Goal: Task Accomplishment & Management: Complete application form

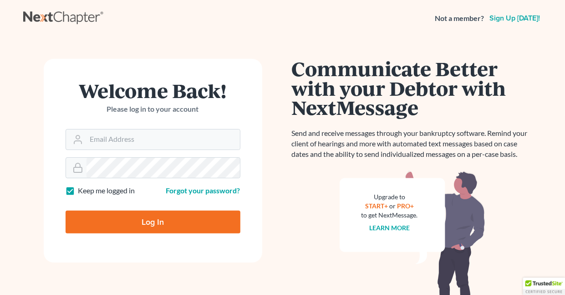
click at [78, 189] on label "Keep me logged in" at bounding box center [106, 190] width 57 height 10
click at [82, 189] on input "Keep me logged in" at bounding box center [85, 188] width 6 height 6
checkbox input "false"
click at [121, 138] on input "Email Address" at bounding box center [164, 139] width 154 height 20
type input "[EMAIL_ADDRESS][DOMAIN_NAME]"
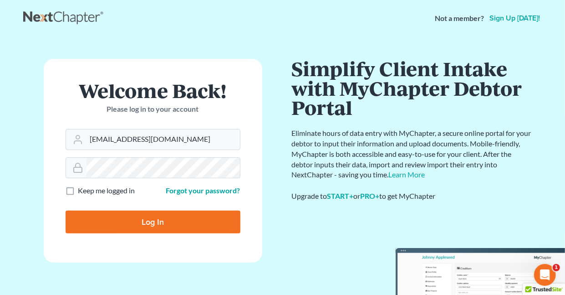
click at [152, 222] on input "Log In" at bounding box center [153, 221] width 175 height 23
type input "Thinking..."
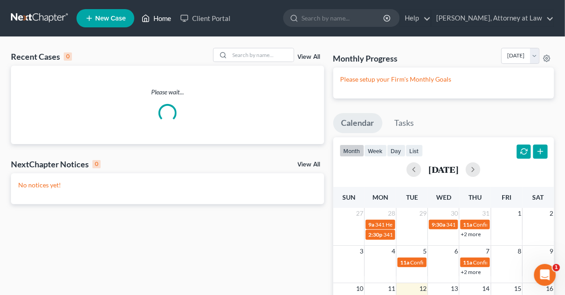
click at [162, 20] on link "Home" at bounding box center [156, 18] width 39 height 16
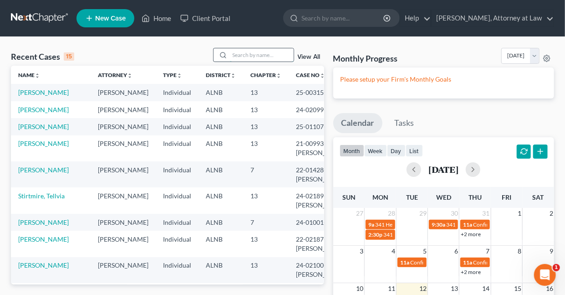
click at [242, 55] on input "search" at bounding box center [262, 54] width 64 height 13
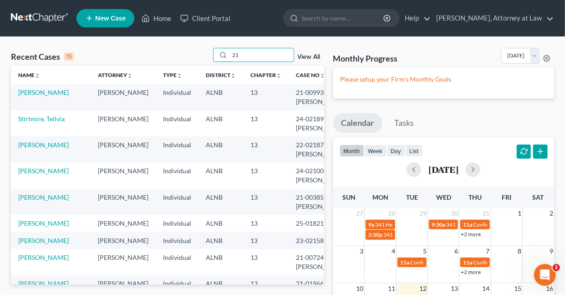
type input "2"
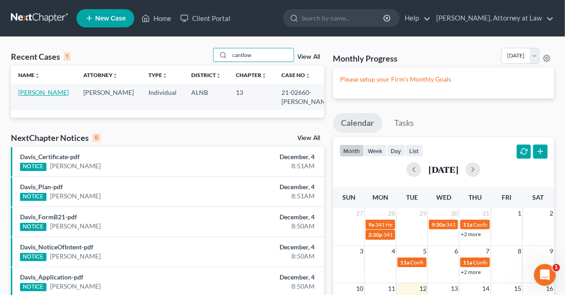
type input "cantlow"
click at [33, 96] on link "[PERSON_NAME]" at bounding box center [43, 92] width 51 height 8
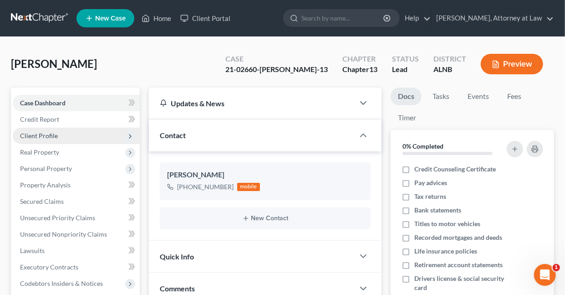
click at [29, 133] on span "Client Profile" at bounding box center [39, 136] width 38 height 8
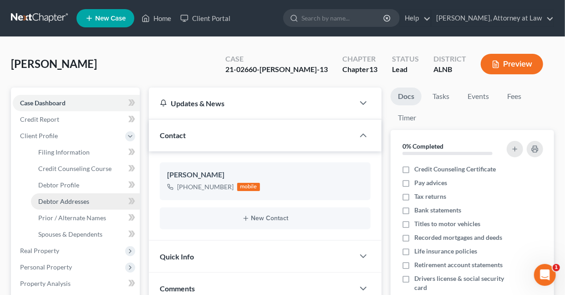
click at [58, 201] on span "Debtor Addresses" at bounding box center [63, 201] width 51 height 8
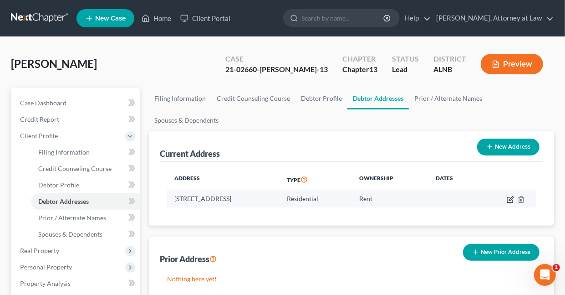
click at [511, 197] on icon "button" at bounding box center [510, 199] width 7 height 7
select select "0"
select select "36"
select select "0"
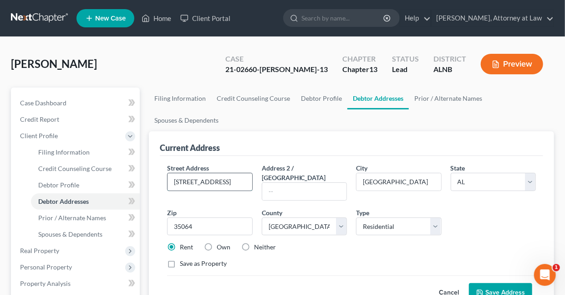
click at [222, 182] on input "[STREET_ADDRESS]" at bounding box center [210, 181] width 84 height 17
type input "6"
type input "[GEOGRAPHIC_DATA]"
type input "Bessemer"
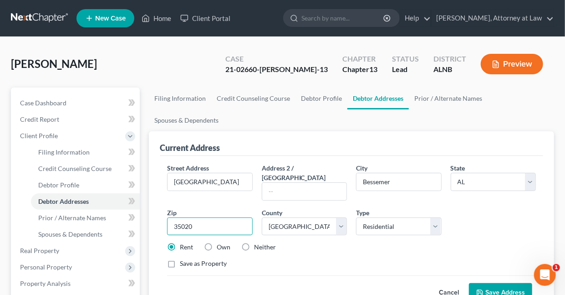
type input "35020"
click at [493, 283] on button "Save Address" at bounding box center [500, 292] width 63 height 19
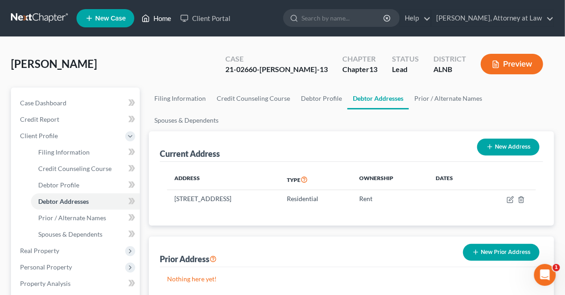
click at [161, 19] on link "Home" at bounding box center [156, 18] width 39 height 16
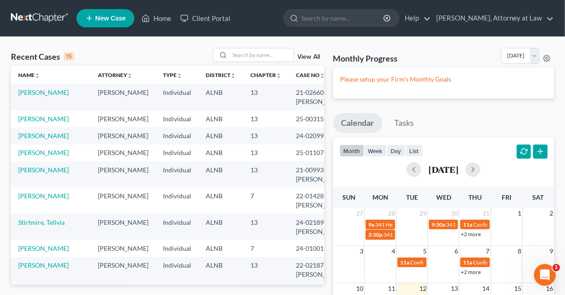
click at [113, 18] on span "New Case" at bounding box center [110, 18] width 31 height 7
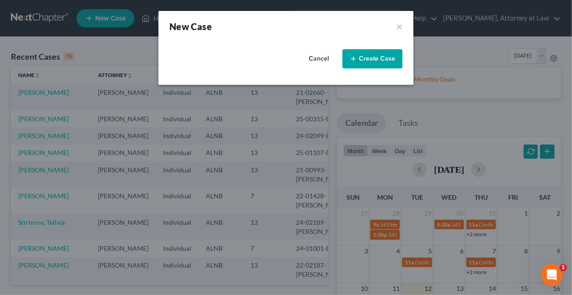
select select "1"
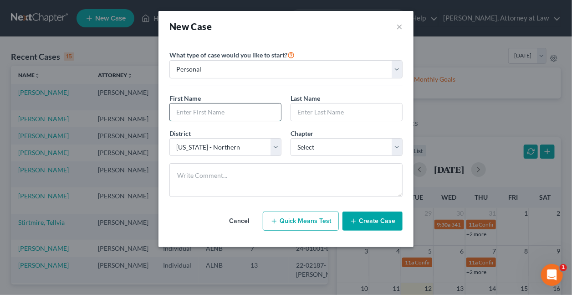
click at [216, 113] on input "text" at bounding box center [225, 111] width 111 height 17
type input "P"
type input "[PERSON_NAME]"
click at [317, 146] on select "Select 7 11 12 13" at bounding box center [347, 147] width 112 height 18
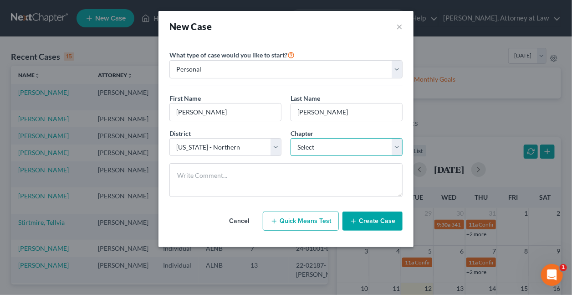
select select "3"
click at [291, 138] on select "Select 7 11 12 13" at bounding box center [347, 147] width 112 height 18
click at [374, 218] on button "Create Case" at bounding box center [373, 220] width 60 height 19
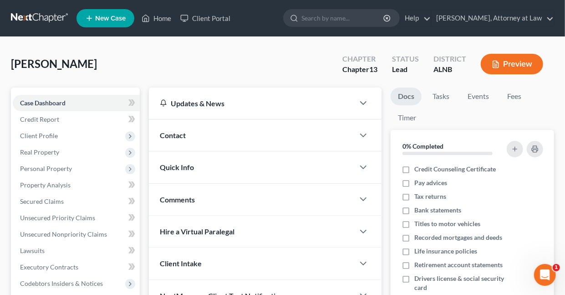
click at [174, 135] on span "Contact" at bounding box center [173, 135] width 26 height 9
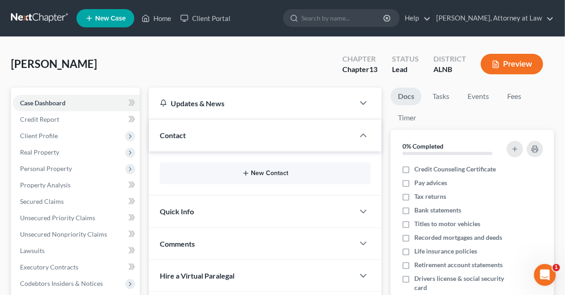
click at [259, 173] on button "New Contact" at bounding box center [265, 172] width 196 height 7
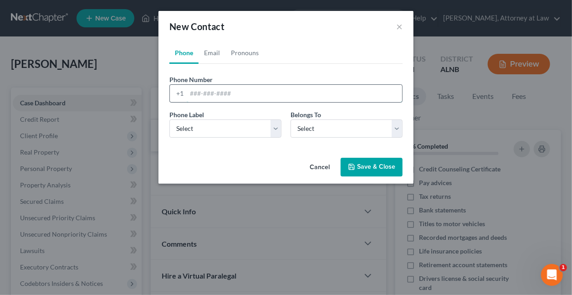
click at [260, 95] on input "tel" at bounding box center [294, 93] width 215 height 17
type input "205/586-8460"
click at [224, 125] on select "Select Mobile Home Work Other" at bounding box center [225, 128] width 112 height 18
select select "0"
click at [169, 119] on select "Select Mobile Home Work Other" at bounding box center [225, 128] width 112 height 18
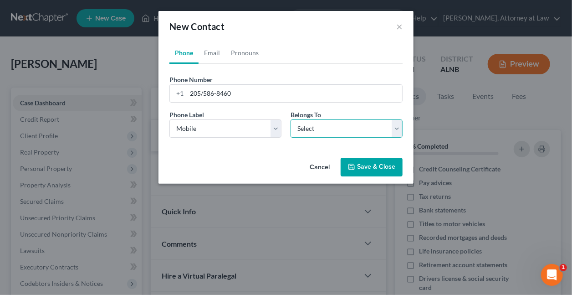
click at [302, 128] on select "Select Client Other" at bounding box center [347, 128] width 112 height 18
select select "0"
click at [291, 119] on select "Select Client Other" at bounding box center [347, 128] width 112 height 18
click at [359, 169] on button "Save & Close" at bounding box center [372, 167] width 62 height 19
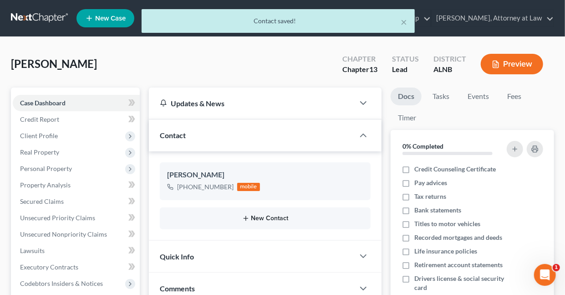
click at [267, 217] on button "New Contact" at bounding box center [265, 218] width 196 height 7
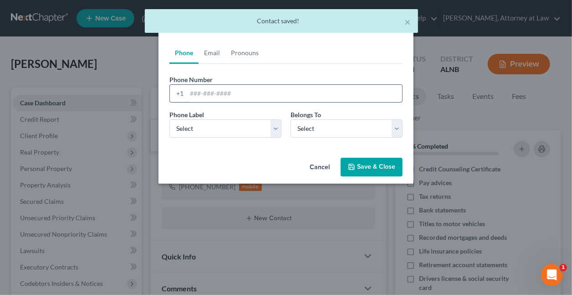
click at [210, 97] on input "tel" at bounding box center [294, 93] width 215 height 17
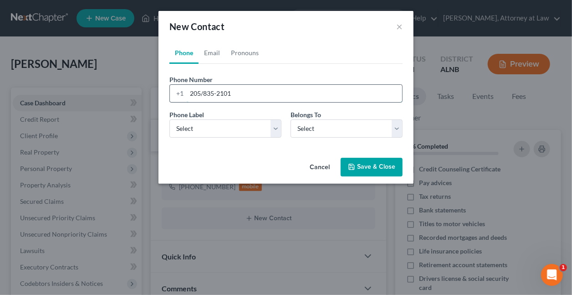
type input "205/835-2101"
click at [274, 125] on select "Select Mobile Home Work Other" at bounding box center [225, 128] width 112 height 18
select select "0"
click at [169, 119] on select "Select Mobile Home Work Other" at bounding box center [225, 128] width 112 height 18
click at [313, 131] on select "Select Client Other" at bounding box center [347, 128] width 112 height 18
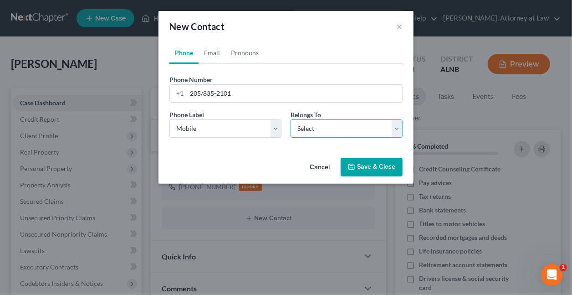
select select "1"
click at [291, 119] on select "Select Client Other" at bounding box center [347, 128] width 112 height 18
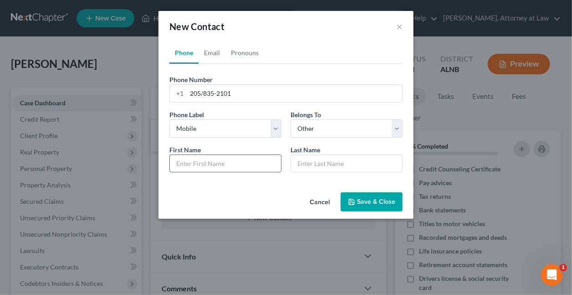
click at [230, 161] on input "text" at bounding box center [225, 163] width 111 height 17
type input "M"
type input "[PERSON_NAME]"
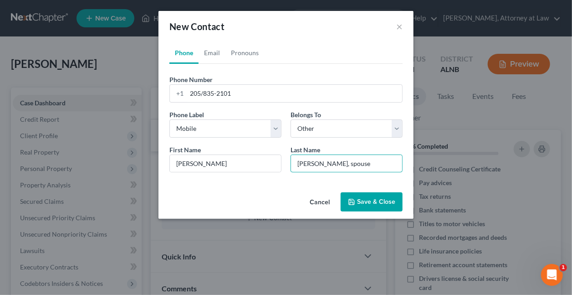
type input "[PERSON_NAME], spouse"
click at [363, 201] on button "Save & Close" at bounding box center [372, 201] width 62 height 19
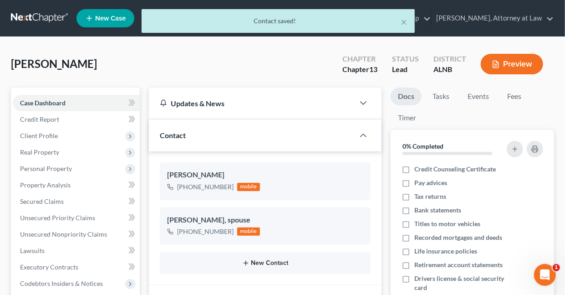
click at [266, 261] on button "New Contact" at bounding box center [265, 262] width 196 height 7
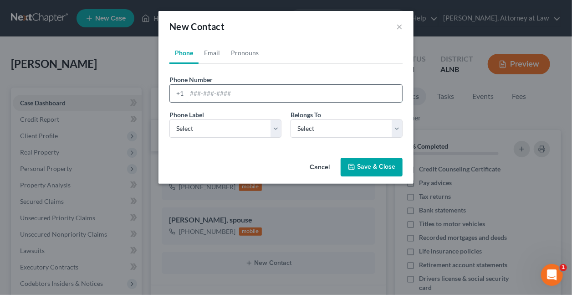
click at [237, 94] on input "tel" at bounding box center [294, 93] width 215 height 17
click at [215, 52] on link "Email" at bounding box center [212, 53] width 27 height 22
click at [219, 93] on input "email" at bounding box center [294, 93] width 215 height 17
type input "r"
type input "[EMAIL_ADDRESS][DOMAIN_NAME]"
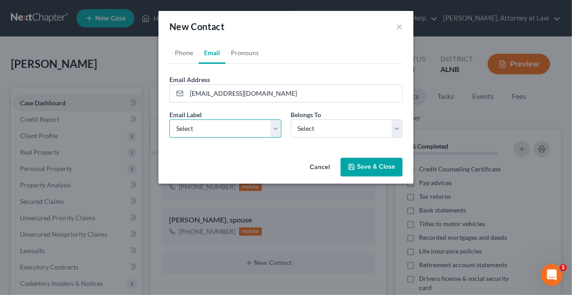
click at [274, 126] on select "Select Home Work Other" at bounding box center [225, 128] width 112 height 18
select select "0"
click at [169, 119] on select "Select Home Work Other" at bounding box center [225, 128] width 112 height 18
click at [308, 129] on select "Select Client Other" at bounding box center [347, 128] width 112 height 18
select select "0"
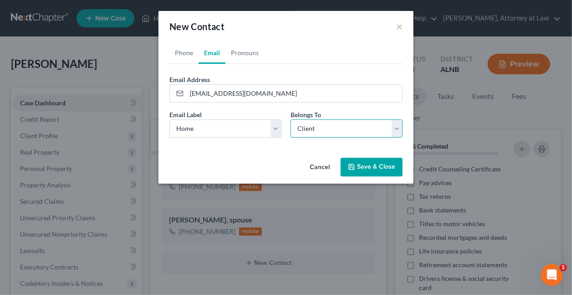
click at [291, 119] on select "Select Client Other" at bounding box center [347, 128] width 112 height 18
click at [369, 166] on button "Save & Close" at bounding box center [372, 167] width 62 height 19
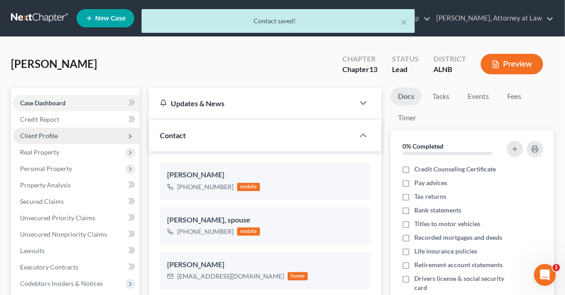
click at [49, 135] on span "Client Profile" at bounding box center [39, 136] width 38 height 8
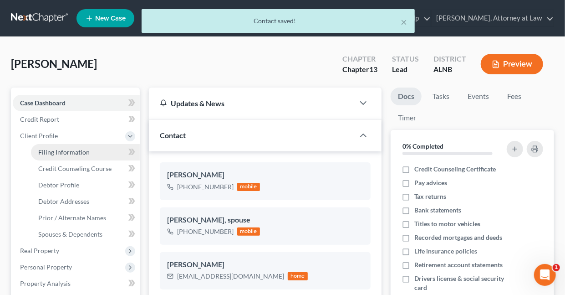
click at [66, 150] on span "Filing Information" at bounding box center [63, 152] width 51 height 8
select select "1"
select select "0"
select select "3"
select select "1"
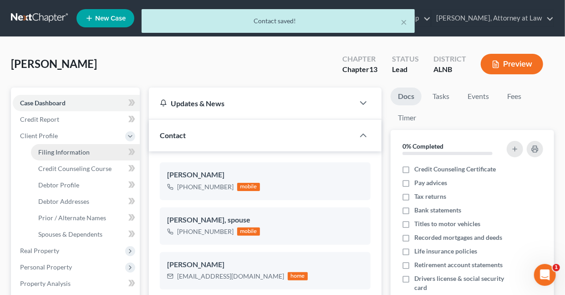
select select "0"
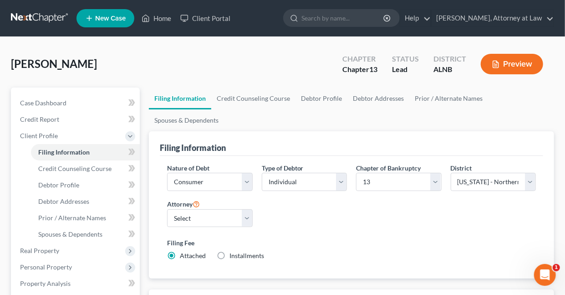
click at [230, 251] on label "Installments Installments" at bounding box center [247, 255] width 35 height 9
click at [233, 251] on input "Installments Installments" at bounding box center [236, 254] width 6 height 6
radio input "true"
radio input "false"
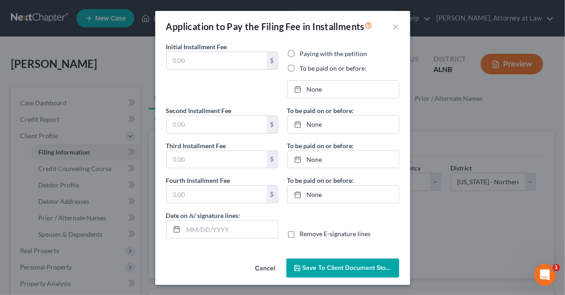
type input "0.00"
radio input "true"
type input "0.00"
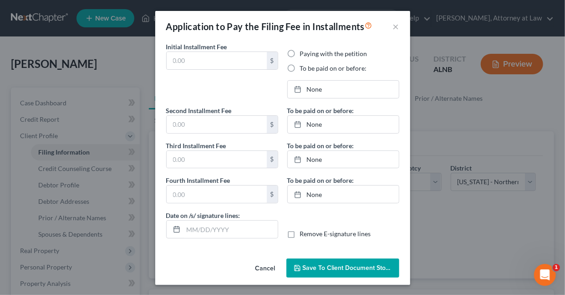
type input "[DATE]"
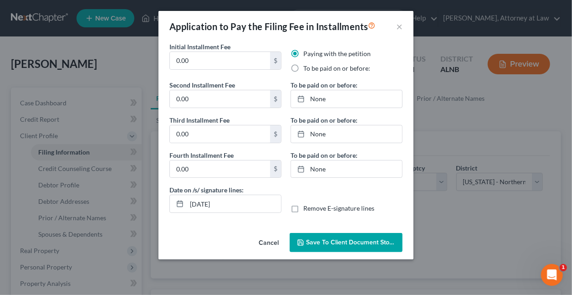
click at [303, 66] on label "To be paid on or before:" at bounding box center [336, 68] width 67 height 9
click at [307, 66] on input "To be paid on or before:" at bounding box center [310, 67] width 6 height 6
radio input "true"
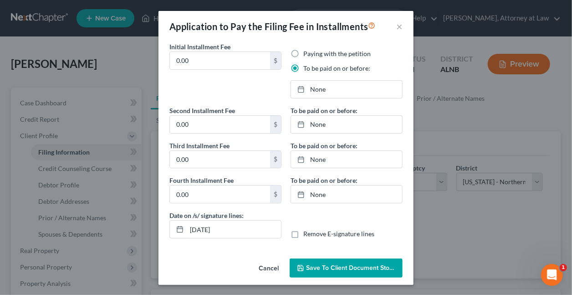
click at [340, 267] on span "Save to Client Document Storage" at bounding box center [354, 268] width 97 height 8
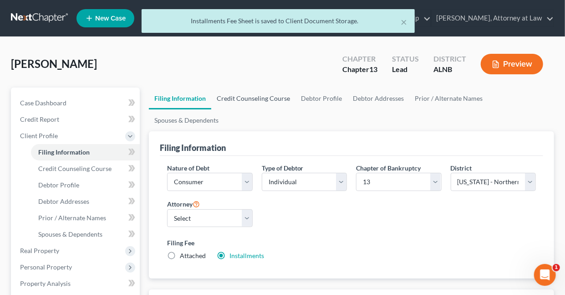
click at [237, 97] on link "Credit Counseling Course" at bounding box center [253, 98] width 84 height 22
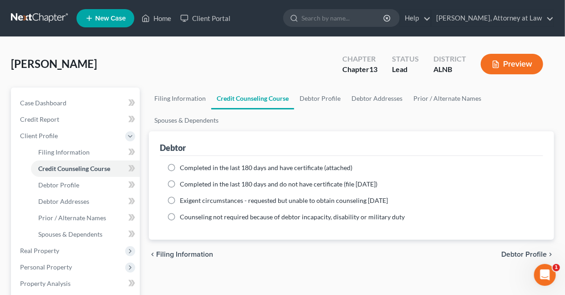
click at [180, 165] on label "Completed in the last 180 days and have certificate (attached)" at bounding box center [266, 167] width 173 height 9
click at [184, 165] on input "Completed in the last 180 days and have certificate (attached)" at bounding box center [187, 166] width 6 height 6
radio input "true"
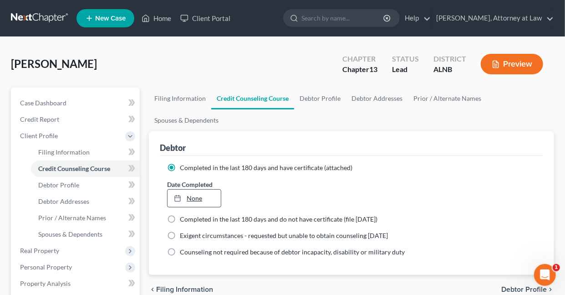
type input "[DATE]"
click at [195, 197] on link "[DATE]" at bounding box center [194, 198] width 53 height 17
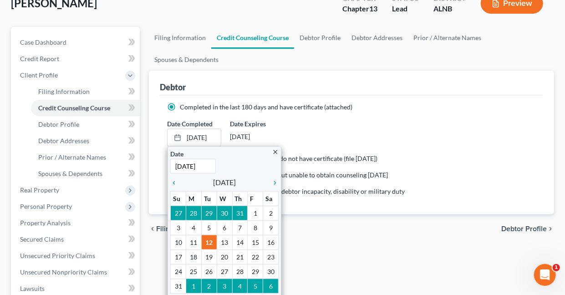
scroll to position [62, 0]
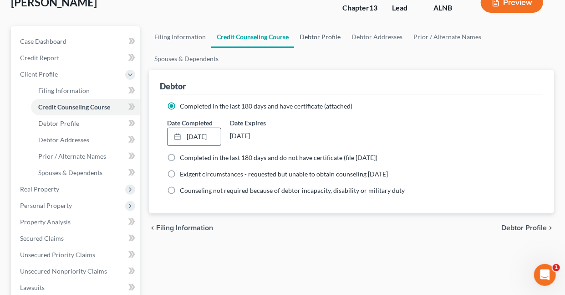
click at [308, 37] on link "Debtor Profile" at bounding box center [320, 37] width 52 height 22
select select "0"
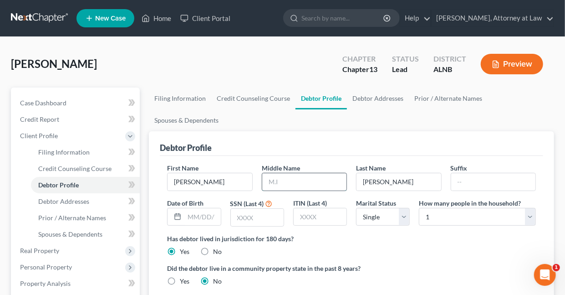
click at [296, 186] on input "text" at bounding box center [304, 181] width 84 height 17
type input "[PERSON_NAME]"
type input "Peppins"
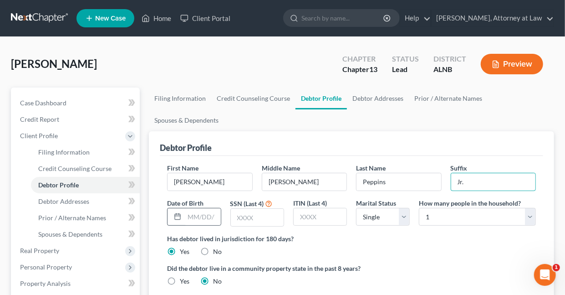
type input "Jr."
type input "[DATE]"
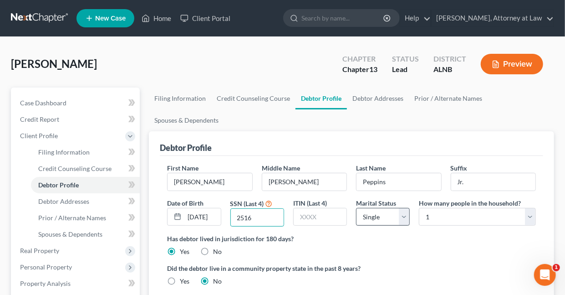
type input "2516"
click at [404, 213] on select "Select Single Married Separated Divorced Widowed" at bounding box center [383, 217] width 54 height 18
select select "1"
click at [356, 208] on select "Select Single Married Separated Divorced Widowed" at bounding box center [383, 217] width 54 height 18
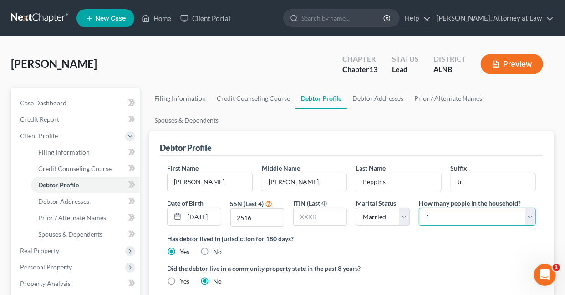
click at [529, 215] on select "Select 1 2 3 4 5 6 7 8 9 10 11 12 13 14 15 16 17 18 19 20" at bounding box center [477, 217] width 117 height 18
select select "2"
click at [419, 208] on select "Select 1 2 3 4 5 6 7 8 9 10 11 12 13 14 15 16 17 18 19 20" at bounding box center [477, 217] width 117 height 18
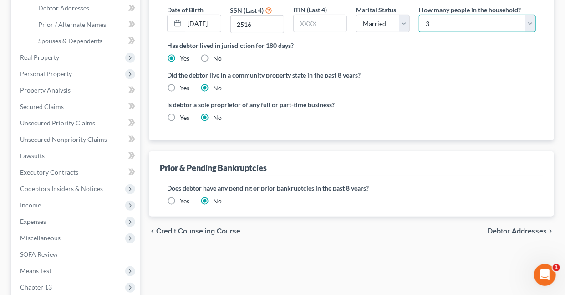
scroll to position [222, 0]
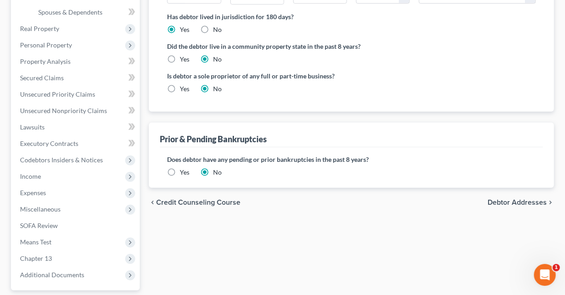
click at [180, 169] on label "Yes" at bounding box center [185, 172] width 10 height 9
click at [184, 169] on input "Yes" at bounding box center [187, 171] width 6 height 6
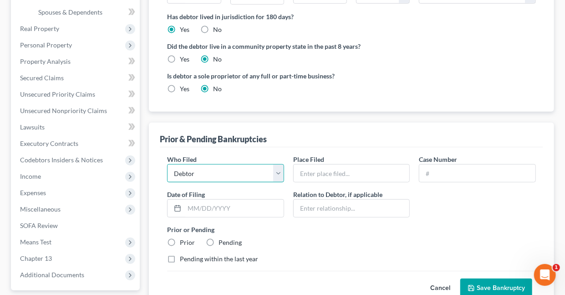
click at [279, 170] on select "Debtor Other" at bounding box center [225, 173] width 117 height 18
select select "other"
click at [167, 164] on select "Debtor Other" at bounding box center [225, 173] width 117 height 18
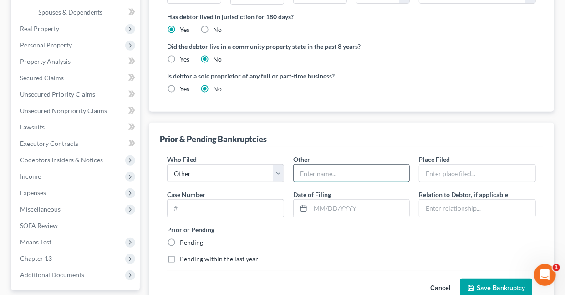
click at [340, 170] on input "text" at bounding box center [352, 172] width 116 height 17
type input "[PERSON_NAME]"
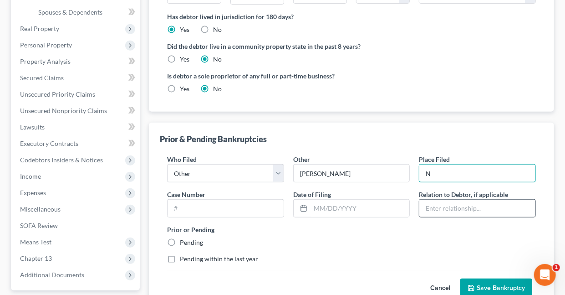
type input "Northern"
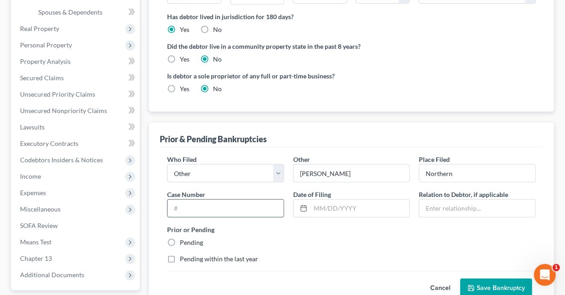
click at [200, 210] on input "text" at bounding box center [226, 208] width 116 height 17
type input "24-01001-DSC-7"
type input "[DATE]"
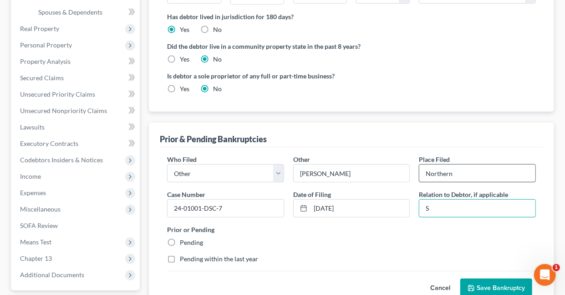
type input "Spouse"
click at [180, 241] on label "Pending" at bounding box center [191, 242] width 23 height 9
click at [184, 241] on input "Pending" at bounding box center [187, 241] width 6 height 6
radio input "true"
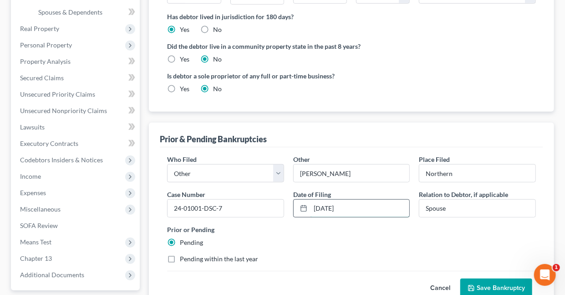
click at [357, 207] on input "[DATE]" at bounding box center [360, 208] width 99 height 17
type input "0"
type input "[DATE]"
click at [500, 285] on button "Save Bankruptcy" at bounding box center [497, 287] width 72 height 19
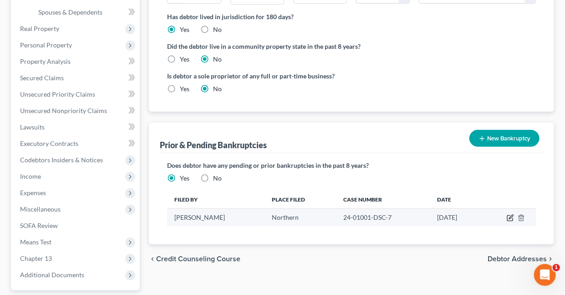
click at [513, 217] on icon "button" at bounding box center [510, 217] width 7 height 7
select select "other"
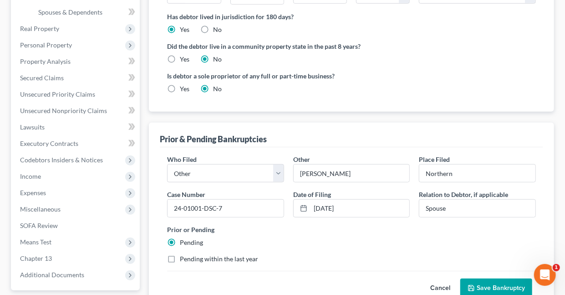
click at [484, 285] on button "Save Bankruptcy" at bounding box center [497, 287] width 72 height 19
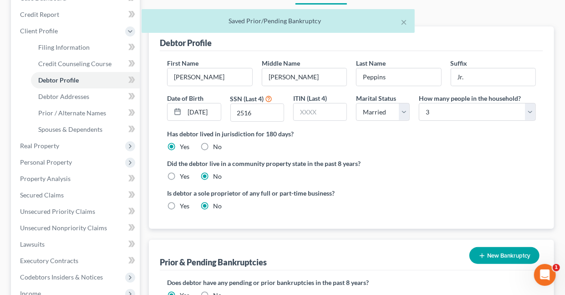
scroll to position [0, 0]
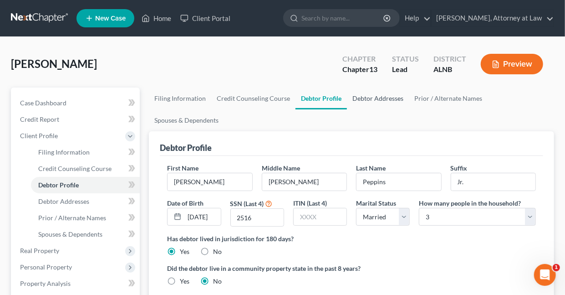
click at [365, 104] on link "Debtor Addresses" at bounding box center [378, 98] width 62 height 22
select select "0"
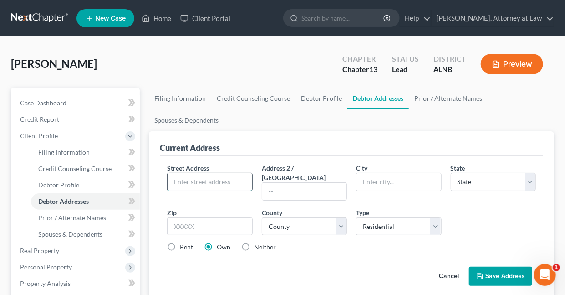
click at [205, 176] on input "text" at bounding box center [210, 181] width 84 height 17
type input "[STREET_ADDRESS][PERSON_NAME]"
type input "Pelham"
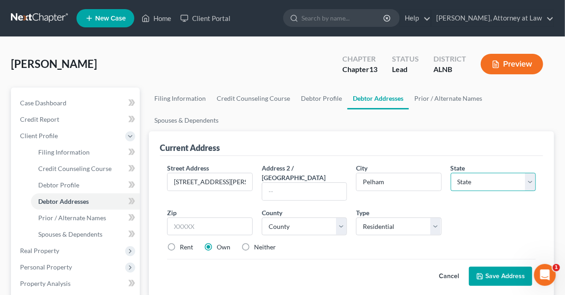
select select "0"
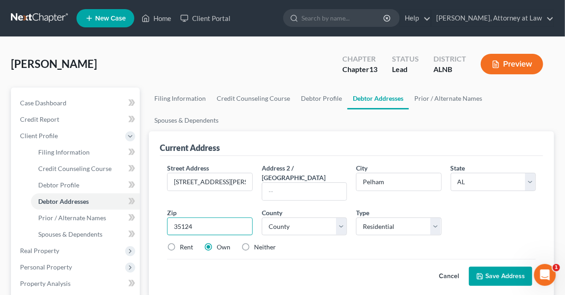
type input "35124"
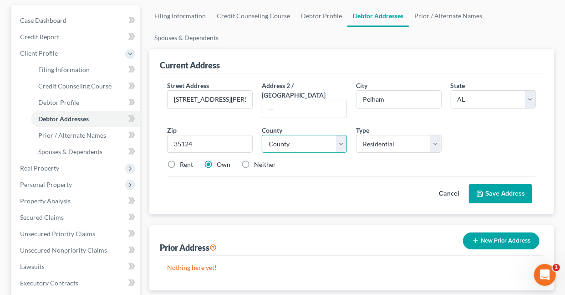
scroll to position [169, 0]
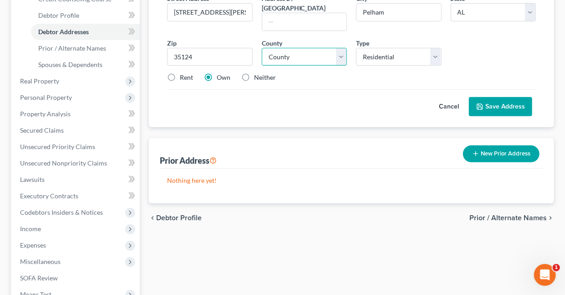
click at [340, 48] on select "County [GEOGRAPHIC_DATA] [GEOGRAPHIC_DATA] [GEOGRAPHIC_DATA] [GEOGRAPHIC_DATA] …" at bounding box center [304, 57] width 85 height 18
select select "57"
click at [262, 48] on select "County [GEOGRAPHIC_DATA] [GEOGRAPHIC_DATA] [GEOGRAPHIC_DATA] [GEOGRAPHIC_DATA] …" at bounding box center [304, 57] width 85 height 18
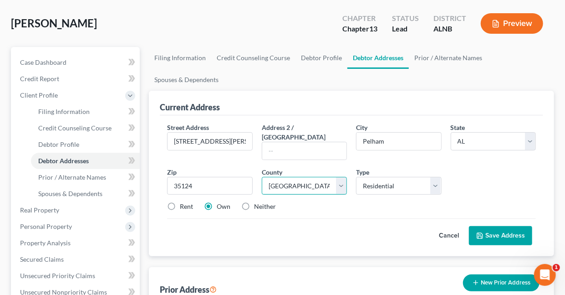
scroll to position [56, 0]
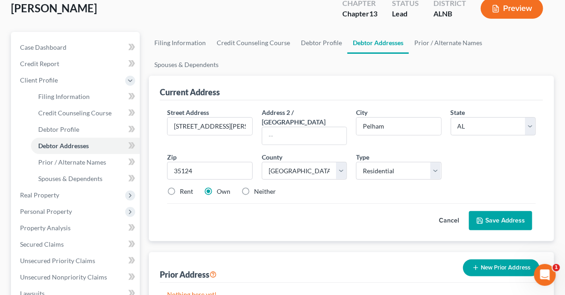
click at [507, 211] on button "Save Address" at bounding box center [500, 220] width 63 height 19
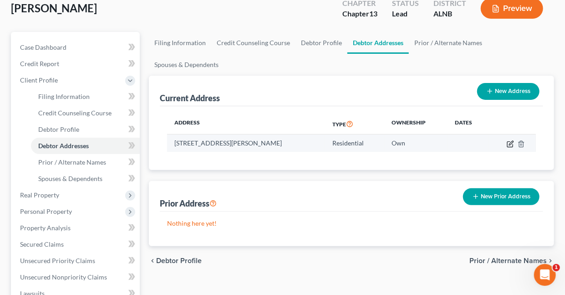
click at [513, 142] on icon "button" at bounding box center [511, 143] width 4 height 4
select select "0"
select select "57"
select select "0"
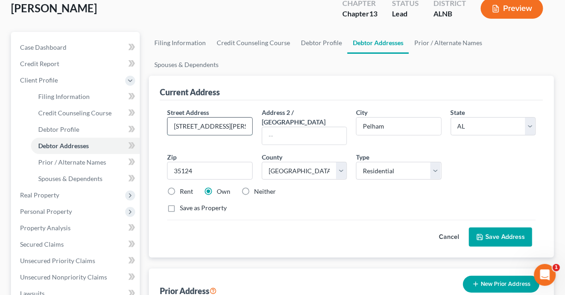
click at [203, 124] on input "[STREET_ADDRESS][PERSON_NAME]" at bounding box center [210, 126] width 84 height 17
type input "[STREET_ADDRESS]"
click at [487, 227] on button "Save Address" at bounding box center [500, 236] width 63 height 19
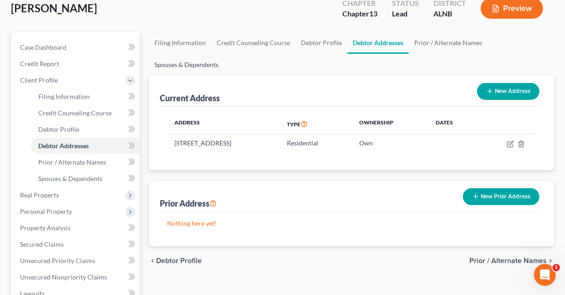
click at [198, 63] on link "Spouses & Dependents" at bounding box center [186, 65] width 75 height 22
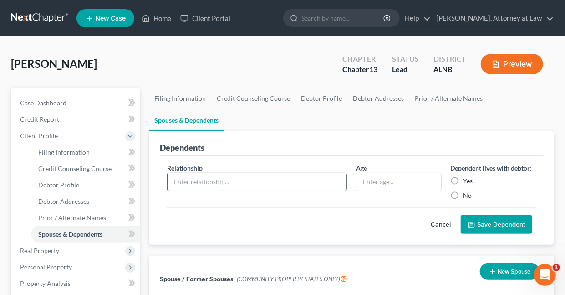
click at [269, 182] on input "text" at bounding box center [257, 181] width 179 height 17
type input "son (student)"
click at [387, 182] on input "text" at bounding box center [399, 181] width 84 height 17
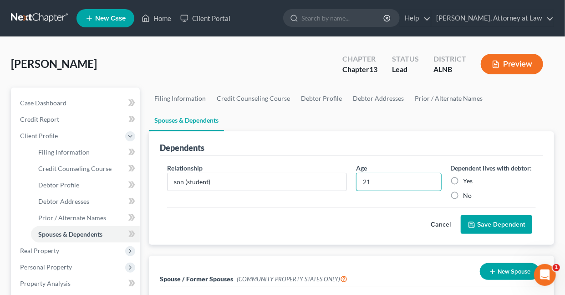
type input "21"
click at [464, 179] on label "Yes" at bounding box center [469, 180] width 10 height 9
click at [467, 179] on input "Yes" at bounding box center [470, 179] width 6 height 6
radio input "true"
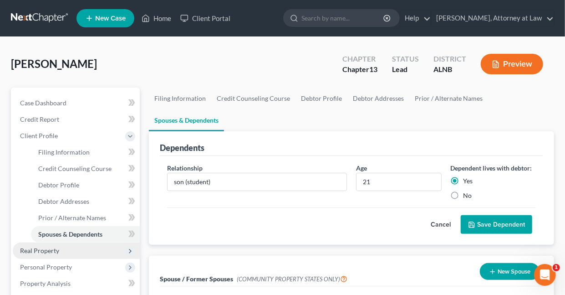
click at [51, 248] on span "Real Property" at bounding box center [39, 250] width 39 height 8
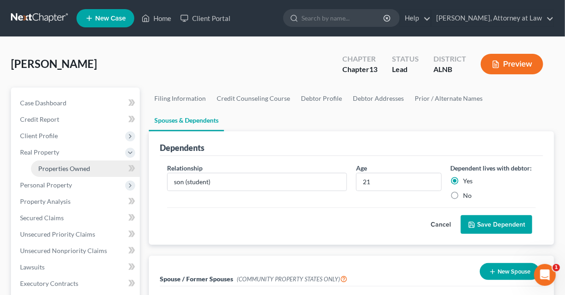
click at [64, 166] on span "Properties Owned" at bounding box center [64, 168] width 52 height 8
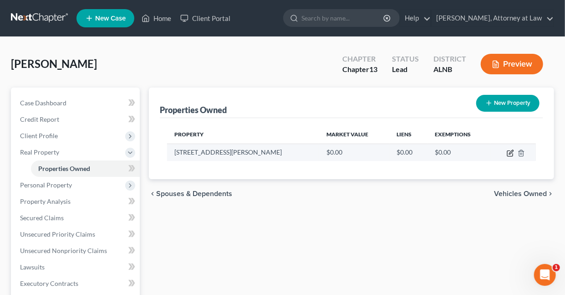
click at [510, 152] on icon "button" at bounding box center [511, 152] width 4 height 4
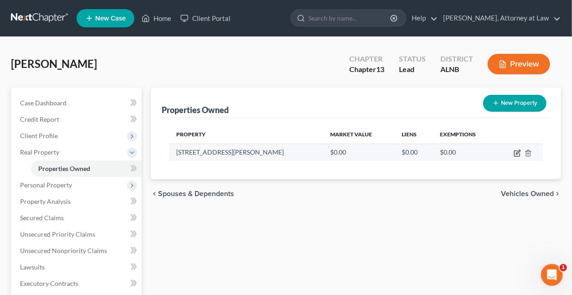
select select "0"
select select "57"
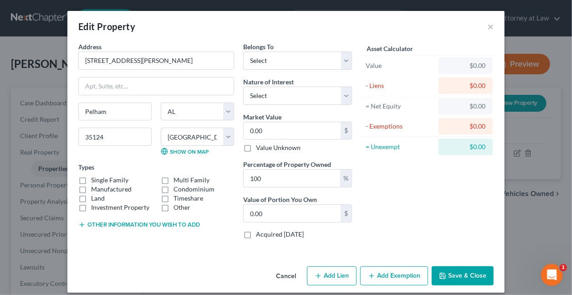
click at [91, 180] on label "Single Family" at bounding box center [109, 179] width 37 height 9
click at [95, 180] on input "Single Family" at bounding box center [98, 178] width 6 height 6
checkbox input "true"
click at [263, 61] on select "Select Debtor 1 Only Debtor 2 Only Debtor 1 And Debtor 2 Only At Least One Of T…" at bounding box center [297, 60] width 109 height 18
select select "3"
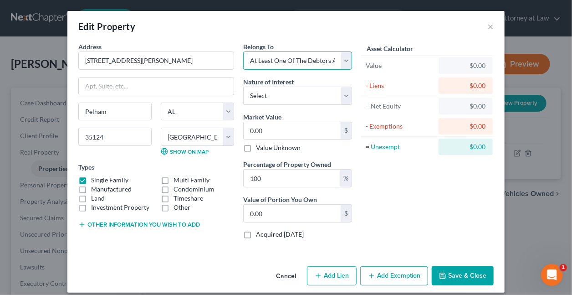
click at [243, 51] on select "Select Debtor 1 Only Debtor 2 Only Debtor 1 And Debtor 2 Only At Least One Of T…" at bounding box center [297, 60] width 109 height 18
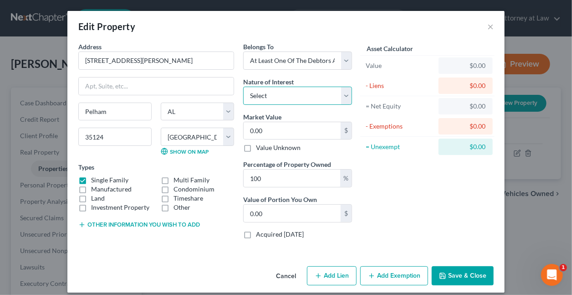
click at [260, 93] on select "Select Fee Simple Joint Tenant Life Estate Equitable Interest Future Interest T…" at bounding box center [297, 96] width 109 height 18
select select "0"
click at [243, 87] on select "Select Fee Simple Joint Tenant Life Estate Equitable Interest Future Interest T…" at bounding box center [297, 96] width 109 height 18
click at [269, 132] on input "0.00" at bounding box center [292, 130] width 97 height 17
type input "2"
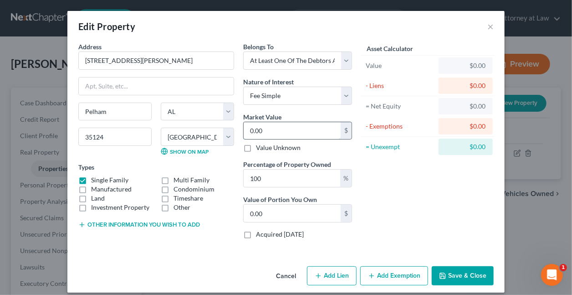
type input "2.00"
type input "28"
type input "28.00"
type input "284"
type input "284.00"
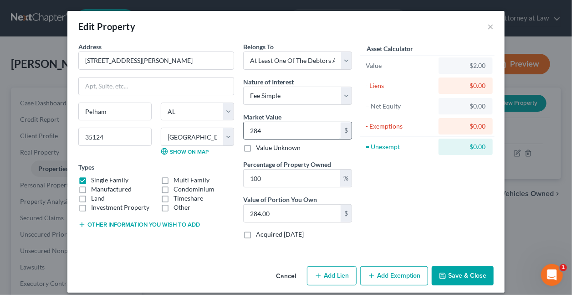
type input "2842"
type input "2,842.00"
type input "2,8420"
type input "28,420.00"
type input "28,4200"
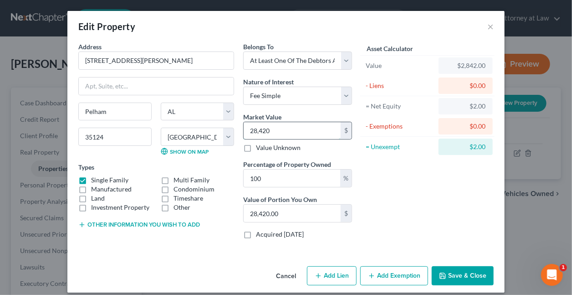
type input "284,200.00"
type input "284,200"
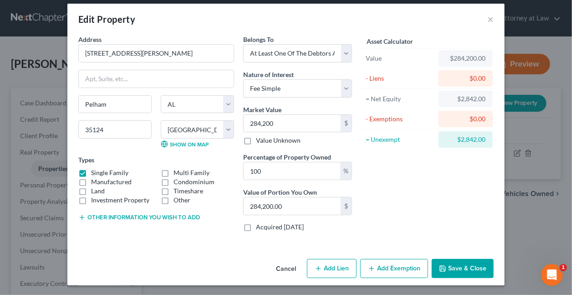
click at [385, 267] on button "Add Exemption" at bounding box center [394, 268] width 68 height 19
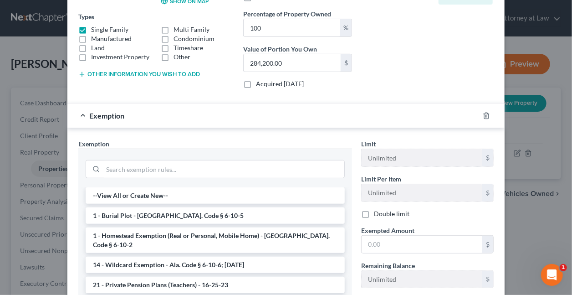
scroll to position [252, 0]
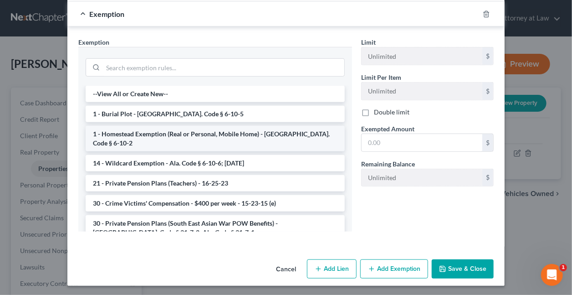
click at [151, 132] on li "1 - Homestead Exemption (Real or Personal, Mobile Home) - [GEOGRAPHIC_DATA]. Co…" at bounding box center [215, 139] width 259 height 26
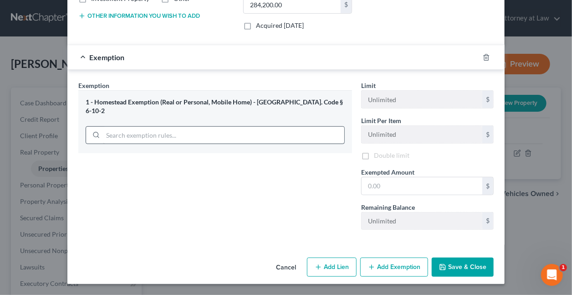
scroll to position [208, 0]
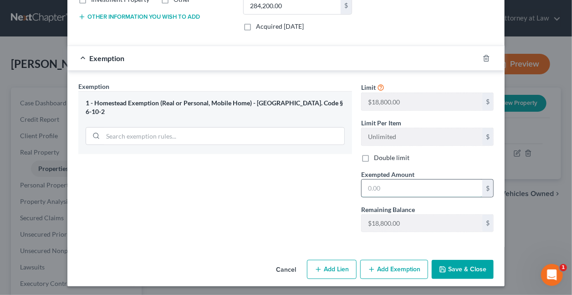
click at [383, 183] on input "text" at bounding box center [422, 187] width 121 height 17
type input "18,800"
click at [329, 267] on button "Add Lien" at bounding box center [332, 269] width 50 height 19
select select "3"
select select "0"
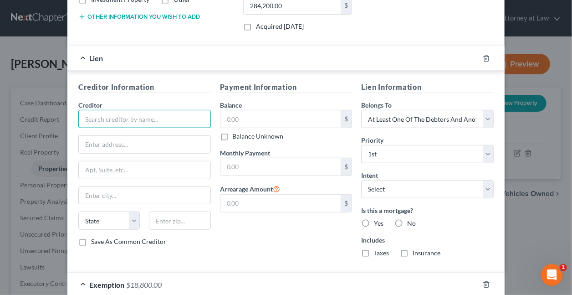
click at [185, 116] on input "text" at bounding box center [144, 119] width 133 height 18
type input "PHH Mortgage Corporation"
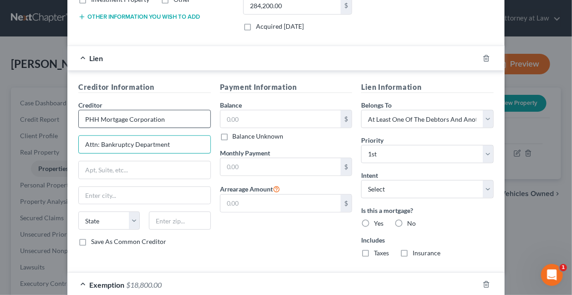
type input "Attn: Bankruptcy Department"
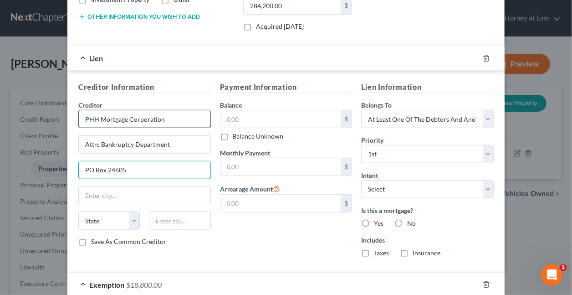
type input "PO Box 24605"
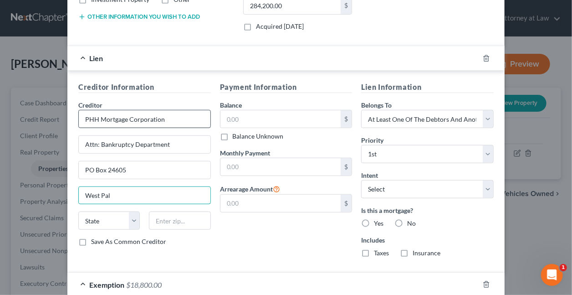
type input "[GEOGRAPHIC_DATA]"
select select "9"
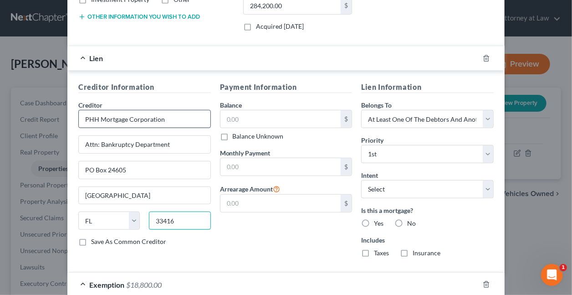
type input "33416"
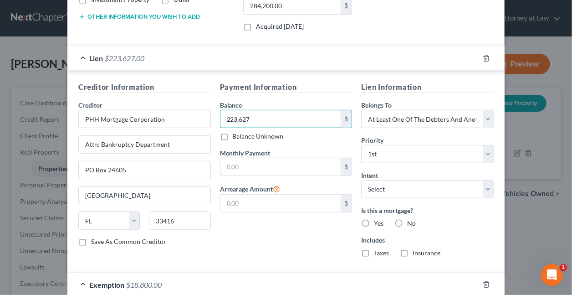
type input "223,627"
click at [374, 219] on label "Yes" at bounding box center [379, 223] width 10 height 9
click at [378, 219] on input "Yes" at bounding box center [381, 222] width 6 height 6
radio input "true"
click at [374, 249] on label "Taxes" at bounding box center [381, 252] width 15 height 9
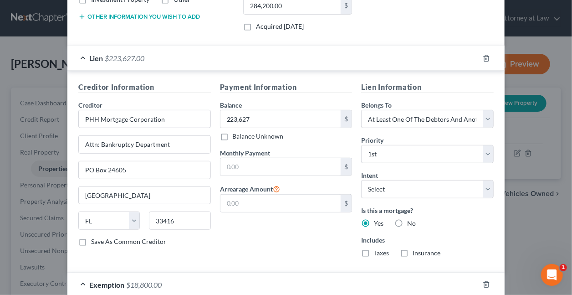
click at [378, 249] on input "Taxes" at bounding box center [381, 251] width 6 height 6
checkbox input "true"
click at [413, 253] on label "Insurance" at bounding box center [427, 252] width 28 height 9
click at [416, 253] on input "Insurance" at bounding box center [419, 251] width 6 height 6
checkbox input "true"
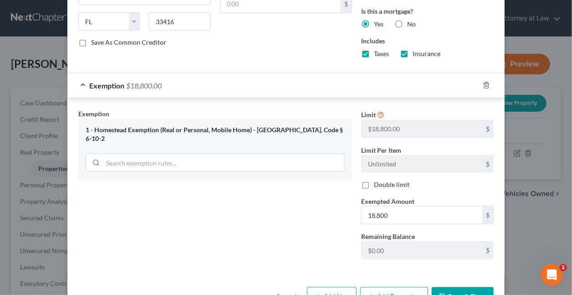
scroll to position [433, 0]
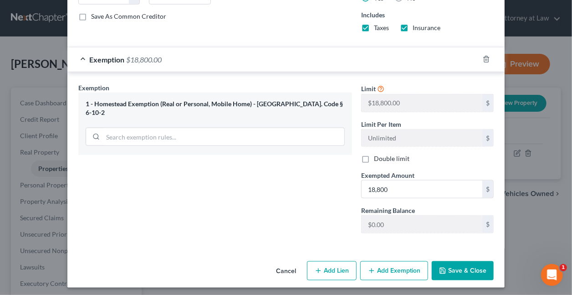
click at [467, 268] on button "Save & Close" at bounding box center [463, 270] width 62 height 19
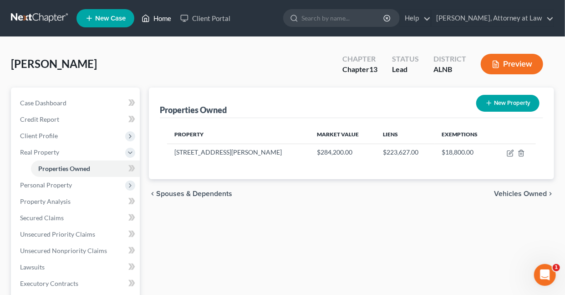
drag, startPoint x: 159, startPoint y: 19, endPoint x: 164, endPoint y: 20, distance: 4.6
click at [159, 19] on link "Home" at bounding box center [156, 18] width 39 height 16
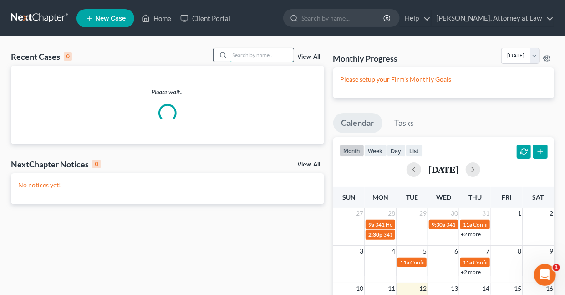
click at [244, 56] on input "search" at bounding box center [262, 54] width 64 height 13
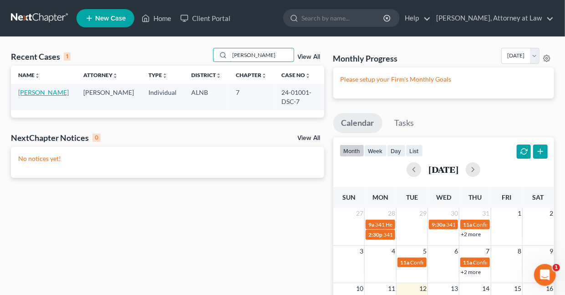
type input "[PERSON_NAME]"
click at [34, 91] on link "[PERSON_NAME]" at bounding box center [43, 92] width 51 height 8
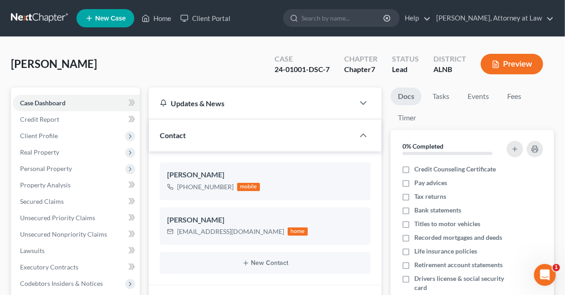
click at [516, 63] on button "Preview" at bounding box center [512, 64] width 62 height 21
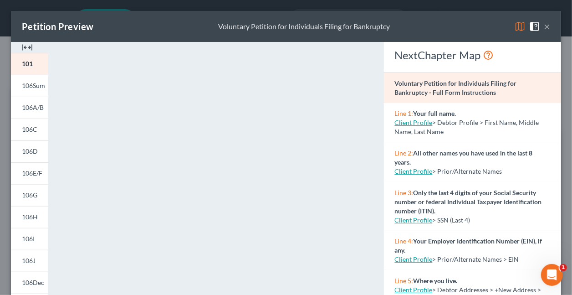
click at [515, 30] on img at bounding box center [520, 26] width 11 height 11
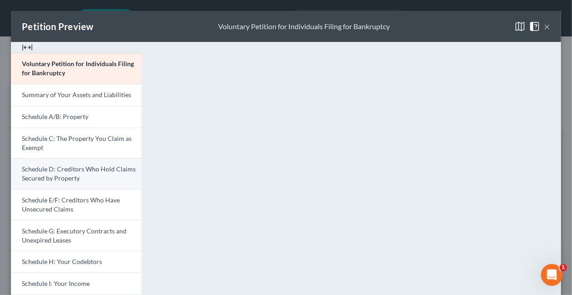
click at [71, 172] on span "Schedule D: Creditors Who Hold Claims Secured by Property" at bounding box center [79, 173] width 114 height 17
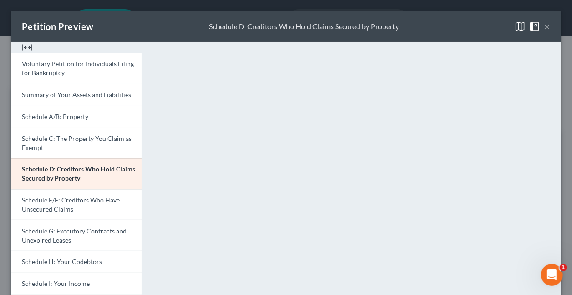
click at [544, 26] on button "×" at bounding box center [547, 26] width 6 height 11
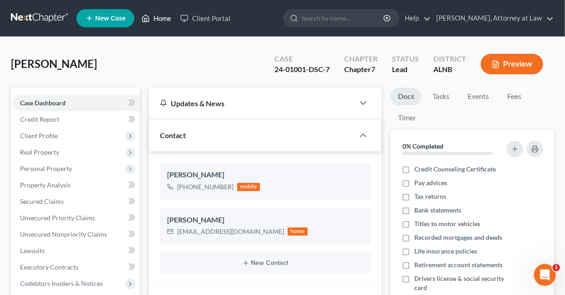
click at [162, 20] on link "Home" at bounding box center [156, 18] width 39 height 16
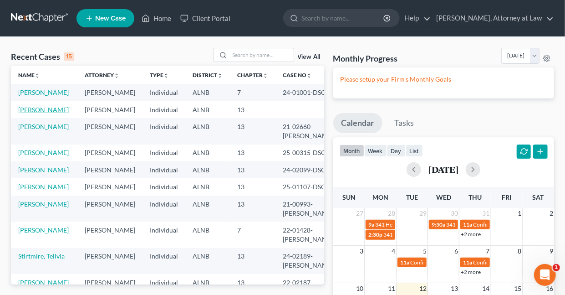
click at [42, 113] on link "[PERSON_NAME]" at bounding box center [43, 110] width 51 height 8
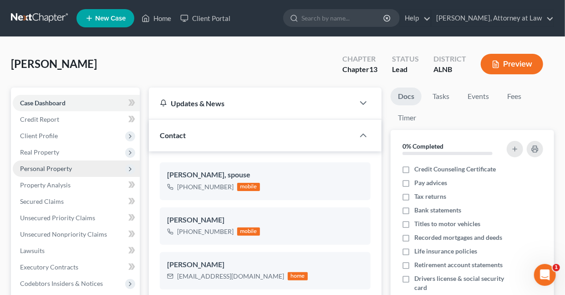
click at [55, 169] on span "Personal Property" at bounding box center [46, 168] width 52 height 8
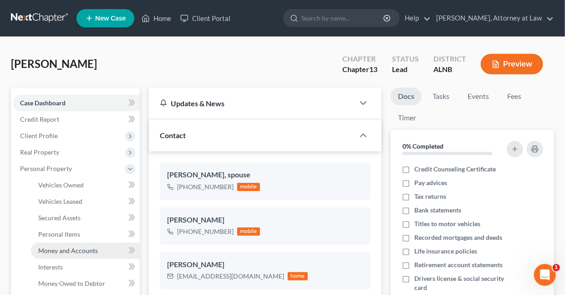
click at [79, 248] on span "Money and Accounts" at bounding box center [68, 250] width 60 height 8
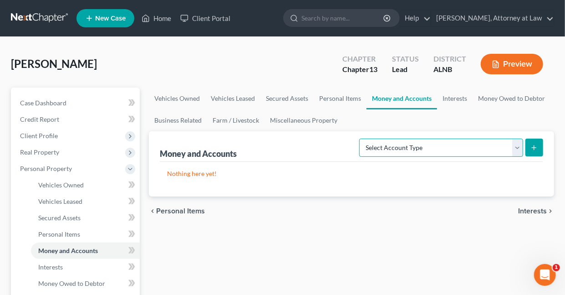
click at [518, 145] on select "Select Account Type Brokerage Cash on Hand Certificates of Deposit Checking Acc…" at bounding box center [441, 147] width 164 height 18
select select "checking"
click at [362, 138] on select "Select Account Type Brokerage Cash on Hand Certificates of Deposit Checking Acc…" at bounding box center [441, 147] width 164 height 18
click at [538, 147] on icon "submit" at bounding box center [534, 147] width 7 height 7
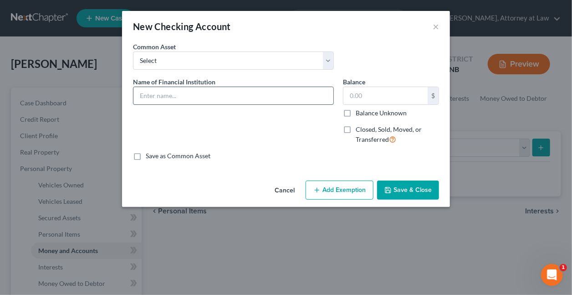
click at [175, 96] on input "text" at bounding box center [233, 95] width 200 height 17
type input "Central State Bank"
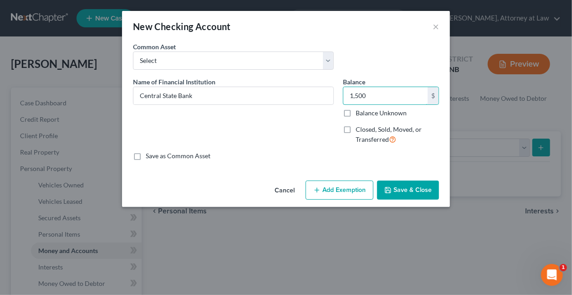
type input "1,500"
click at [353, 186] on button "Add Exemption" at bounding box center [340, 189] width 68 height 19
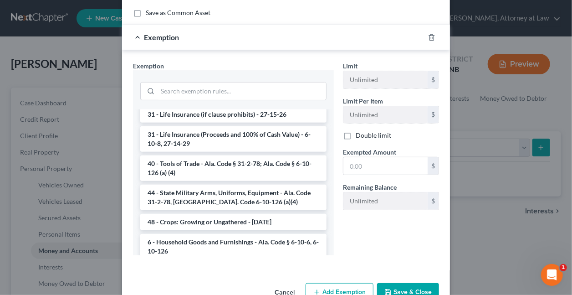
scroll to position [706, 0]
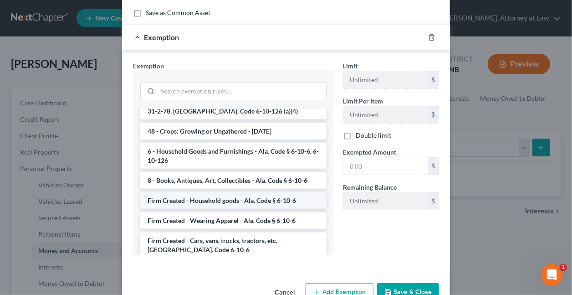
click at [176, 192] on li "Firm Created - Household goods - Ala. Code § 6-10-6" at bounding box center [233, 200] width 186 height 16
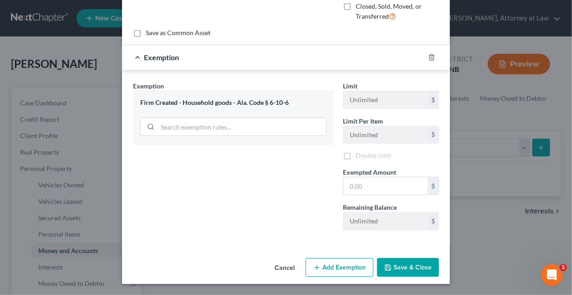
scroll to position [123, 0]
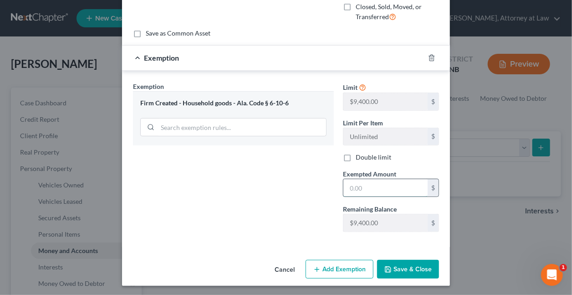
click at [384, 185] on input "text" at bounding box center [385, 187] width 84 height 17
type input "1,500"
click at [413, 266] on button "Save & Close" at bounding box center [408, 269] width 62 height 19
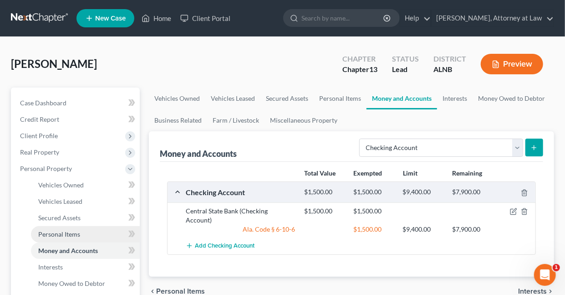
click at [67, 233] on span "Personal Items" at bounding box center [59, 234] width 42 height 8
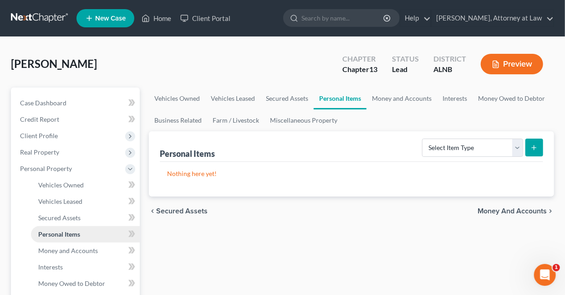
click at [79, 232] on span "Personal Items" at bounding box center [59, 234] width 42 height 8
click at [519, 146] on select "Select Item Type Clothing Collectibles Of Value Electronics Firearms Household …" at bounding box center [472, 147] width 101 height 18
select select "household_goods"
click at [424, 138] on select "Select Item Type Clothing Collectibles Of Value Electronics Firearms Household …" at bounding box center [472, 147] width 101 height 18
click at [531, 145] on icon "submit" at bounding box center [534, 147] width 7 height 7
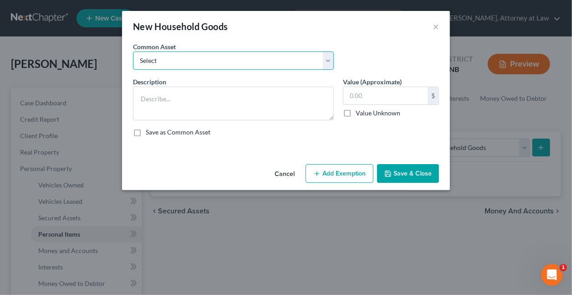
click at [176, 60] on select "Select Furniture Furniture - in Debtor's possession" at bounding box center [233, 60] width 201 height 18
select select "1"
click at [133, 51] on select "Select Furniture Furniture - in Debtor's possession" at bounding box center [233, 60] width 201 height 18
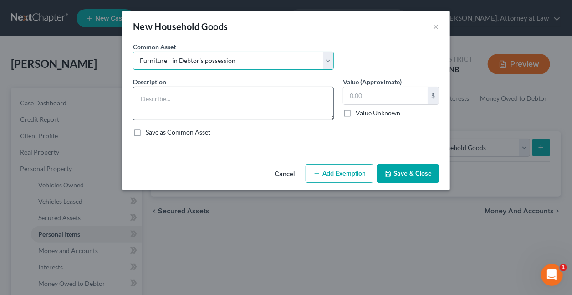
type textarea "Furniture - in Debtor's possession"
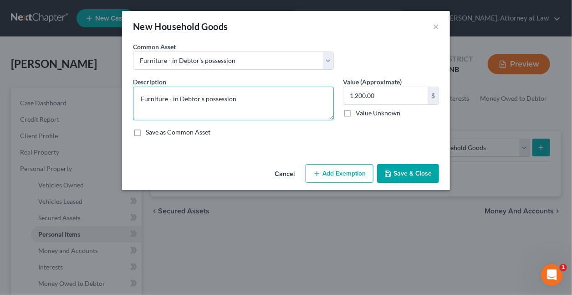
click at [245, 100] on textarea "Furniture - in Debtor's possession" at bounding box center [233, 104] width 201 height 34
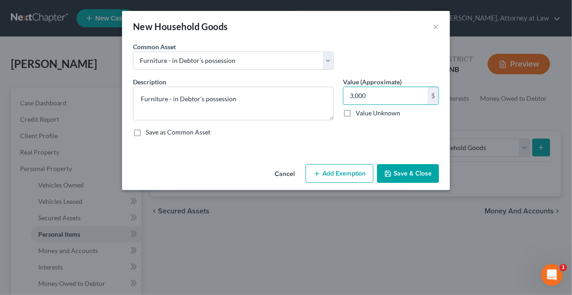
type input "3,000"
click at [325, 174] on button "Add Exemption" at bounding box center [340, 173] width 68 height 19
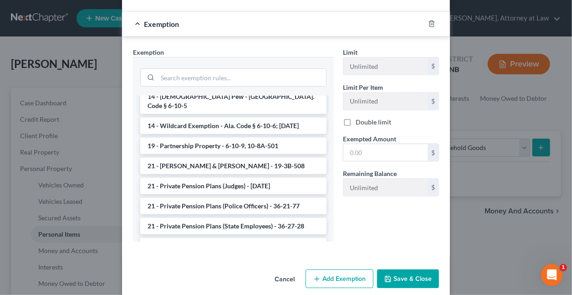
scroll to position [706, 0]
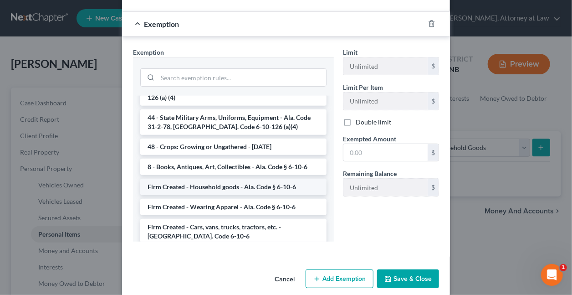
click at [178, 179] on li "Firm Created - Household goods - Ala. Code § 6-10-6" at bounding box center [233, 187] width 186 height 16
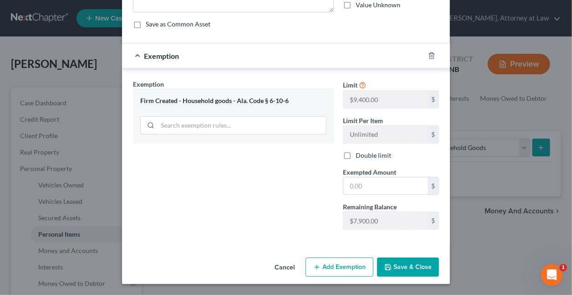
scroll to position [106, 0]
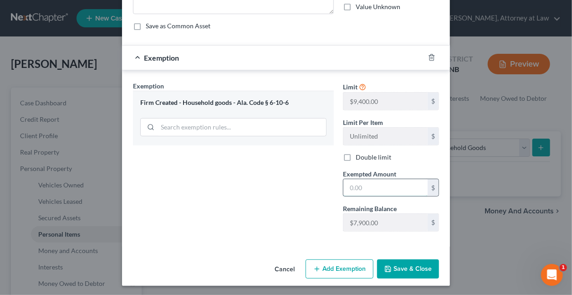
click at [386, 179] on input "text" at bounding box center [385, 187] width 84 height 17
type input "3,000"
click at [401, 267] on button "Save & Close" at bounding box center [408, 268] width 62 height 19
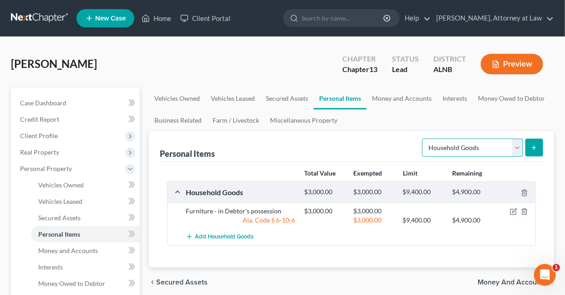
click at [518, 145] on select "Select Item Type Clothing Collectibles Of Value Electronics Firearms Household …" at bounding box center [472, 147] width 101 height 18
select select "clothing"
click at [424, 138] on select "Select Item Type Clothing Collectibles Of Value Electronics Firearms Household …" at bounding box center [472, 147] width 101 height 18
click at [532, 147] on icon "submit" at bounding box center [534, 147] width 7 height 7
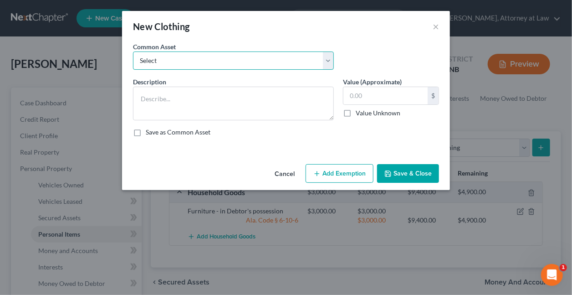
click at [195, 59] on select "Select Wearing Apparel Clothing - in Debtor's possession" at bounding box center [233, 60] width 201 height 18
select select "1"
click at [133, 51] on select "Select Wearing Apparel Clothing - in Debtor's possession" at bounding box center [233, 60] width 201 height 18
type textarea "Clothing - in Debtor's possession"
type input "500.00"
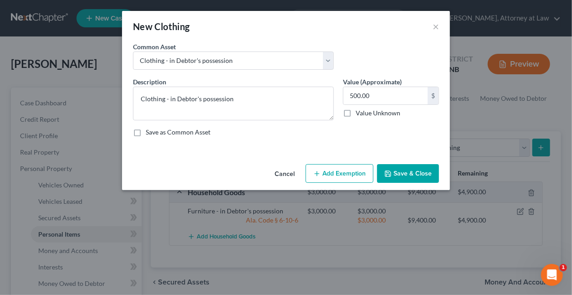
click at [334, 170] on button "Add Exemption" at bounding box center [340, 173] width 68 height 19
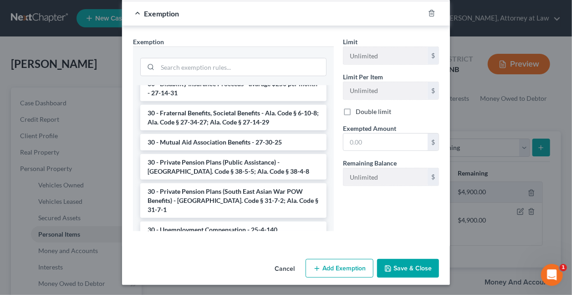
scroll to position [726, 0]
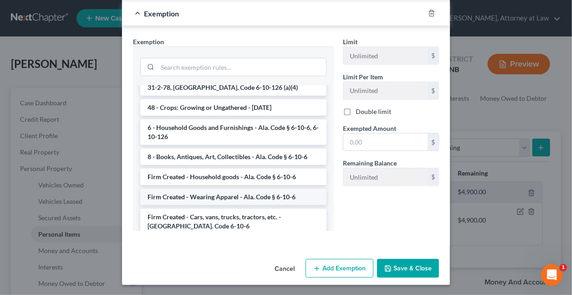
click at [213, 189] on li "Firm Created - Wearing Apparel - Ala. Code § 6-10-6" at bounding box center [233, 197] width 186 height 16
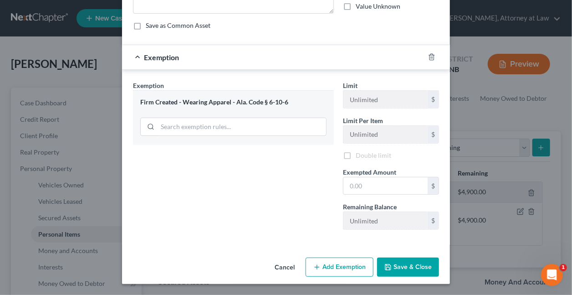
scroll to position [106, 0]
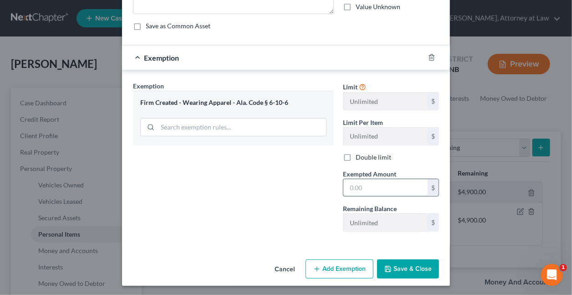
click at [368, 188] on input "text" at bounding box center [385, 187] width 84 height 17
type input "500"
click at [413, 268] on button "Save & Close" at bounding box center [408, 268] width 62 height 19
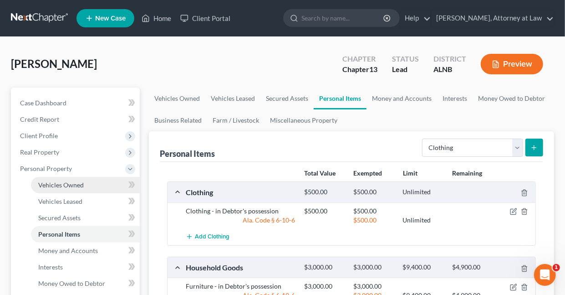
click at [67, 184] on span "Vehicles Owned" at bounding box center [61, 185] width 46 height 8
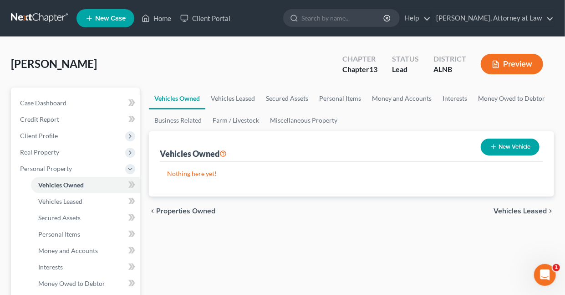
click at [511, 145] on button "New Vehicle" at bounding box center [510, 146] width 59 height 17
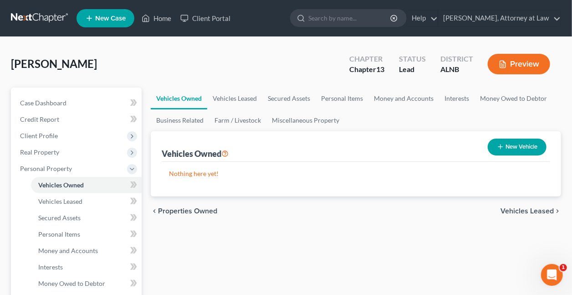
select select "0"
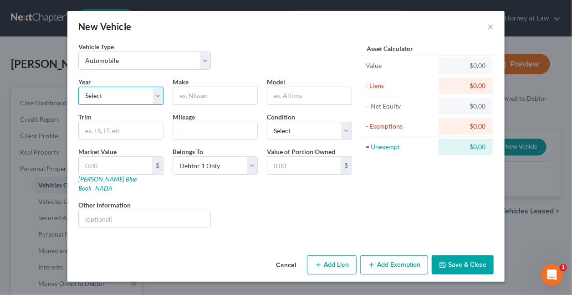
click at [157, 92] on select "Select 2026 2025 2024 2023 2022 2021 2020 2019 2018 2017 2016 2015 2014 2013 20…" at bounding box center [120, 96] width 85 height 18
select select "11"
click at [78, 87] on select "Select 2026 2025 2024 2023 2022 2021 2020 2019 2018 2017 2016 2015 2014 2013 20…" at bounding box center [120, 96] width 85 height 18
click at [206, 93] on input "text" at bounding box center [215, 95] width 84 height 17
type input "Aud"
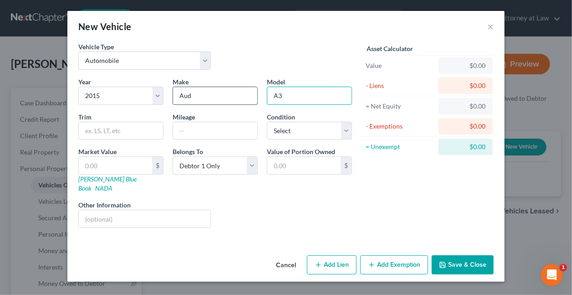
type input "A3"
type input "2"
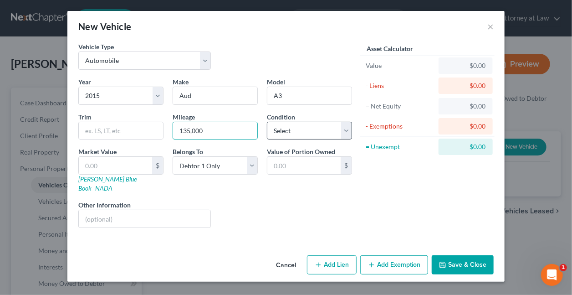
type input "135,000"
click at [292, 132] on select "Select Excellent Very Good Good Fair Poor" at bounding box center [309, 131] width 85 height 18
select select "2"
click at [267, 122] on select "Select Excellent Very Good Good Fair Poor" at bounding box center [309, 131] width 85 height 18
click at [113, 163] on input "text" at bounding box center [115, 165] width 73 height 17
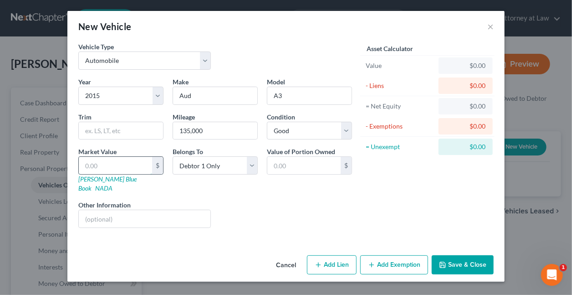
type input "4"
type input "4.00"
type input "46"
type input "46.00"
type input "462"
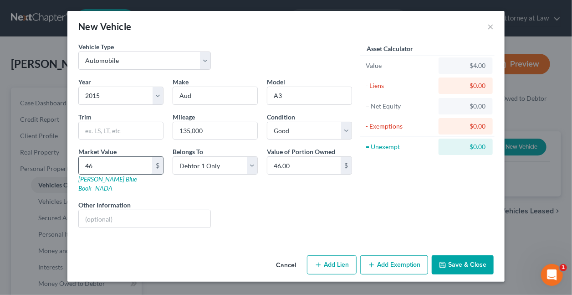
type input "462.00"
type input "4625"
type input "4,625.00"
type input "4,625"
click at [400, 257] on button "Add Exemption" at bounding box center [394, 264] width 68 height 19
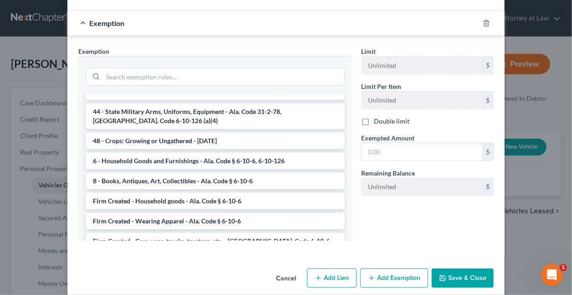
scroll to position [624, 0]
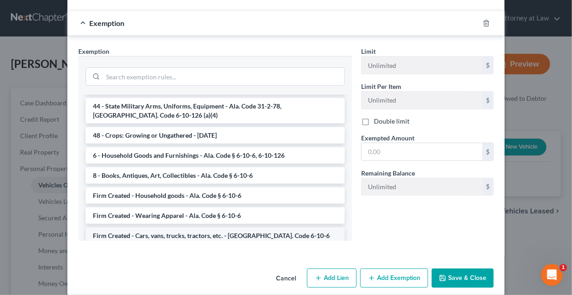
click at [135, 227] on li "Firm Created - Cars, vans, trucks, tractors, etc. - [GEOGRAPHIC_DATA]. Code 6-1…" at bounding box center [215, 235] width 259 height 16
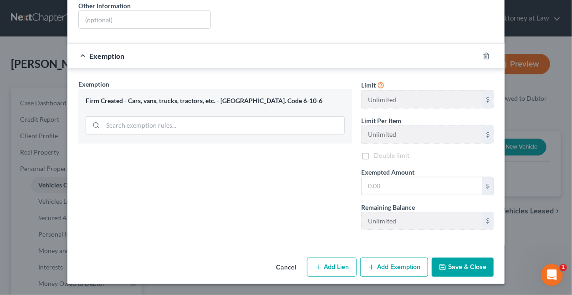
scroll to position [188, 0]
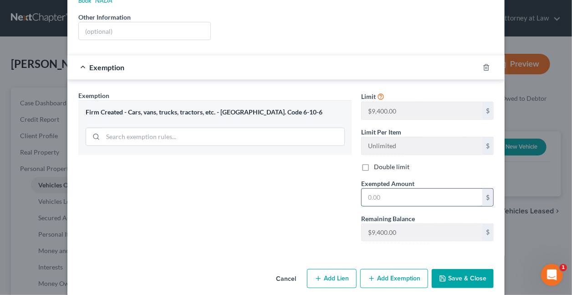
click at [385, 189] on input "text" at bounding box center [422, 197] width 121 height 17
type input "1,500"
click at [461, 270] on button "Save & Close" at bounding box center [463, 278] width 62 height 19
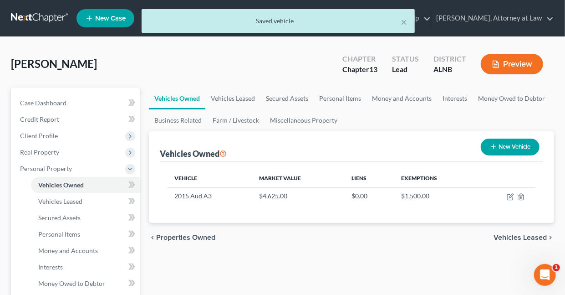
click at [502, 145] on button "New Vehicle" at bounding box center [510, 146] width 59 height 17
select select "0"
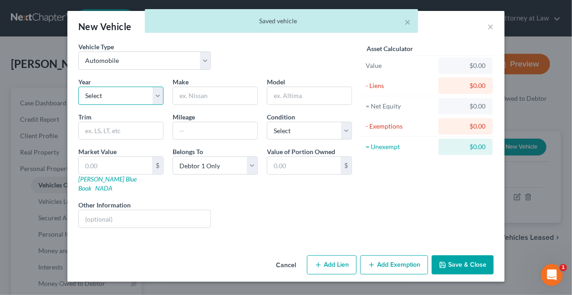
click at [160, 97] on select "Select 2026 2025 2024 2023 2022 2021 2020 2019 2018 2017 2016 2015 2014 2013 20…" at bounding box center [120, 96] width 85 height 18
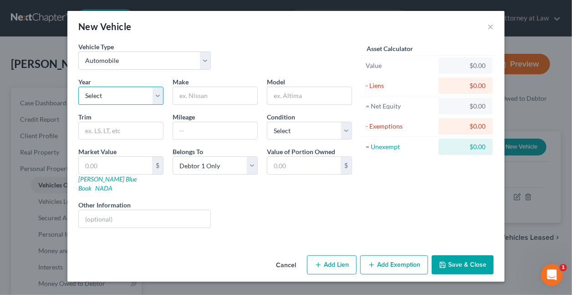
select select "18"
click at [78, 87] on select "Select 2026 2025 2024 2023 2022 2021 2020 2019 2018 2017 2016 2015 2014 2013 20…" at bounding box center [120, 96] width 85 height 18
click at [216, 94] on input "text" at bounding box center [215, 95] width 84 height 17
type input "Lexus"
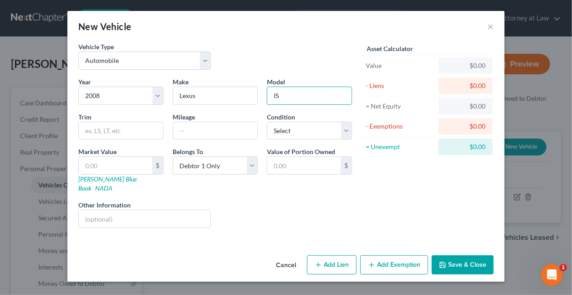
type input "IS350"
click at [202, 135] on input "text" at bounding box center [215, 130] width 84 height 17
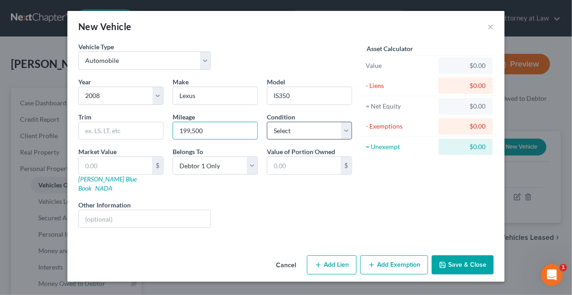
type input "199,500"
click at [298, 128] on select "Select Excellent Very Good Good Fair Poor" at bounding box center [309, 131] width 85 height 18
select select "2"
click at [267, 122] on select "Select Excellent Very Good Good Fair Poor" at bounding box center [309, 131] width 85 height 18
click at [134, 164] on input "text" at bounding box center [115, 165] width 73 height 17
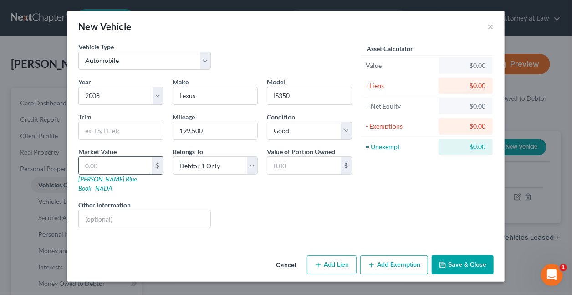
type input "3"
type input "3.00"
type input "31"
type input "31.00"
type input "315"
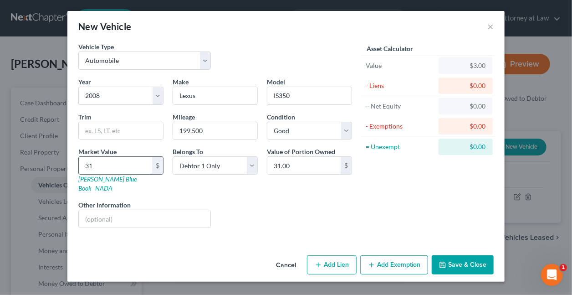
type input "315.00"
type input "3150"
type input "3,150.00"
type input "3,150"
drag, startPoint x: 376, startPoint y: 254, endPoint x: 303, endPoint y: 185, distance: 100.2
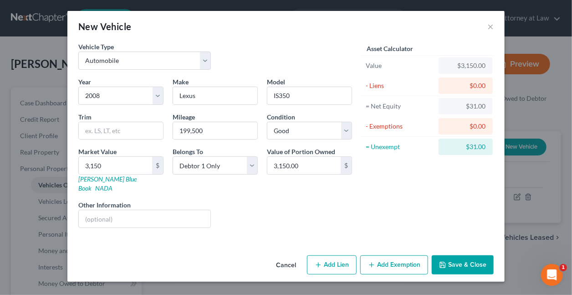
click at [338, 204] on div "New Vehicle × Vehicle Type Select Automobile Truck Trailer Watercraft Aircraft …" at bounding box center [285, 146] width 437 height 271
click at [252, 162] on select "Select Debtor 1 Only Debtor 2 Only Debtor 1 And Debtor 2 Only At Least One Of T…" at bounding box center [215, 165] width 85 height 18
select select "3"
click at [173, 156] on select "Select Debtor 1 Only Debtor 2 Only Debtor 1 And Debtor 2 Only At Least One Of T…" at bounding box center [215, 165] width 85 height 18
click at [385, 255] on button "Add Exemption" at bounding box center [394, 264] width 68 height 19
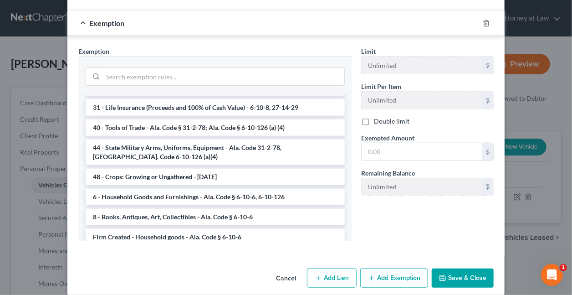
scroll to position [624, 0]
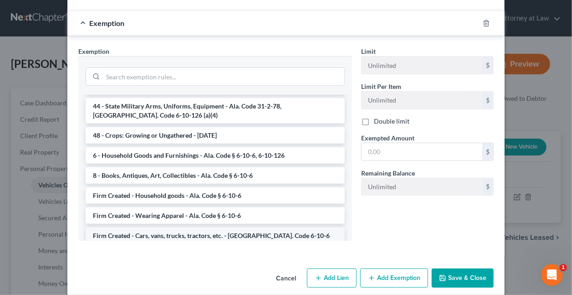
click at [197, 227] on li "Firm Created - Cars, vans, trucks, tractors, etc. - [GEOGRAPHIC_DATA]. Code 6-1…" at bounding box center [215, 235] width 259 height 16
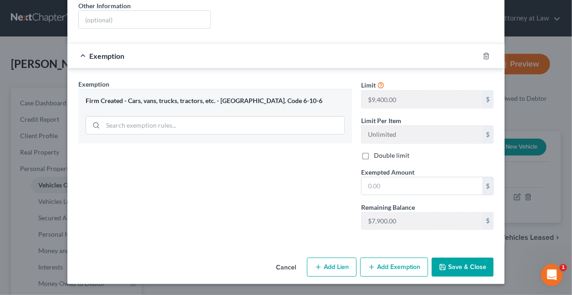
scroll to position [188, 0]
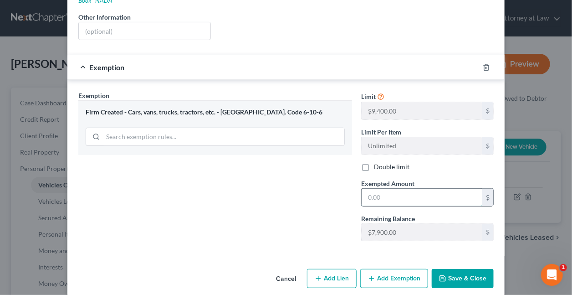
drag, startPoint x: 400, startPoint y: 181, endPoint x: 400, endPoint y: 187, distance: 5.5
click at [400, 189] on input "text" at bounding box center [422, 197] width 121 height 17
type input "1,500"
click at [466, 269] on button "Save & Close" at bounding box center [463, 278] width 62 height 19
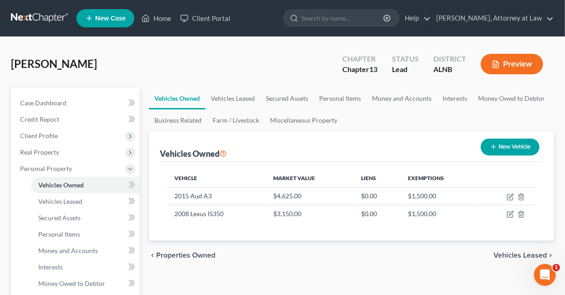
click at [511, 147] on button "New Vehicle" at bounding box center [510, 146] width 59 height 17
select select "0"
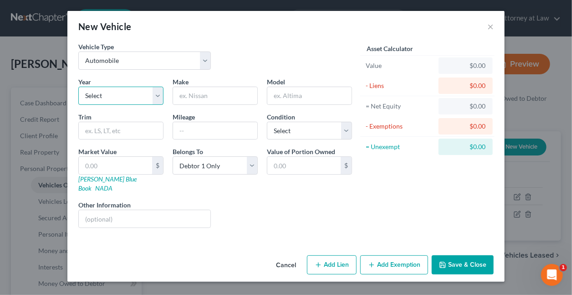
click at [157, 92] on select "Select 2026 2025 2024 2023 2022 2021 2020 2019 2018 2017 2016 2015 2014 2013 20…" at bounding box center [120, 96] width 85 height 18
select select "3"
click at [78, 87] on select "Select 2026 2025 2024 2023 2022 2021 2020 2019 2018 2017 2016 2015 2014 2013 20…" at bounding box center [120, 96] width 85 height 18
click at [221, 96] on input "text" at bounding box center [215, 95] width 84 height 17
type input "Toyota"
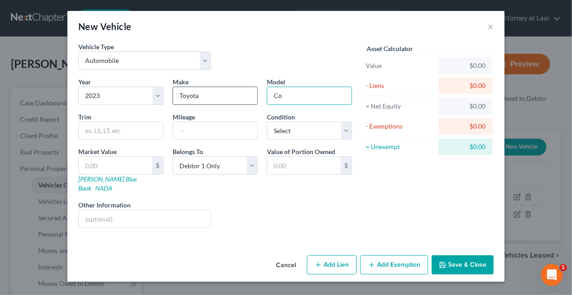
type input "Corolla"
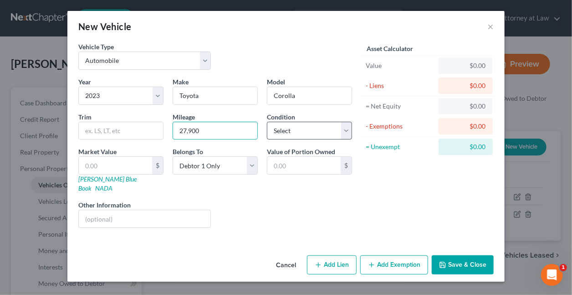
type input "27,900"
click at [323, 132] on select "Select Excellent Very Good Good Fair Poor" at bounding box center [309, 131] width 85 height 18
select select "1"
click at [267, 122] on select "Select Excellent Very Good Good Fair Poor" at bounding box center [309, 131] width 85 height 18
click at [143, 168] on input "text" at bounding box center [115, 165] width 73 height 17
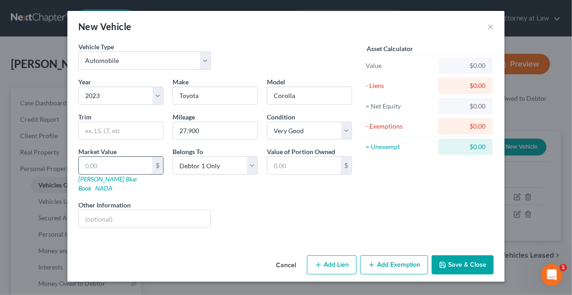
type input "2"
type input "2.00"
type input "20"
type input "20.00"
type input "202"
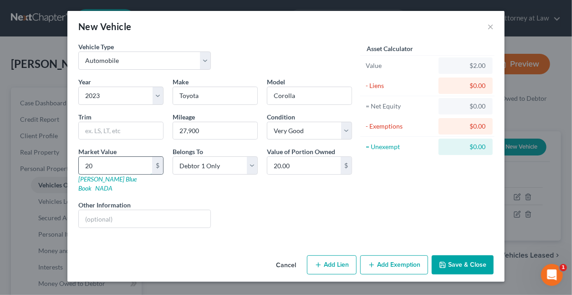
type input "202.00"
type input "2022"
type input "2,022.00"
type input "2,0225"
type input "20,225.00"
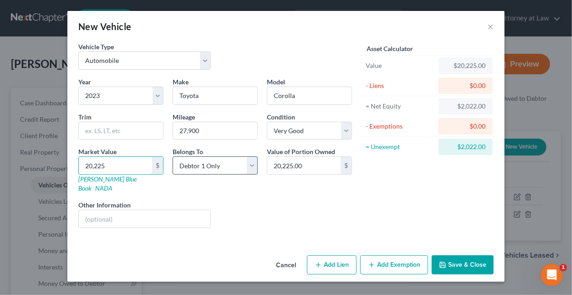
type input "20,225"
click at [251, 164] on select "Select Debtor 1 Only Debtor 2 Only Debtor 1 And Debtor 2 Only At Least One Of T…" at bounding box center [215, 165] width 85 height 18
select select "3"
click at [173, 156] on select "Select Debtor 1 Only Debtor 2 Only Debtor 1 And Debtor 2 Only At Least One Of T…" at bounding box center [215, 165] width 85 height 18
click at [404, 255] on button "Add Exemption" at bounding box center [394, 264] width 68 height 19
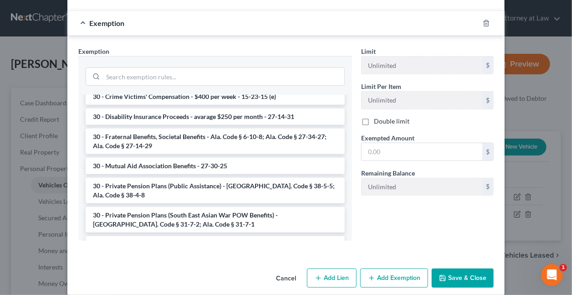
scroll to position [624, 0]
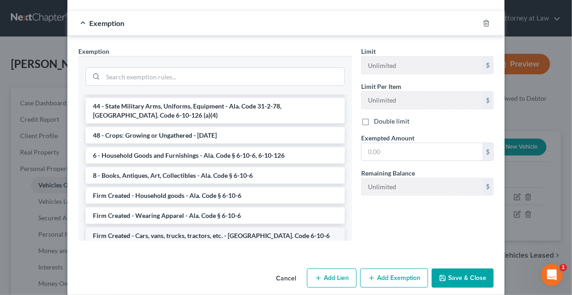
click at [157, 227] on li "Firm Created - Cars, vans, trucks, tractors, etc. - [GEOGRAPHIC_DATA]. Code 6-1…" at bounding box center [215, 235] width 259 height 16
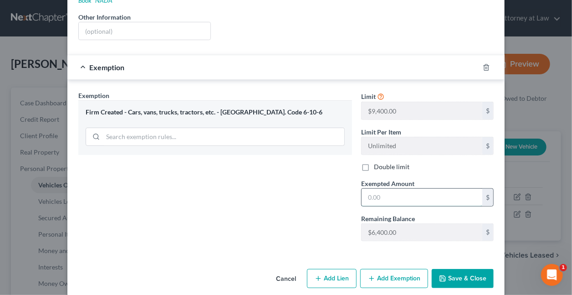
click at [383, 189] on input "text" at bounding box center [422, 197] width 121 height 17
type input "1,900"
click at [338, 269] on button "Add Lien" at bounding box center [332, 278] width 50 height 19
select select "3"
select select "0"
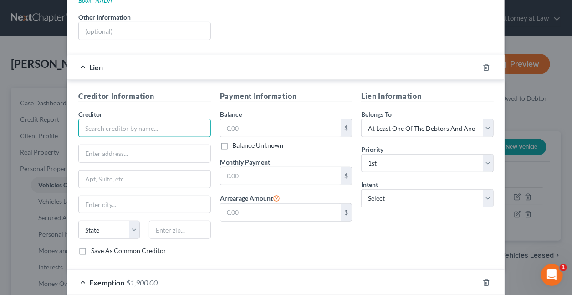
click at [148, 119] on input "text" at bounding box center [144, 128] width 133 height 18
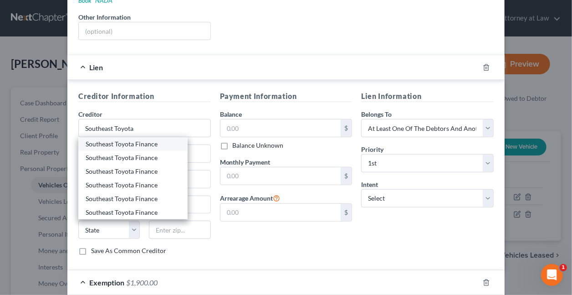
click at [143, 139] on div "Southeast Toyota Finance" at bounding box center [133, 143] width 95 height 9
type input "Southeast Toyota Finance"
type input "Attn: Bankruptcy Department"
type input "PO Box 991817"
type input "Mobile"
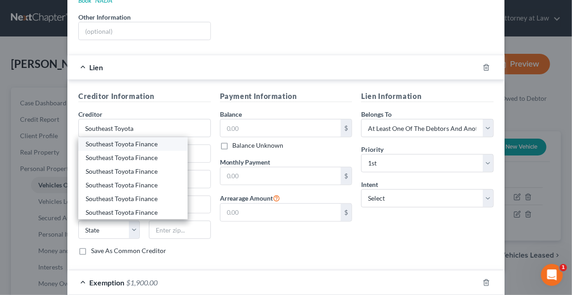
select select "0"
type input "36691-8817"
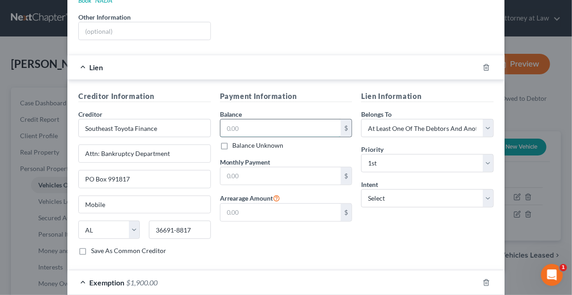
click at [251, 119] on input "text" at bounding box center [280, 127] width 121 height 17
type input "25,359"
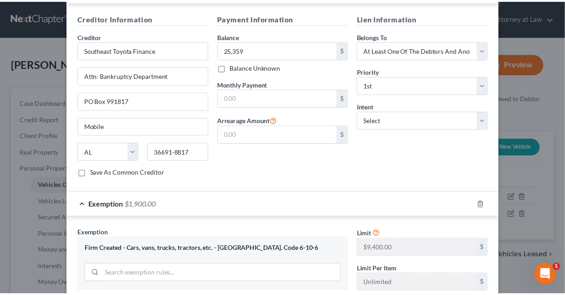
scroll to position [401, 0]
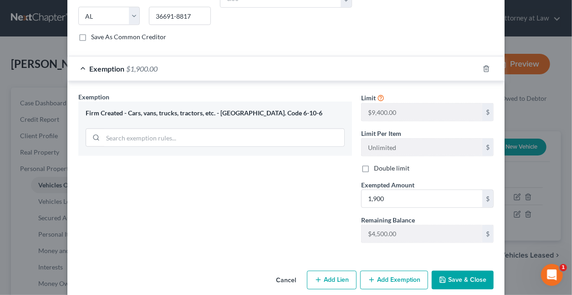
click at [467, 271] on button "Save & Close" at bounding box center [463, 280] width 62 height 19
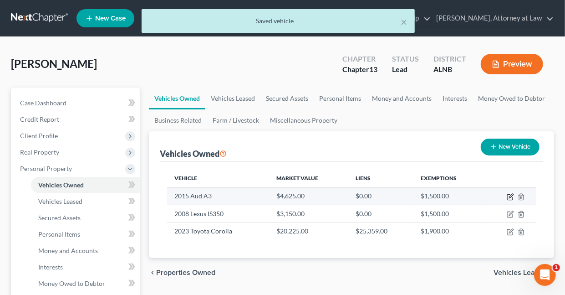
click at [511, 195] on icon "button" at bounding box center [510, 196] width 7 height 7
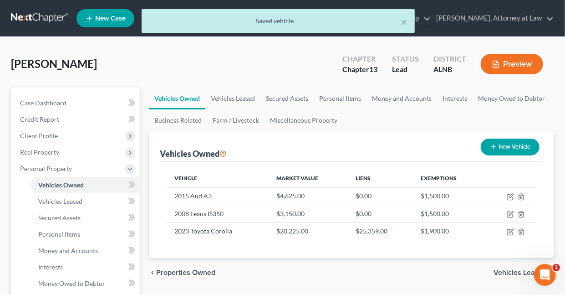
select select "0"
select select "11"
select select "2"
select select "0"
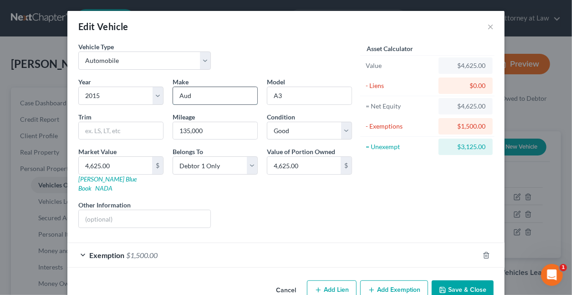
click at [203, 97] on input "Aud" at bounding box center [215, 95] width 84 height 17
type input "Audi"
click at [455, 280] on button "Save & Close" at bounding box center [463, 289] width 62 height 19
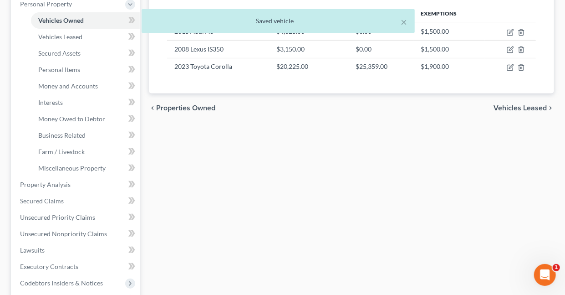
scroll to position [181, 0]
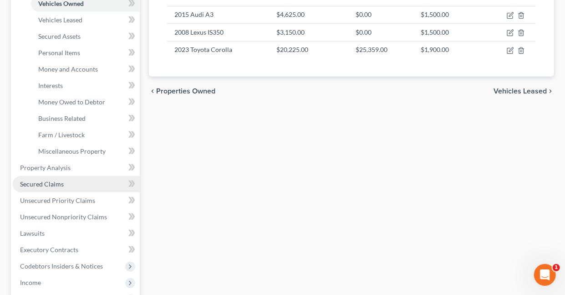
click at [43, 180] on span "Secured Claims" at bounding box center [42, 184] width 44 height 8
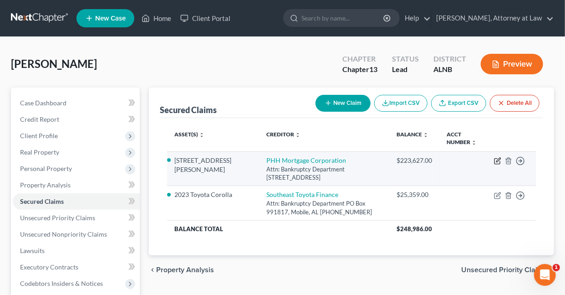
click at [498, 161] on icon "button" at bounding box center [497, 160] width 7 height 7
select select "9"
select select "3"
select select "0"
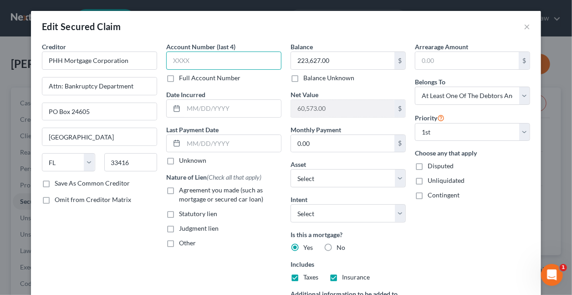
click at [204, 56] on input "text" at bounding box center [223, 60] width 115 height 18
type input "5632"
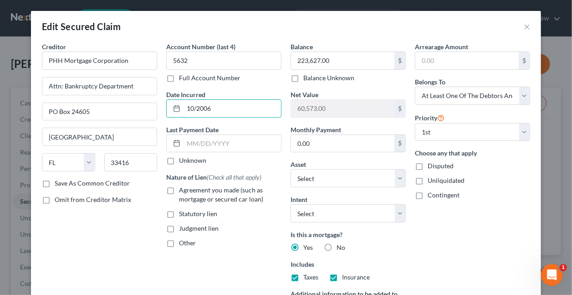
type input "10/2006"
drag, startPoint x: 169, startPoint y: 188, endPoint x: 230, endPoint y: 205, distance: 62.9
click at [179, 188] on label "Agreement you made (such as mortgage or secured car loan)" at bounding box center [230, 194] width 103 height 18
click at [183, 188] on input "Agreement you made (such as mortgage or secured car loan)" at bounding box center [186, 188] width 6 height 6
checkbox input "true"
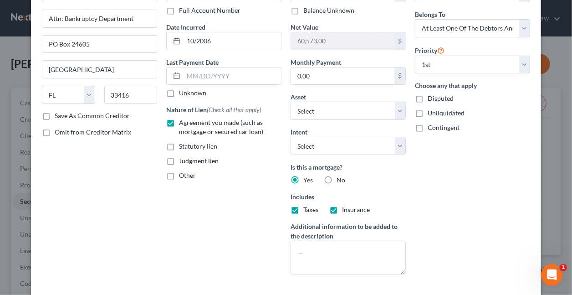
scroll to position [136, 0]
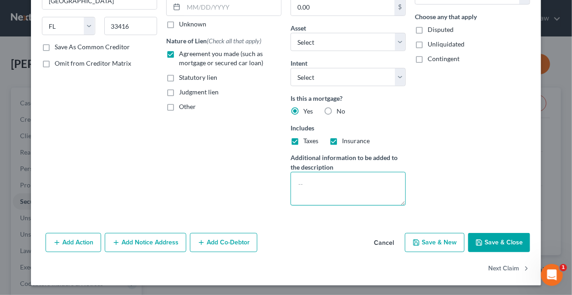
click at [325, 180] on textarea at bounding box center [348, 189] width 115 height 34
type textarea "Homestead - DEBTOR WILL PAY DIRECT"
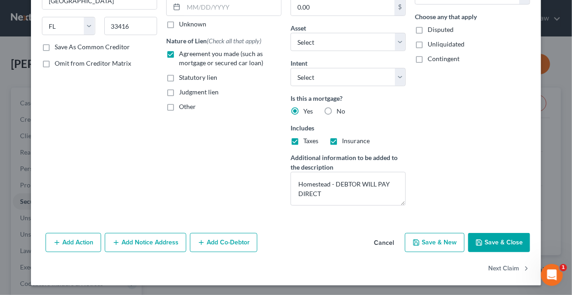
drag, startPoint x: 502, startPoint y: 240, endPoint x: 302, endPoint y: 236, distance: 200.0
click at [316, 263] on div "Edit Secured Claim × Creditor * PHH Mortgage Corporation Attn: Bankruptcy Depar…" at bounding box center [286, 80] width 510 height 410
click at [499, 243] on button "Save & Close" at bounding box center [499, 242] width 62 height 19
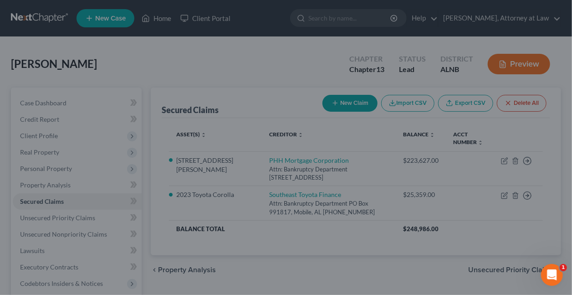
select select "7"
type input "0"
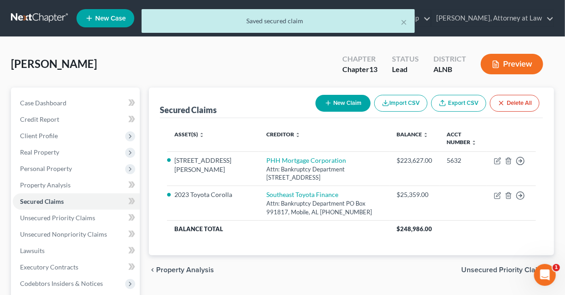
click at [335, 103] on button "New Claim" at bounding box center [343, 103] width 55 height 17
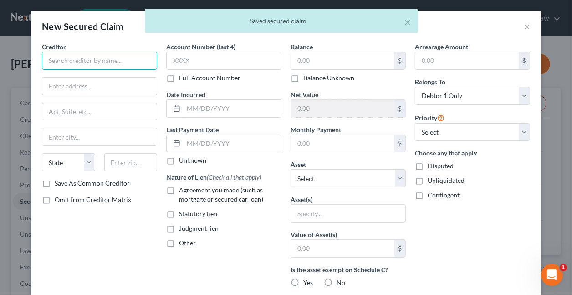
click at [125, 62] on input "text" at bounding box center [99, 60] width 115 height 18
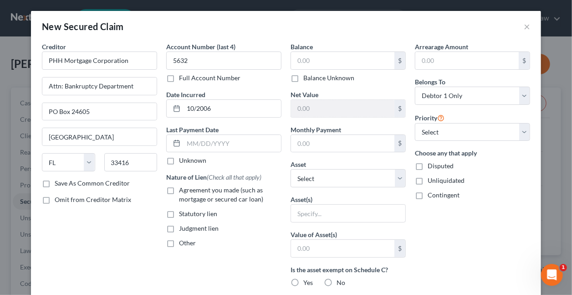
click at [179, 189] on label "Agreement you made (such as mortgage or secured car loan)" at bounding box center [230, 194] width 103 height 18
click at [183, 189] on input "Agreement you made (such as mortgage or secured car loan)" at bounding box center [186, 188] width 6 height 6
click at [458, 96] on select "Select Debtor 1 Only Debtor 2 Only Debtor 1 And Debtor 2 Only At Least One Of T…" at bounding box center [472, 96] width 115 height 18
click at [415, 87] on select "Select Debtor 1 Only Debtor 2 Only Debtor 1 And Debtor 2 Only At Least One Of T…" at bounding box center [472, 96] width 115 height 18
click at [317, 61] on input "text" at bounding box center [342, 60] width 103 height 17
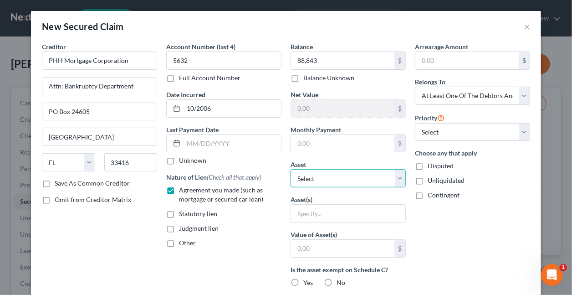
click at [321, 177] on select "Select Other Multiple Assets Household Goods - Furniture - in Debtor's possessi…" at bounding box center [348, 178] width 115 height 18
click at [291, 169] on select "Select Other Multiple Assets Household Goods - Furniture - in Debtor's possessi…" at bounding box center [348, 178] width 115 height 18
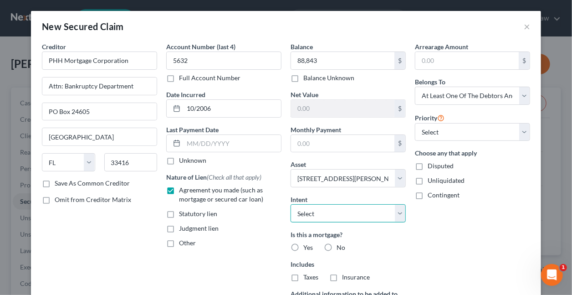
click at [309, 208] on select "Select Surrender Redeem Reaffirm Avoid Other" at bounding box center [348, 213] width 115 height 18
click at [309, 209] on select "Select Surrender Redeem Reaffirm Avoid Other" at bounding box center [348, 213] width 115 height 18
click at [303, 244] on label "Yes" at bounding box center [308, 247] width 10 height 9
click at [307, 244] on input "Yes" at bounding box center [310, 246] width 6 height 6
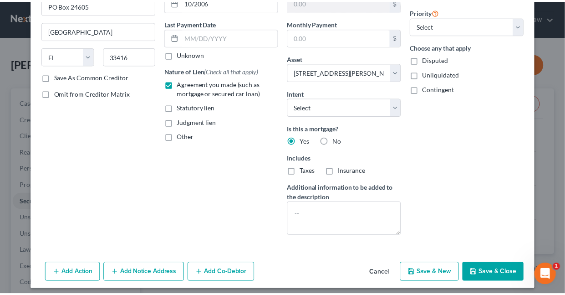
scroll to position [110, 0]
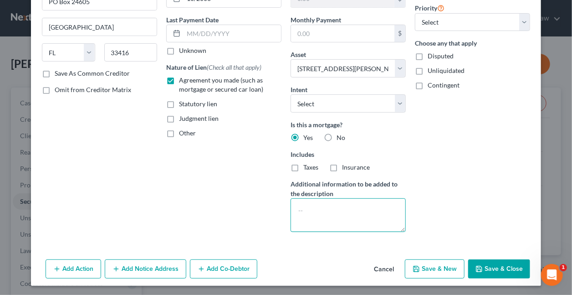
click at [323, 210] on textarea at bounding box center [348, 215] width 115 height 34
click at [491, 267] on button "Save & Close" at bounding box center [499, 268] width 62 height 19
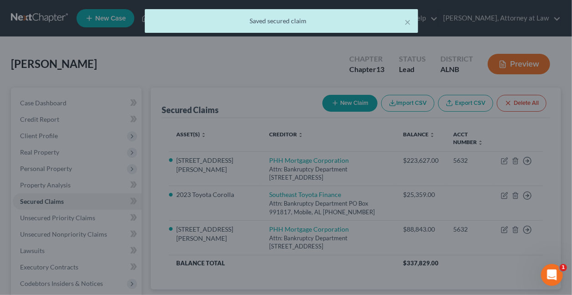
scroll to position [0, 0]
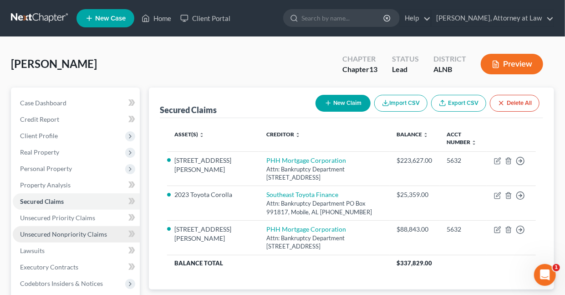
click at [49, 231] on span "Unsecured Nonpriority Claims" at bounding box center [63, 234] width 87 height 8
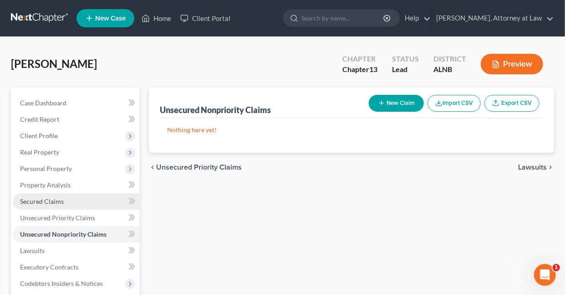
click at [35, 202] on span "Secured Claims" at bounding box center [42, 201] width 44 height 8
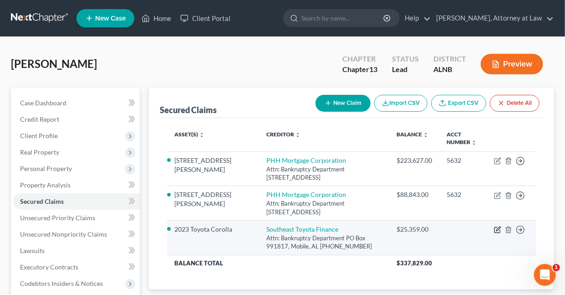
click at [498, 227] on icon "button" at bounding box center [497, 229] width 7 height 7
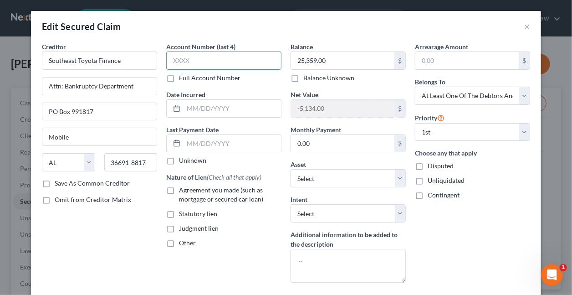
click at [204, 62] on input "text" at bounding box center [223, 60] width 115 height 18
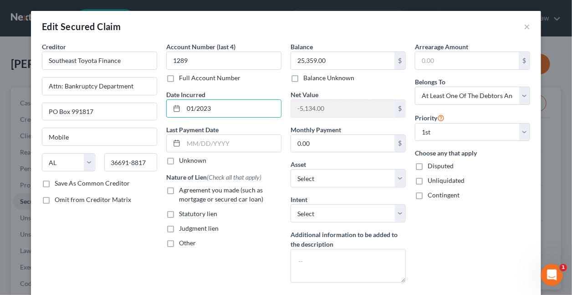
click at [179, 191] on label "Agreement you made (such as mortgage or secured car loan)" at bounding box center [230, 194] width 103 height 18
click at [183, 191] on input "Agreement you made (such as mortgage or secured car loan)" at bounding box center [186, 188] width 6 height 6
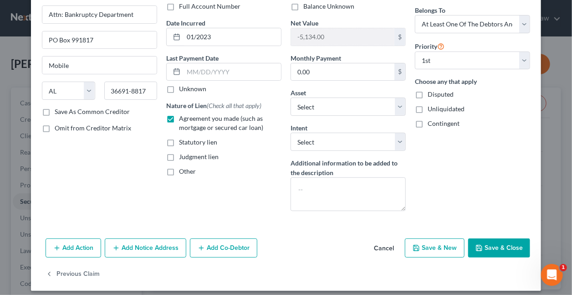
scroll to position [77, 0]
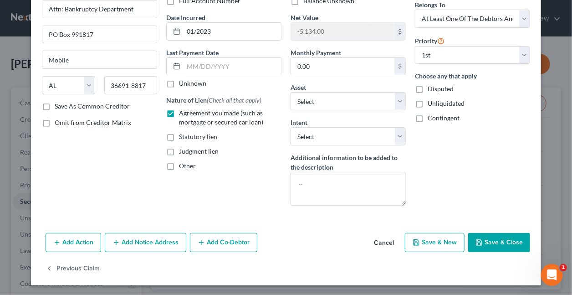
click at [125, 241] on button "Add Notice Address" at bounding box center [146, 242] width 82 height 19
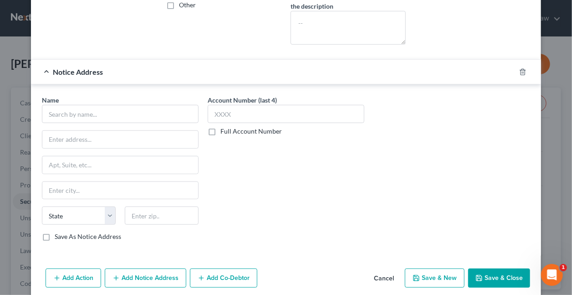
scroll to position [272, 0]
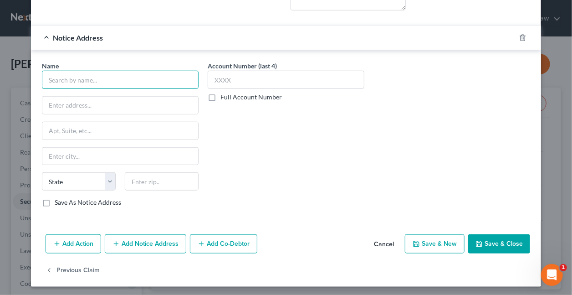
click at [87, 77] on input "text" at bounding box center [120, 80] width 157 height 18
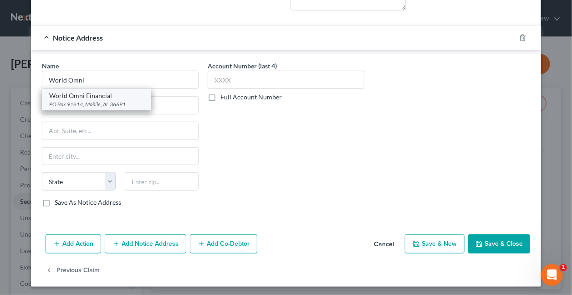
click at [89, 101] on div "PO Box 91614, Mobile, AL 36691" at bounding box center [96, 104] width 95 height 8
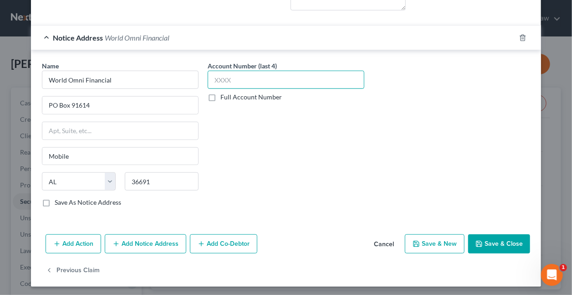
click at [240, 77] on input "text" at bounding box center [286, 80] width 157 height 18
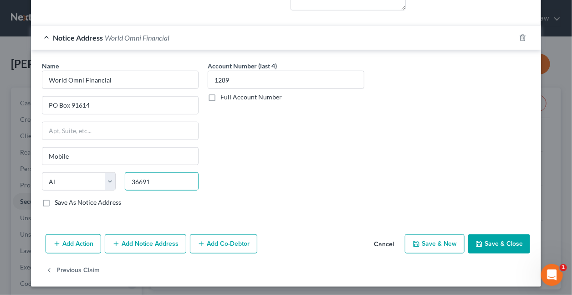
click at [160, 180] on input "36691" at bounding box center [162, 181] width 74 height 18
drag, startPoint x: 501, startPoint y: 241, endPoint x: 439, endPoint y: 252, distance: 62.8
click at [500, 242] on button "Save & Close" at bounding box center [499, 243] width 62 height 19
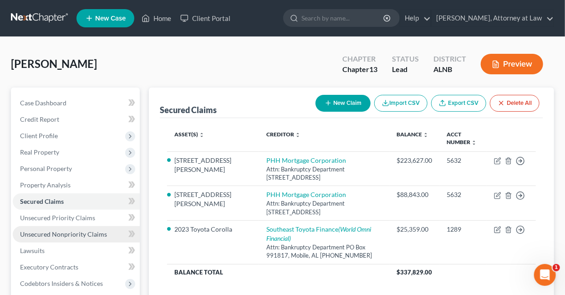
click at [43, 234] on span "Unsecured Nonpriority Claims" at bounding box center [63, 234] width 87 height 8
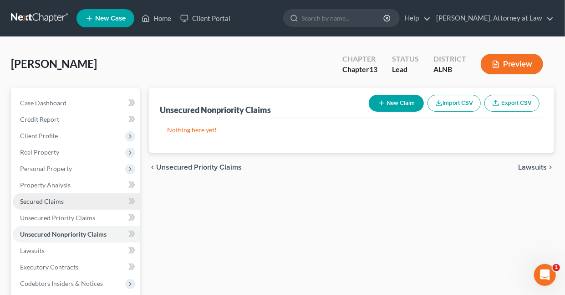
click at [48, 201] on span "Secured Claims" at bounding box center [42, 201] width 44 height 8
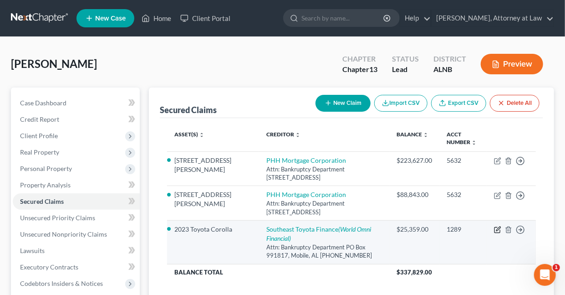
click at [500, 229] on icon "button" at bounding box center [497, 229] width 7 height 7
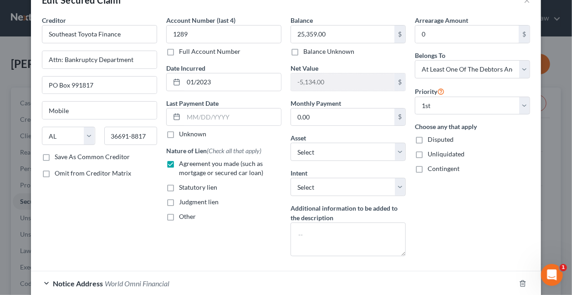
scroll to position [34, 0]
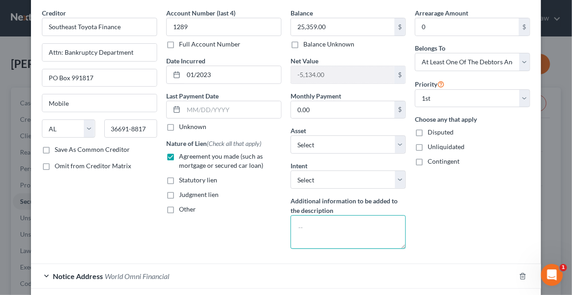
click at [342, 226] on textarea at bounding box center [348, 232] width 115 height 34
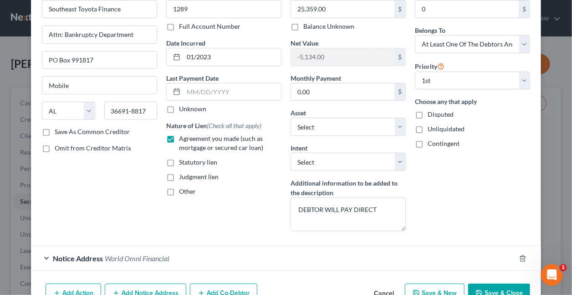
scroll to position [102, 0]
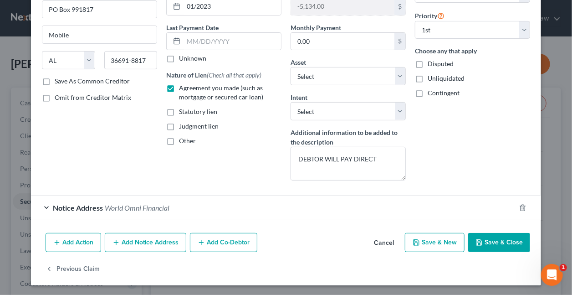
click at [501, 239] on button "Save & Close" at bounding box center [499, 242] width 62 height 19
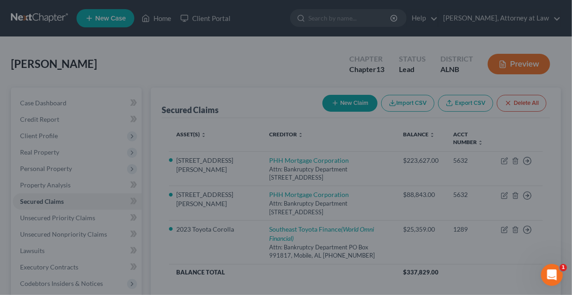
scroll to position [0, 0]
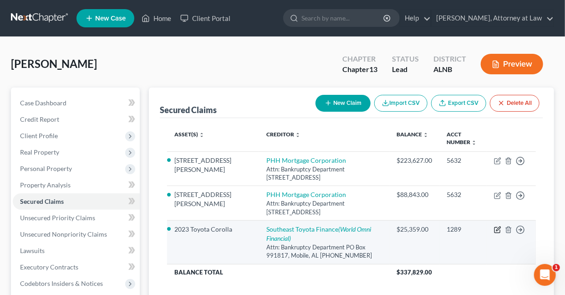
click at [498, 227] on icon "button" at bounding box center [499, 228] width 4 height 4
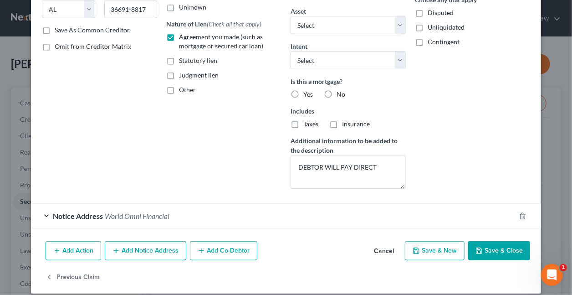
scroll to position [161, 0]
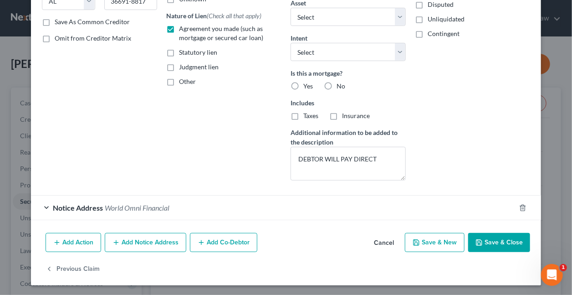
click at [493, 241] on button "Save & Close" at bounding box center [499, 242] width 62 height 19
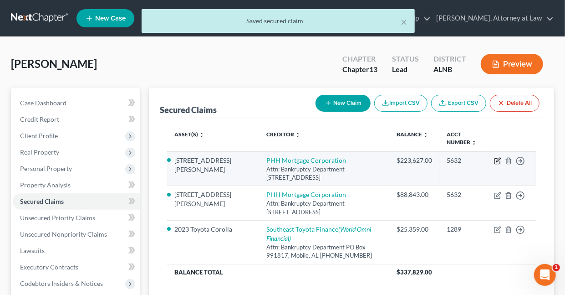
click at [499, 159] on icon "button" at bounding box center [497, 160] width 7 height 7
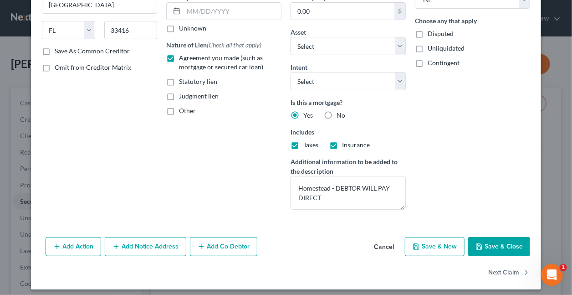
scroll to position [136, 0]
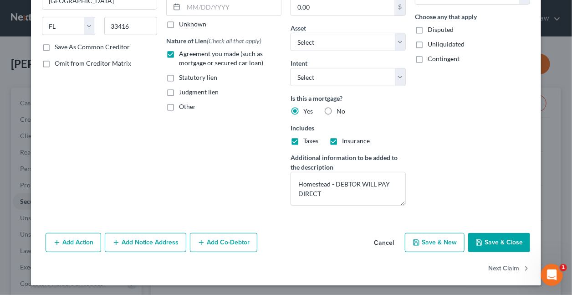
click at [491, 236] on button "Save & Close" at bounding box center [499, 242] width 62 height 19
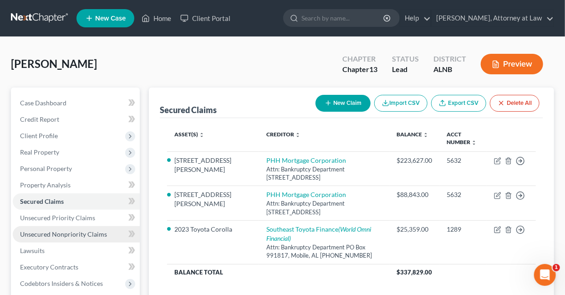
click at [92, 231] on span "Unsecured Nonpriority Claims" at bounding box center [63, 234] width 87 height 8
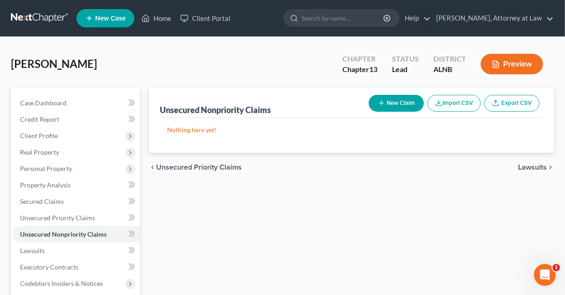
click at [389, 101] on button "New Claim" at bounding box center [396, 103] width 55 height 17
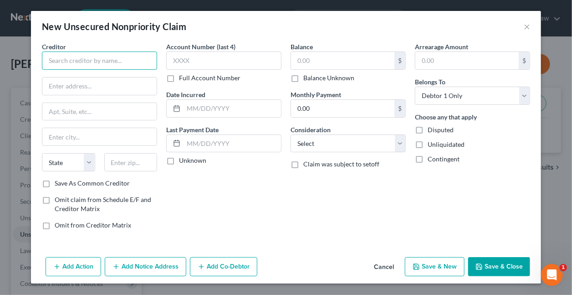
click at [80, 58] on input "text" at bounding box center [99, 60] width 115 height 18
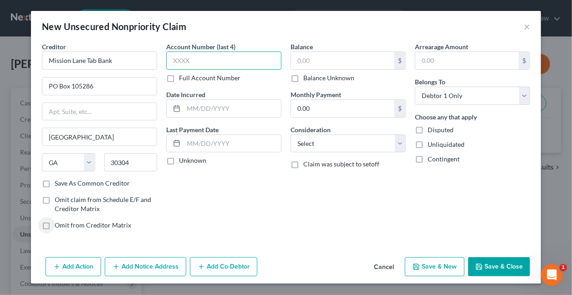
click at [212, 56] on input "text" at bounding box center [223, 60] width 115 height 18
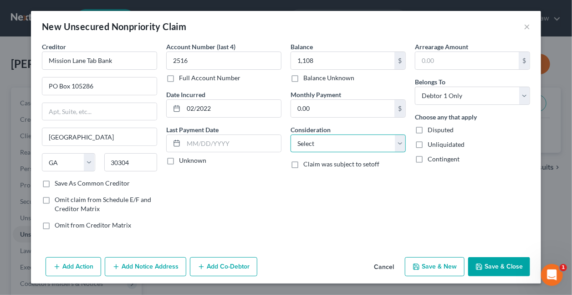
drag, startPoint x: 337, startPoint y: 138, endPoint x: 330, endPoint y: 137, distance: 6.5
click at [335, 138] on select "Select Cable / Satellite Services Collection Agency Credit Card Debt Debt Couns…" at bounding box center [348, 143] width 115 height 18
click at [291, 134] on select "Select Cable / Satellite Services Collection Agency Credit Card Debt Debt Couns…" at bounding box center [348, 143] width 115 height 18
click at [457, 266] on button "Save & New" at bounding box center [435, 266] width 60 height 19
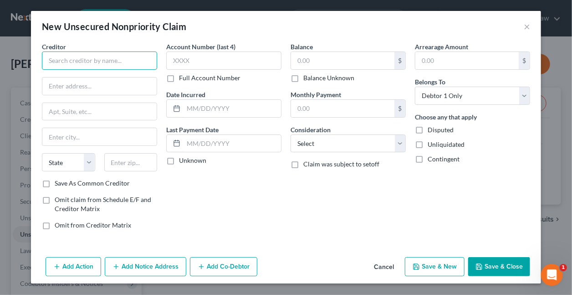
click at [138, 61] on input "text" at bounding box center [99, 60] width 115 height 18
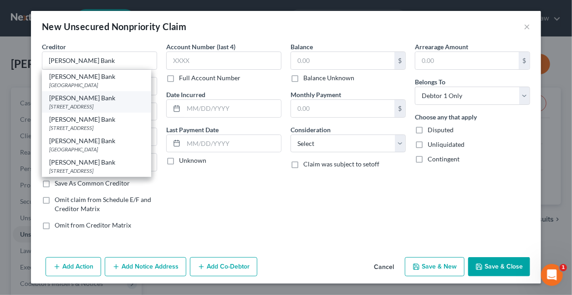
click at [132, 108] on div "[STREET_ADDRESS]" at bounding box center [96, 107] width 95 height 8
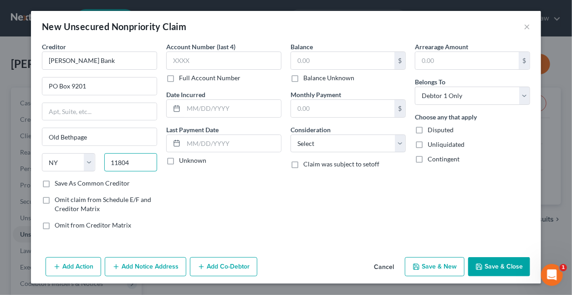
click at [140, 161] on div "11804" at bounding box center [131, 162] width 62 height 18
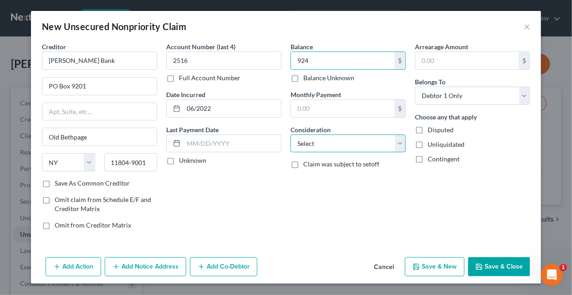
drag, startPoint x: 315, startPoint y: 141, endPoint x: 306, endPoint y: 133, distance: 12.3
click at [315, 141] on select "Select Cable / Satellite Services Collection Agency Credit Card Debt Debt Couns…" at bounding box center [348, 143] width 115 height 18
click at [291, 134] on select "Select Cable / Satellite Services Collection Agency Credit Card Debt Debt Couns…" at bounding box center [348, 143] width 115 height 18
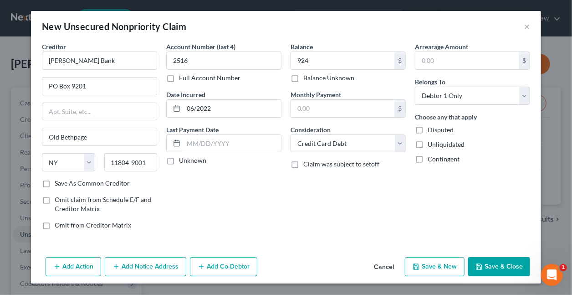
click at [435, 263] on button "Save & New" at bounding box center [435, 266] width 60 height 19
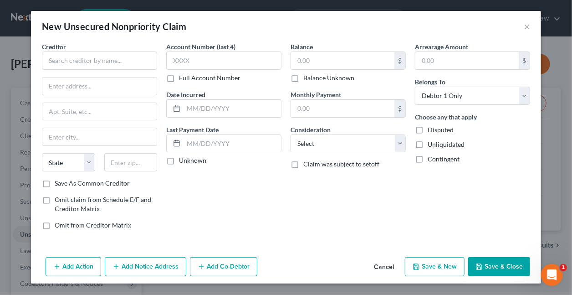
click at [383, 263] on button "Cancel" at bounding box center [384, 267] width 35 height 18
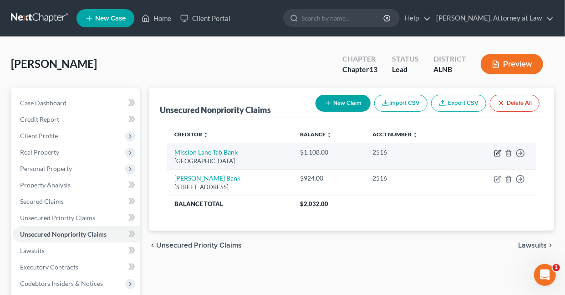
click at [497, 152] on icon "button" at bounding box center [499, 152] width 4 height 4
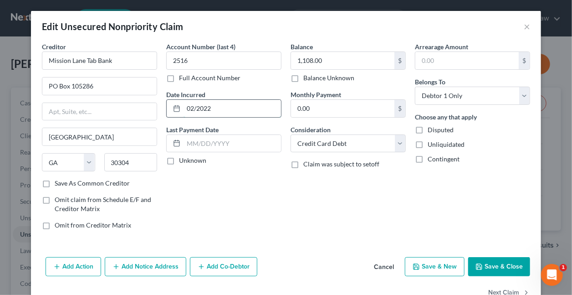
click at [227, 109] on input "02/2022" at bounding box center [232, 108] width 97 height 17
click at [487, 263] on button "Save & Close" at bounding box center [499, 266] width 62 height 19
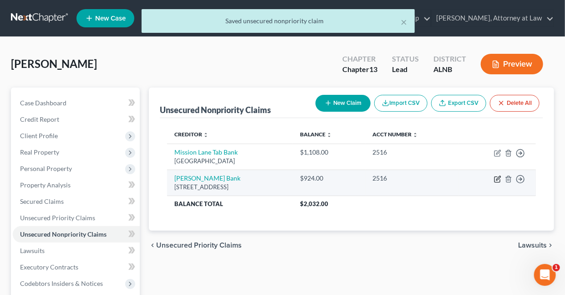
click at [500, 177] on icon "button" at bounding box center [497, 178] width 7 height 7
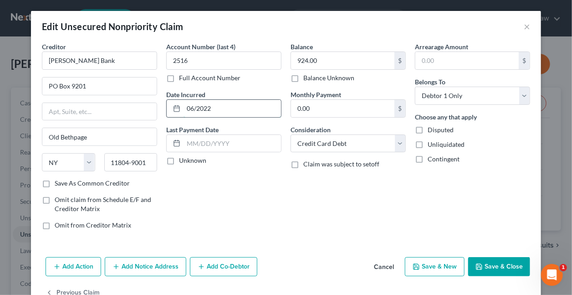
click at [217, 104] on input "06/2022" at bounding box center [232, 108] width 97 height 17
click at [499, 264] on button "Save & Close" at bounding box center [499, 266] width 62 height 19
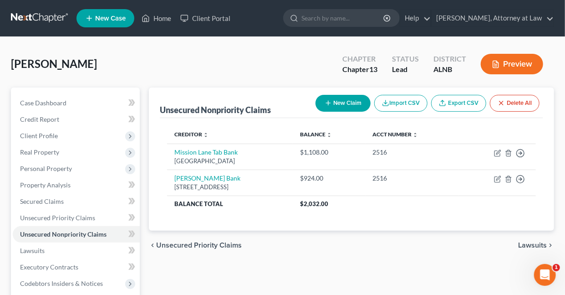
click at [348, 103] on button "New Claim" at bounding box center [343, 103] width 55 height 17
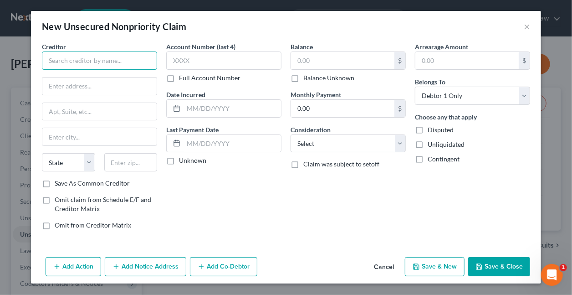
click at [85, 60] on input "text" at bounding box center [99, 60] width 115 height 18
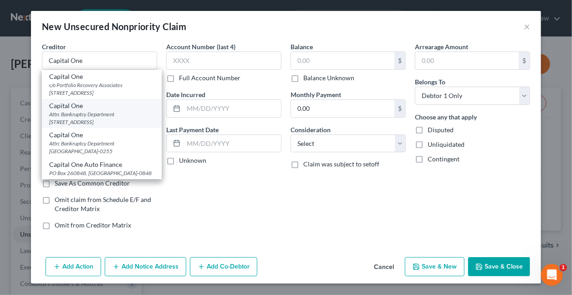
click at [87, 114] on div "Attn: Bankruptcy Department [STREET_ADDRESS]" at bounding box center [101, 117] width 105 height 15
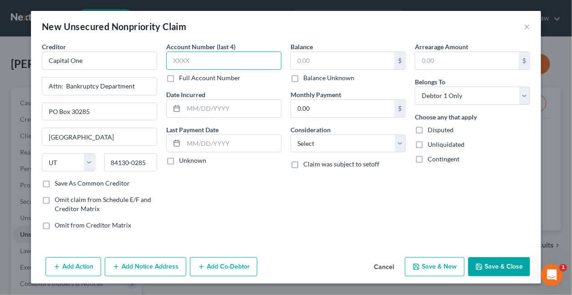
click at [215, 63] on input "text" at bounding box center [223, 60] width 115 height 18
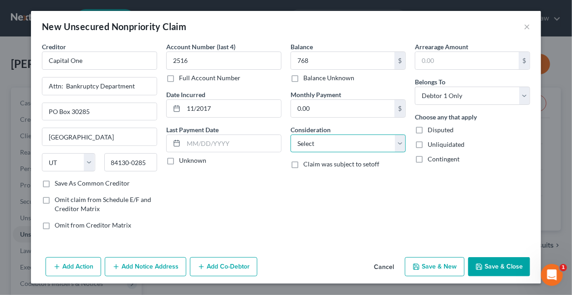
click at [321, 139] on select "Select Cable / Satellite Services Collection Agency Credit Card Debt Debt Couns…" at bounding box center [348, 143] width 115 height 18
click at [291, 134] on select "Select Cable / Satellite Services Collection Agency Credit Card Debt Debt Couns…" at bounding box center [348, 143] width 115 height 18
click at [442, 262] on button "Save & New" at bounding box center [435, 266] width 60 height 19
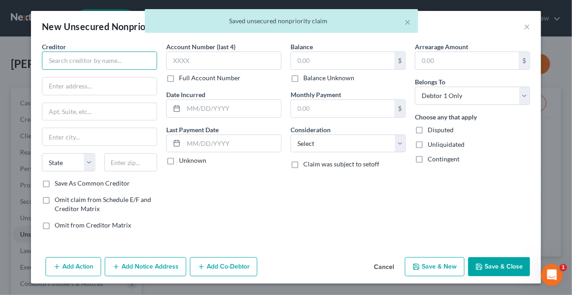
click at [127, 62] on input "text" at bounding box center [99, 60] width 115 height 18
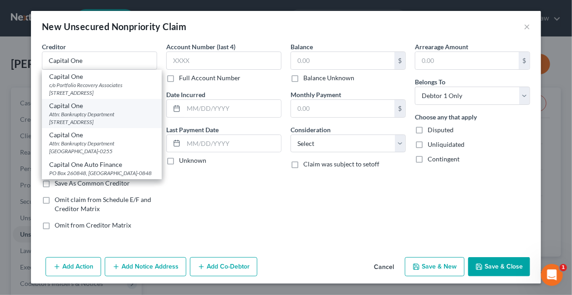
click at [117, 118] on div "Attn: Bankruptcy Department [STREET_ADDRESS]" at bounding box center [101, 117] width 105 height 15
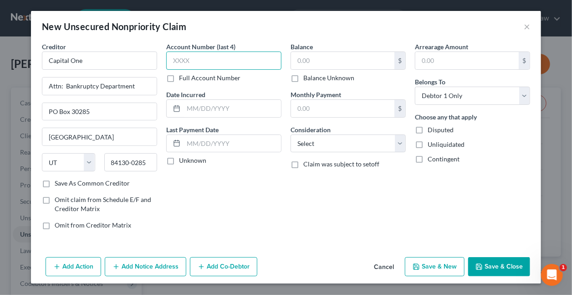
click at [203, 62] on input "text" at bounding box center [223, 60] width 115 height 18
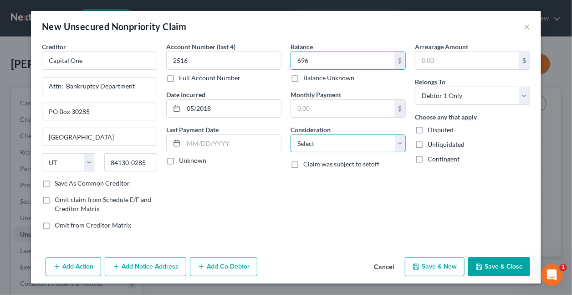
drag, startPoint x: 359, startPoint y: 140, endPoint x: 354, endPoint y: 139, distance: 4.8
click at [358, 140] on select "Select Cable / Satellite Services Collection Agency Credit Card Debt Debt Couns…" at bounding box center [348, 143] width 115 height 18
click at [291, 134] on select "Select Cable / Satellite Services Collection Agency Credit Card Debt Debt Couns…" at bounding box center [348, 143] width 115 height 18
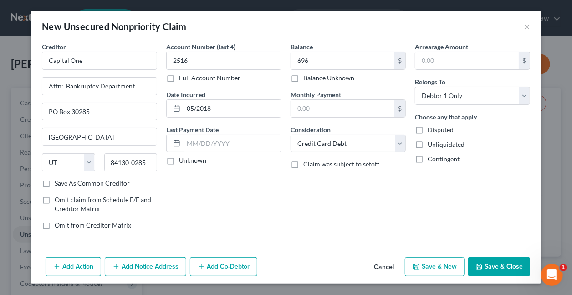
click at [438, 264] on button "Save & New" at bounding box center [435, 266] width 60 height 19
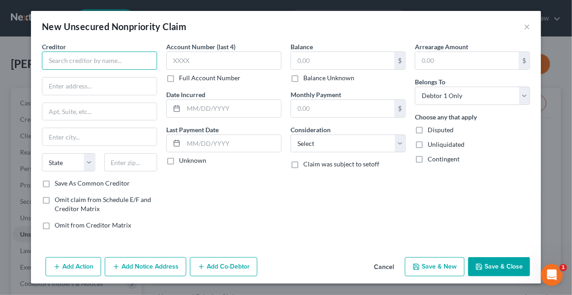
click at [123, 56] on input "text" at bounding box center [99, 60] width 115 height 18
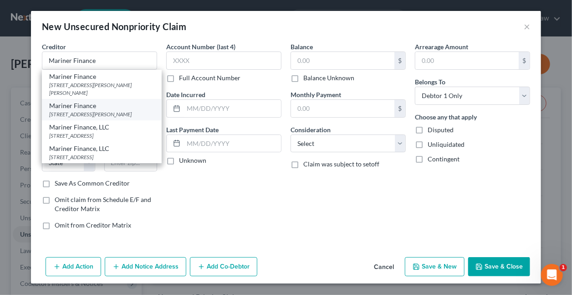
click at [96, 114] on div "[STREET_ADDRESS][PERSON_NAME]" at bounding box center [101, 114] width 105 height 8
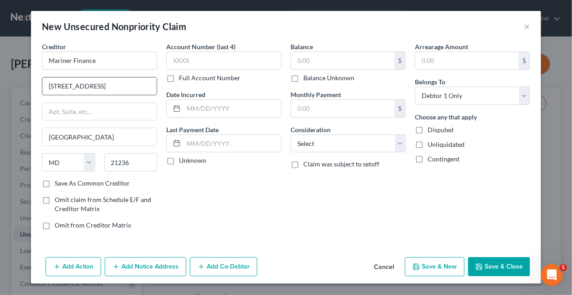
click at [116, 86] on input "[STREET_ADDRESS]" at bounding box center [99, 85] width 114 height 17
click at [217, 64] on input "text" at bounding box center [223, 60] width 115 height 18
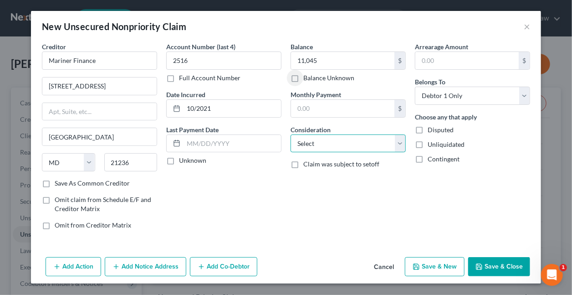
click at [315, 145] on select "Select Cable / Satellite Services Collection Agency Credit Card Debt Debt Couns…" at bounding box center [348, 143] width 115 height 18
click at [291, 134] on select "Select Cable / Satellite Services Collection Agency Credit Card Debt Debt Couns…" at bounding box center [348, 143] width 115 height 18
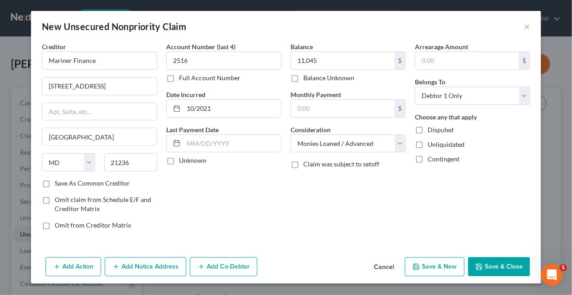
click at [434, 267] on button "Save & New" at bounding box center [435, 266] width 60 height 19
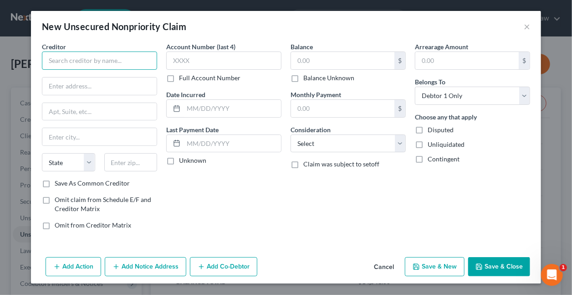
click at [115, 62] on input "text" at bounding box center [99, 60] width 115 height 18
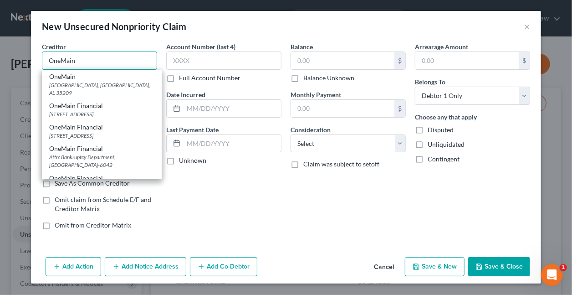
click at [91, 62] on input "OneMain" at bounding box center [99, 60] width 115 height 18
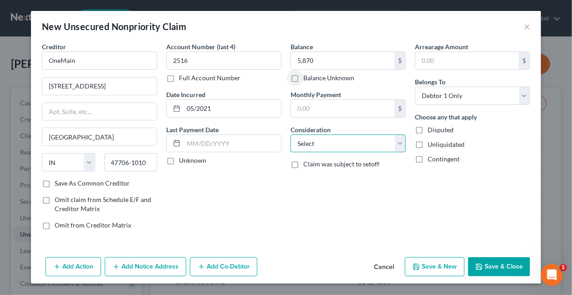
click at [300, 141] on select "Select Cable / Satellite Services Collection Agency Credit Card Debt Debt Couns…" at bounding box center [348, 143] width 115 height 18
click at [291, 134] on select "Select Cable / Satellite Services Collection Agency Credit Card Debt Debt Couns…" at bounding box center [348, 143] width 115 height 18
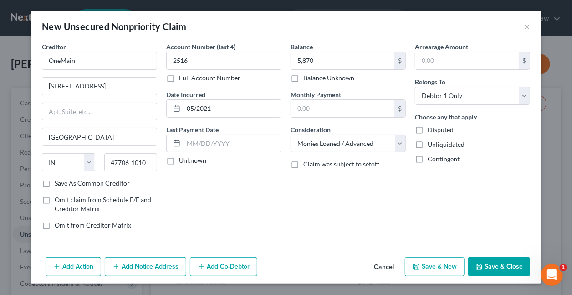
click at [506, 262] on button "Save & Close" at bounding box center [499, 266] width 62 height 19
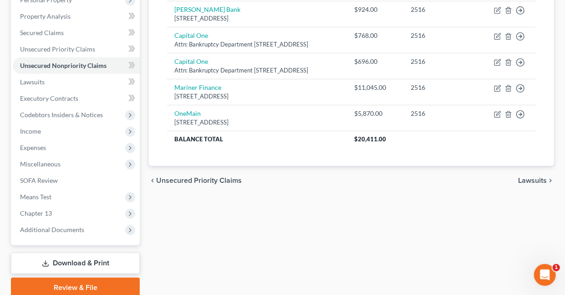
scroll to position [169, 0]
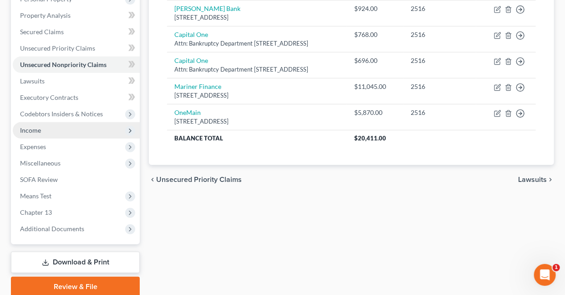
click at [34, 130] on span "Income" at bounding box center [30, 130] width 21 height 8
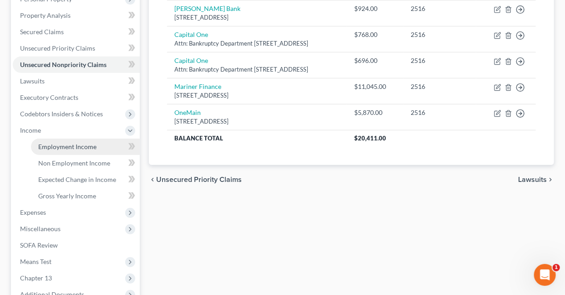
click at [54, 146] on span "Employment Income" at bounding box center [67, 147] width 58 height 8
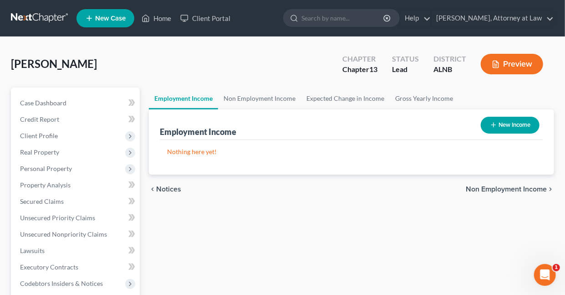
click at [508, 123] on button "New Income" at bounding box center [510, 125] width 59 height 17
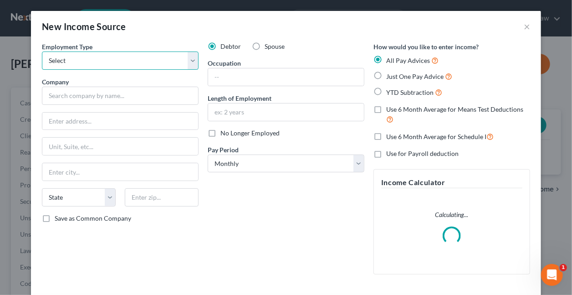
click at [67, 61] on select "Select Full or [DEMOGRAPHIC_DATA] Employment Self Employment" at bounding box center [120, 60] width 157 height 18
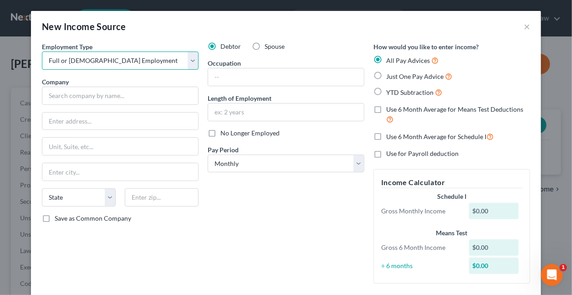
click at [42, 51] on select "Select Full or [DEMOGRAPHIC_DATA] Employment Self Employment" at bounding box center [120, 60] width 157 height 18
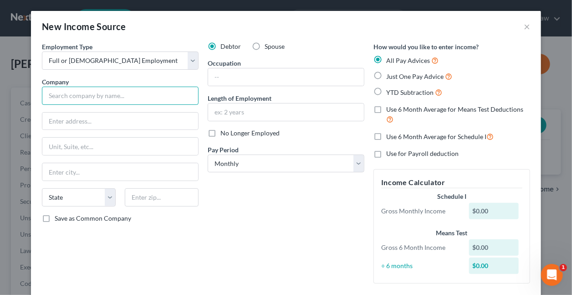
click at [79, 95] on input "text" at bounding box center [120, 96] width 157 height 18
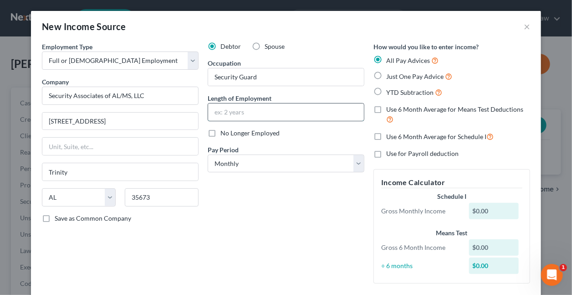
click at [244, 116] on input "text" at bounding box center [286, 111] width 156 height 17
click at [386, 75] on label "Just One Pay Advice" at bounding box center [419, 76] width 66 height 10
click at [390, 75] on input "Just One Pay Advice" at bounding box center [393, 74] width 6 height 6
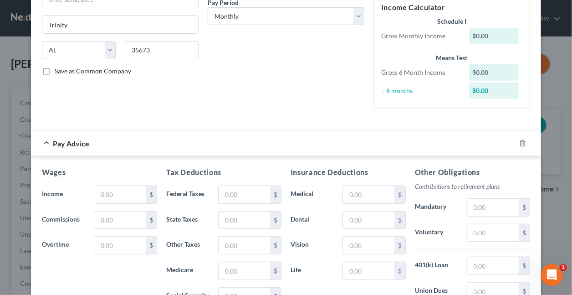
scroll to position [151, 0]
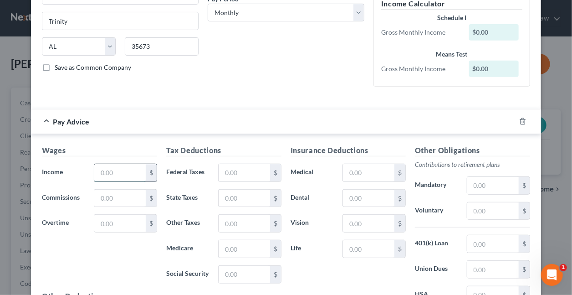
click at [117, 170] on input "text" at bounding box center [119, 172] width 51 height 17
drag, startPoint x: 249, startPoint y: 169, endPoint x: 247, endPoint y: 175, distance: 6.3
click at [249, 169] on input "text" at bounding box center [244, 172] width 51 height 17
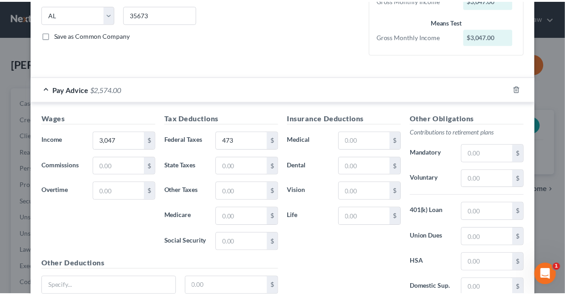
scroll to position [260, 0]
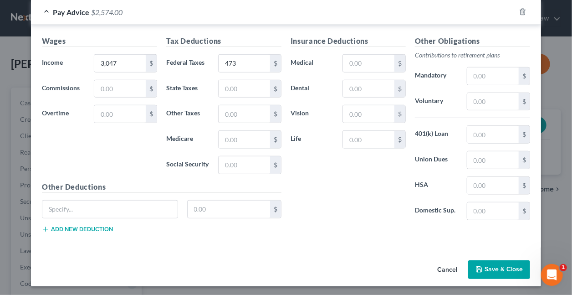
click at [480, 266] on icon "button" at bounding box center [479, 269] width 7 height 7
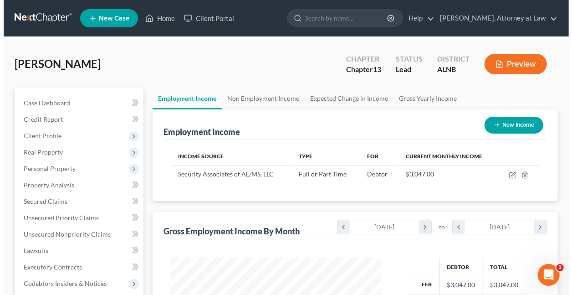
scroll to position [162, 226]
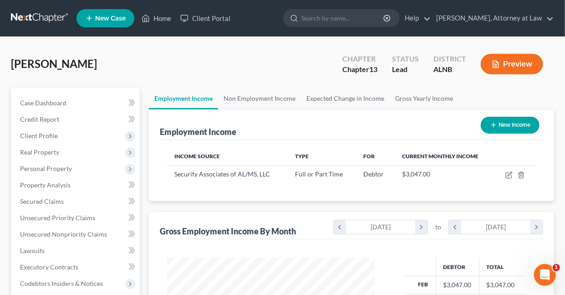
click at [512, 126] on button "New Income" at bounding box center [510, 125] width 59 height 17
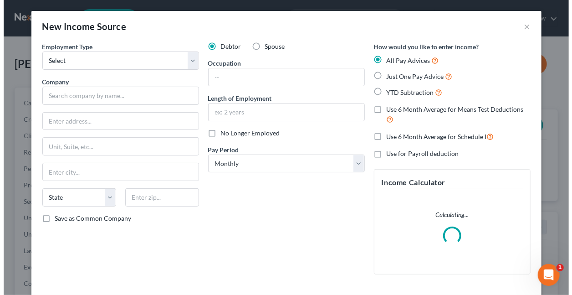
scroll to position [162, 229]
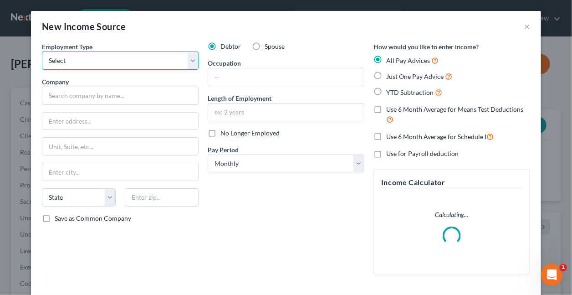
click at [135, 58] on select "Select Full or [DEMOGRAPHIC_DATA] Employment Self Employment" at bounding box center [120, 60] width 157 height 18
click at [42, 51] on select "Select Full or [DEMOGRAPHIC_DATA] Employment Self Employment" at bounding box center [120, 60] width 157 height 18
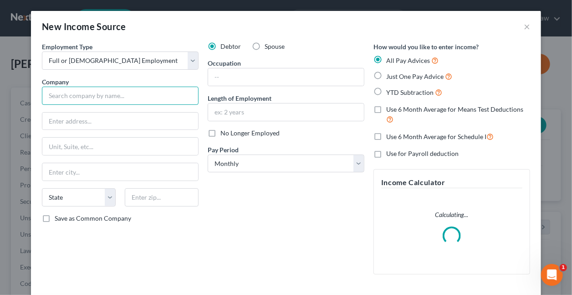
click at [99, 98] on input "text" at bounding box center [120, 96] width 157 height 18
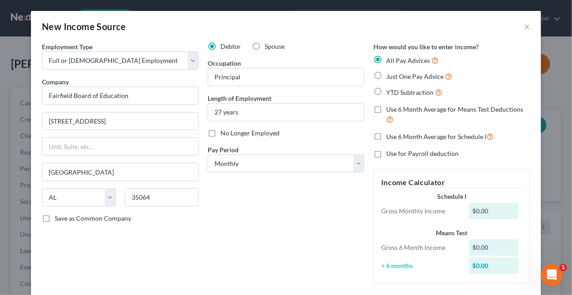
click at [386, 77] on label "Just One Pay Advice" at bounding box center [419, 76] width 66 height 10
click at [390, 77] on input "Just One Pay Advice" at bounding box center [393, 74] width 6 height 6
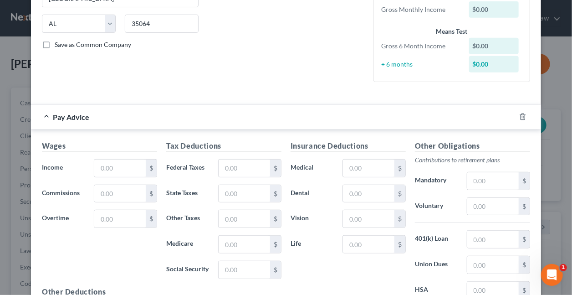
scroll to position [178, 0]
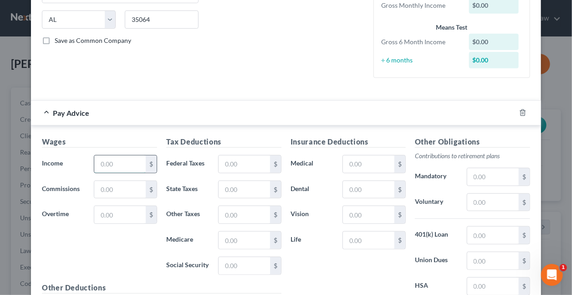
click at [128, 161] on input "text" at bounding box center [119, 163] width 51 height 17
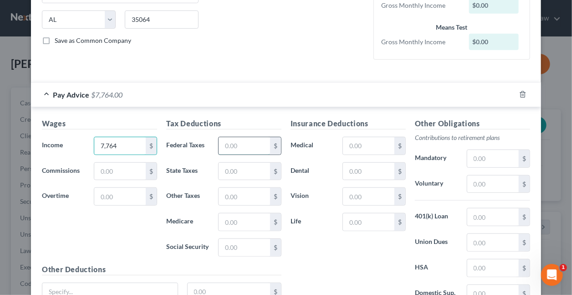
click at [245, 142] on input "text" at bounding box center [244, 145] width 51 height 17
click at [383, 144] on input "text" at bounding box center [368, 145] width 51 height 17
click at [490, 154] on input "text" at bounding box center [492, 158] width 51 height 17
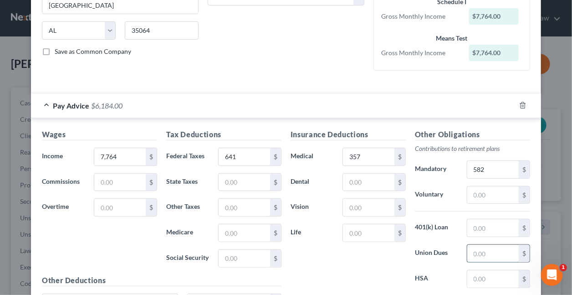
click at [491, 251] on input "text" at bounding box center [492, 253] width 51 height 17
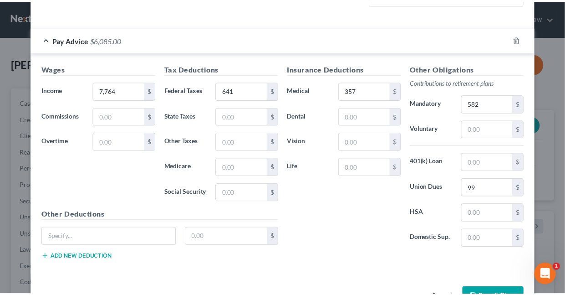
scroll to position [237, 0]
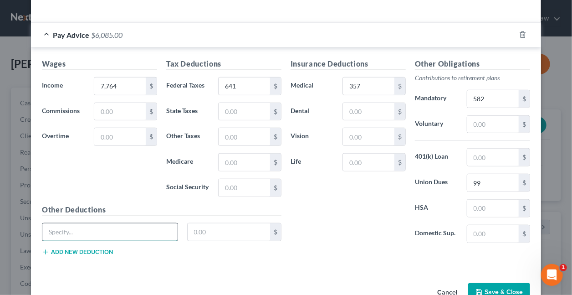
click at [61, 228] on input "text" at bounding box center [109, 231] width 135 height 17
click at [487, 285] on button "Save & Close" at bounding box center [499, 292] width 62 height 19
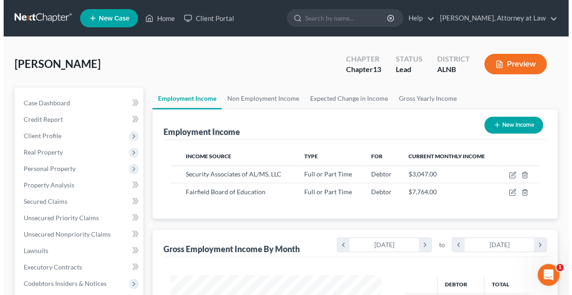
scroll to position [455401, 455337]
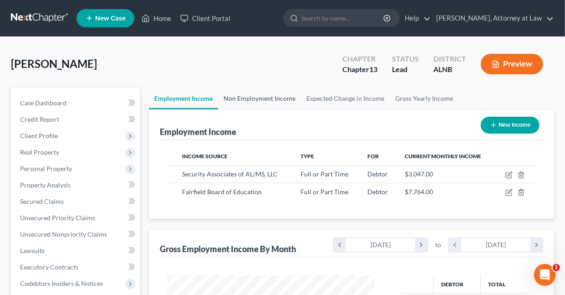
click at [263, 98] on link "Non Employment Income" at bounding box center [259, 98] width 83 height 22
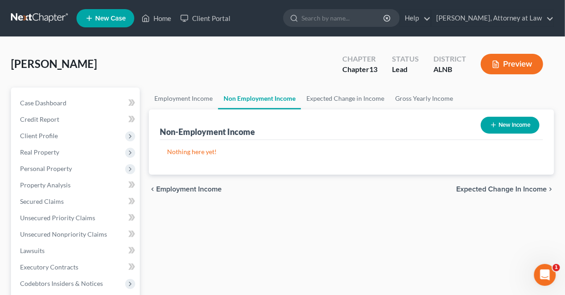
click at [503, 128] on button "New Income" at bounding box center [510, 125] width 59 height 17
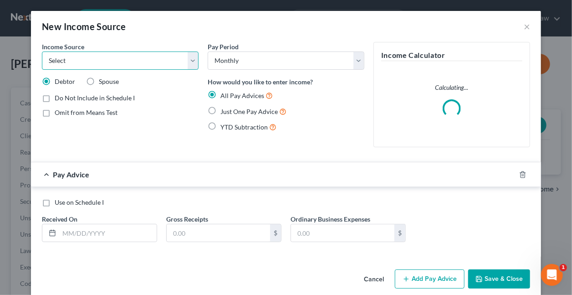
click at [144, 61] on select "Select Unemployment Disability (from employer) Pension Retirement Social Securi…" at bounding box center [120, 60] width 157 height 18
click at [42, 51] on select "Select Unemployment Disability (from employer) Pension Retirement Social Securi…" at bounding box center [120, 60] width 157 height 18
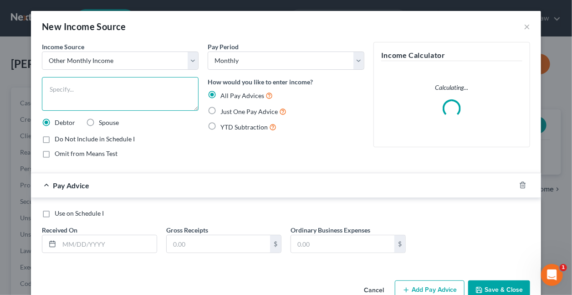
click at [90, 95] on textarea at bounding box center [120, 94] width 157 height 34
click at [220, 108] on label "Just One Pay Advice" at bounding box center [253, 111] width 66 height 10
click at [224, 108] on input "Just One Pay Advice" at bounding box center [227, 109] width 6 height 6
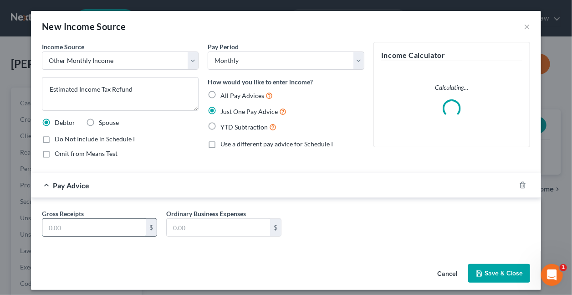
click at [117, 226] on input "text" at bounding box center [93, 227] width 103 height 17
click at [503, 270] on button "Save & Close" at bounding box center [499, 273] width 62 height 19
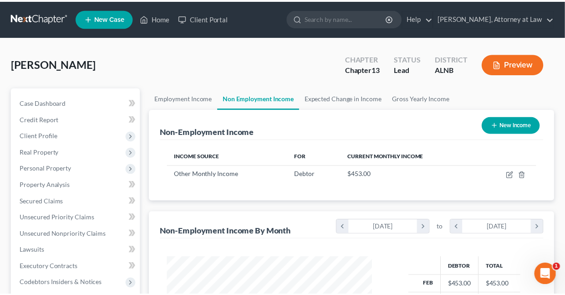
scroll to position [455401, 455337]
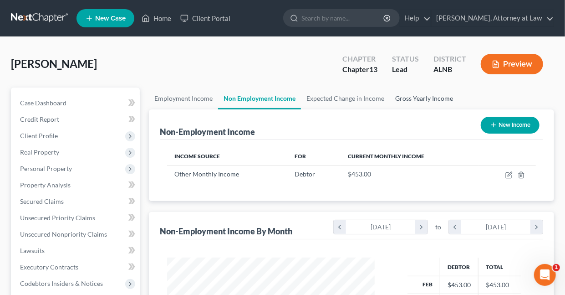
click at [412, 99] on link "Gross Yearly Income" at bounding box center [424, 98] width 69 height 22
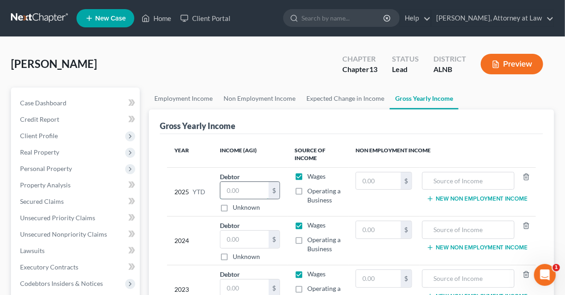
drag, startPoint x: 244, startPoint y: 191, endPoint x: 239, endPoint y: 192, distance: 5.2
click at [243, 191] on input "text" at bounding box center [244, 190] width 48 height 17
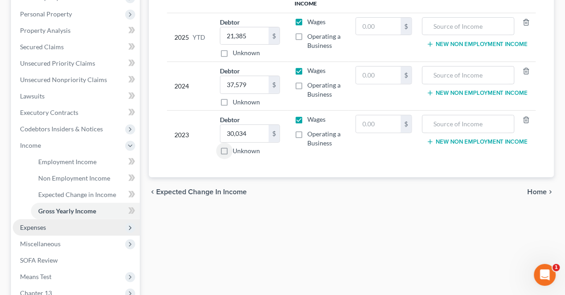
click at [41, 226] on span "Expenses" at bounding box center [33, 227] width 26 height 8
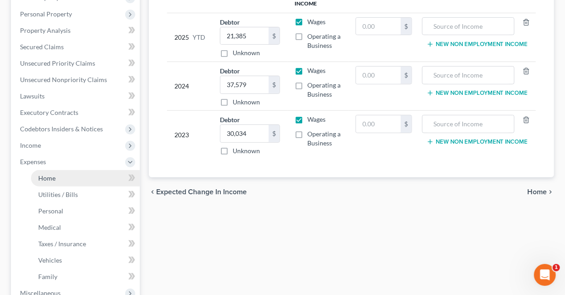
click at [51, 176] on span "Home" at bounding box center [46, 178] width 17 height 8
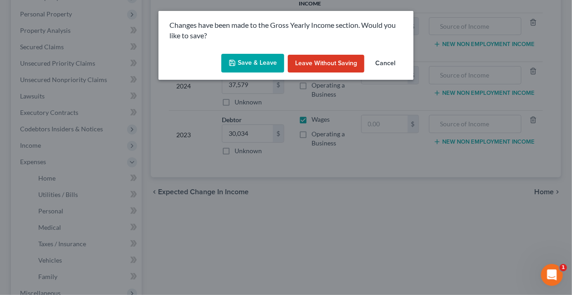
click at [263, 60] on button "Save & Leave" at bounding box center [252, 63] width 63 height 19
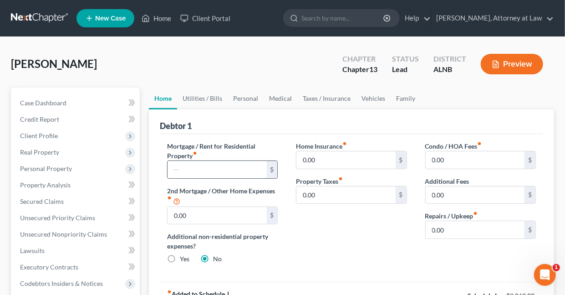
click at [195, 169] on input "text" at bounding box center [217, 169] width 99 height 17
click at [193, 98] on link "Utilities / Bills" at bounding box center [202, 98] width 51 height 22
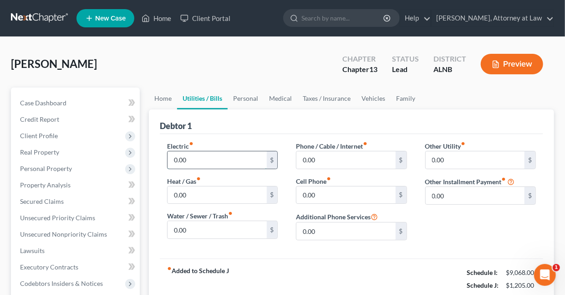
click at [202, 159] on input "0.00" at bounding box center [217, 159] width 99 height 17
click at [162, 97] on link "Home" at bounding box center [163, 98] width 28 height 22
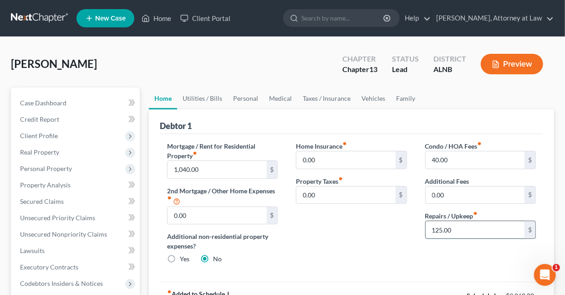
click at [468, 226] on input "125.00" at bounding box center [475, 229] width 99 height 17
click at [214, 99] on link "Utilities / Bills" at bounding box center [202, 98] width 51 height 22
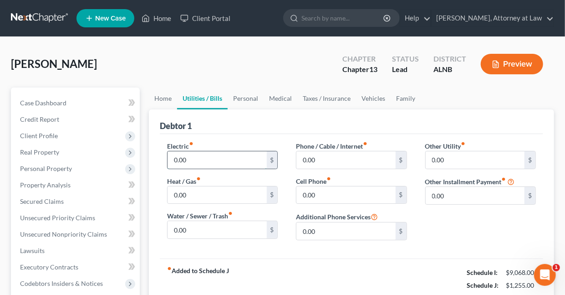
click at [215, 161] on input "0.00" at bounding box center [217, 159] width 99 height 17
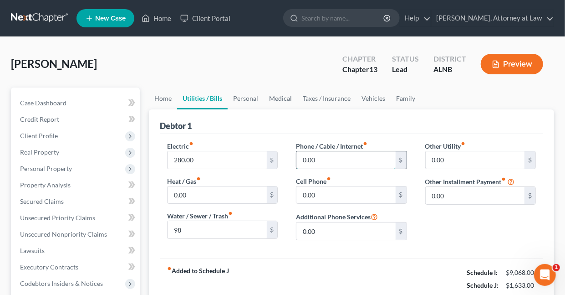
click at [324, 157] on input "0.00" at bounding box center [346, 159] width 99 height 17
click at [246, 100] on link "Personal" at bounding box center [246, 98] width 36 height 22
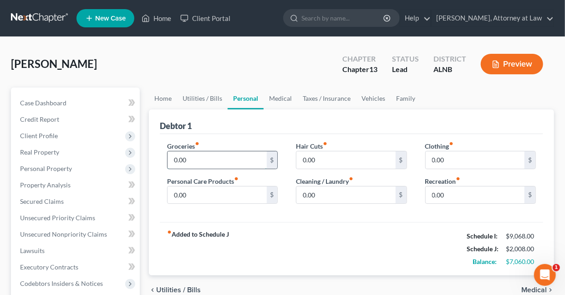
click at [206, 159] on input "0.00" at bounding box center [217, 159] width 99 height 17
click at [278, 97] on link "Medical" at bounding box center [281, 98] width 34 height 22
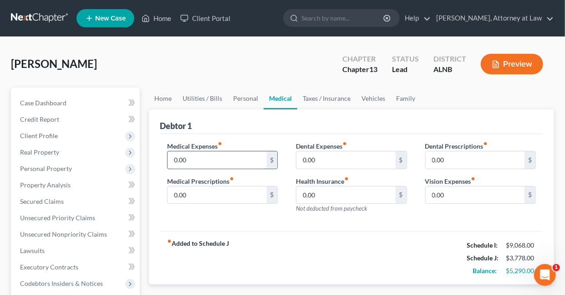
click at [207, 156] on input "0.00" at bounding box center [217, 159] width 99 height 17
click at [325, 98] on link "Taxes / Insurance" at bounding box center [326, 98] width 59 height 22
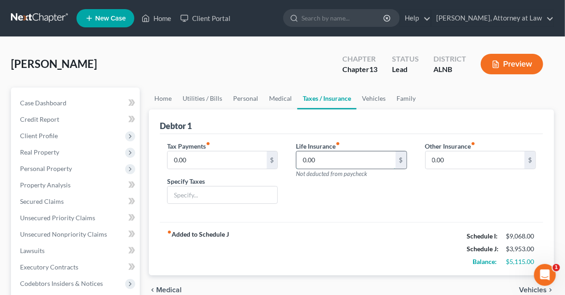
click at [325, 161] on input "0.00" at bounding box center [346, 159] width 99 height 17
click at [369, 97] on link "Vehicles" at bounding box center [374, 98] width 35 height 22
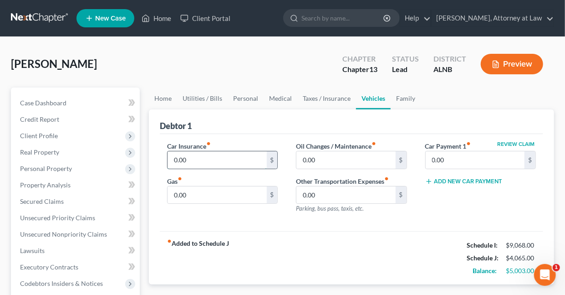
click at [197, 160] on input "0.00" at bounding box center [217, 159] width 99 height 17
click at [461, 157] on input "0.00" at bounding box center [475, 159] width 99 height 17
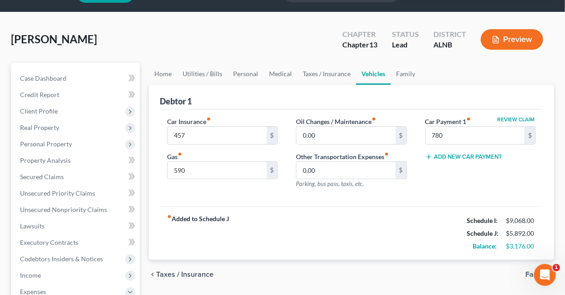
scroll to position [41, 0]
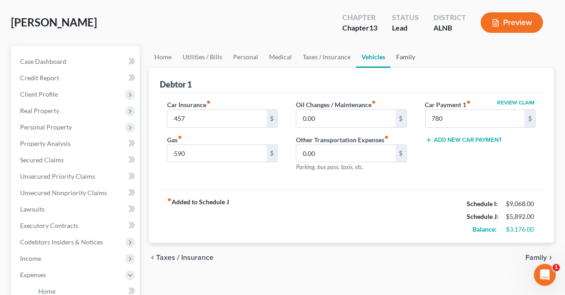
click at [402, 55] on link "Family" at bounding box center [406, 57] width 30 height 22
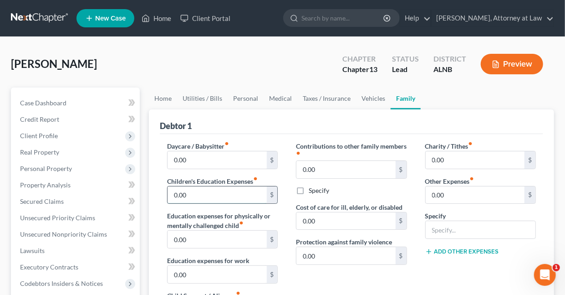
click at [223, 197] on input "0.00" at bounding box center [217, 194] width 99 height 17
click at [449, 160] on input "0.00" at bounding box center [475, 159] width 99 height 17
click at [255, 98] on link "Personal" at bounding box center [246, 98] width 36 height 22
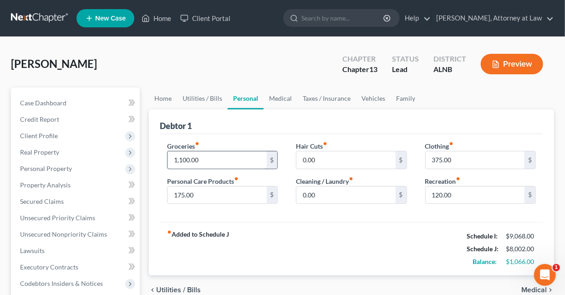
click at [207, 158] on input "1,100.00" at bounding box center [217, 159] width 99 height 17
click at [398, 99] on link "Family" at bounding box center [406, 98] width 30 height 22
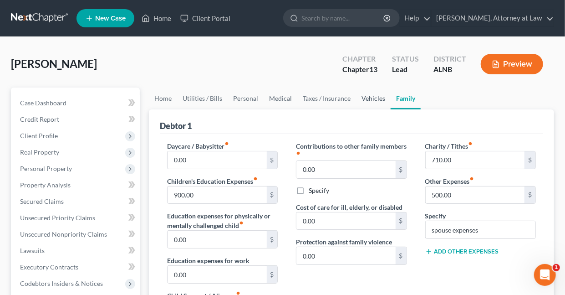
click at [364, 98] on link "Vehicles" at bounding box center [373, 98] width 35 height 22
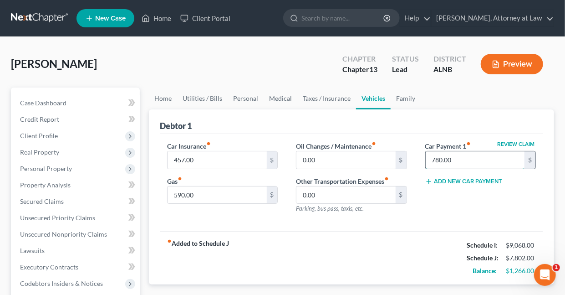
click at [469, 157] on input "780.00" at bounding box center [475, 159] width 99 height 17
click at [246, 99] on link "Personal" at bounding box center [246, 98] width 36 height 22
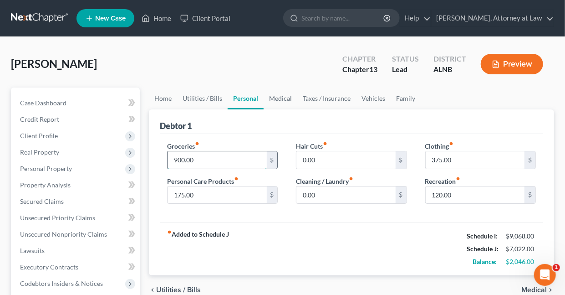
click at [202, 162] on input "900.00" at bounding box center [217, 159] width 99 height 17
click at [203, 99] on link "Utilities / Bills" at bounding box center [202, 98] width 51 height 22
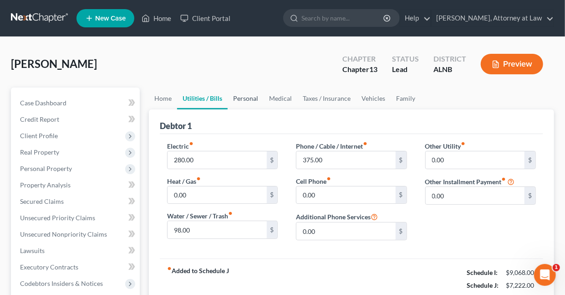
click at [249, 99] on link "Personal" at bounding box center [246, 98] width 36 height 22
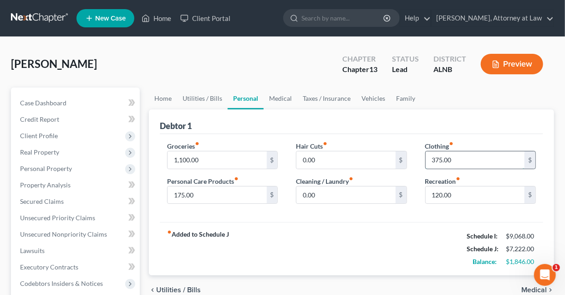
click at [459, 158] on input "375.00" at bounding box center [475, 159] width 99 height 17
click at [207, 99] on link "Utilities / Bills" at bounding box center [202, 98] width 51 height 22
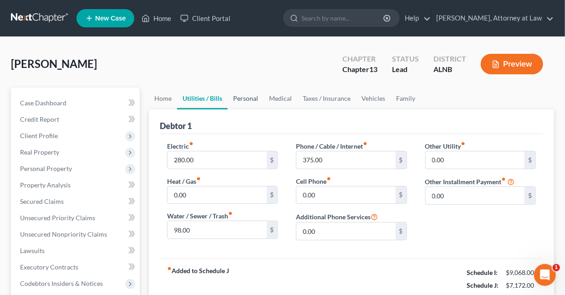
click at [243, 97] on link "Personal" at bounding box center [246, 98] width 36 height 22
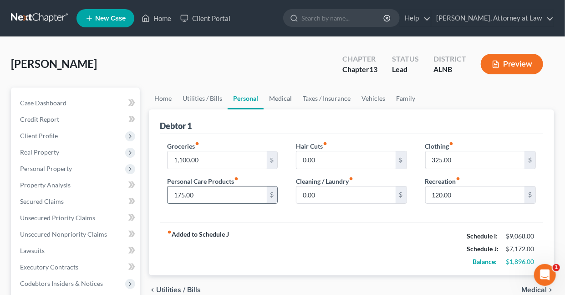
click at [223, 195] on input "175.00" at bounding box center [217, 194] width 99 height 17
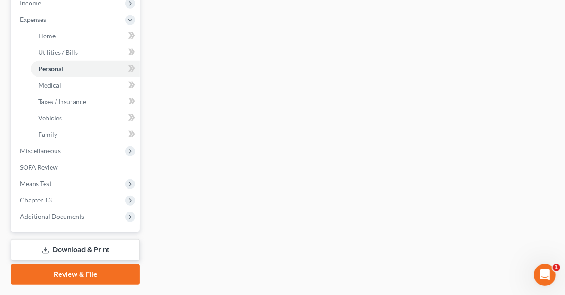
scroll to position [319, 0]
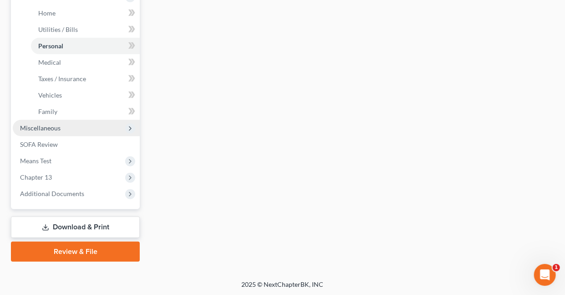
click at [44, 128] on span "Miscellaneous" at bounding box center [40, 128] width 41 height 8
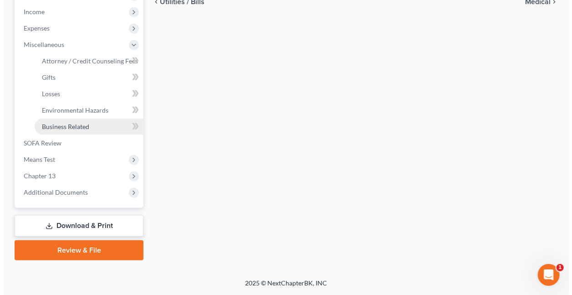
scroll to position [287, 0]
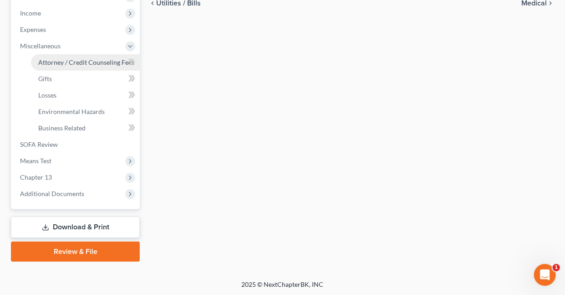
click at [63, 62] on span "Attorney / Credit Counseling Fees" at bounding box center [86, 62] width 96 height 8
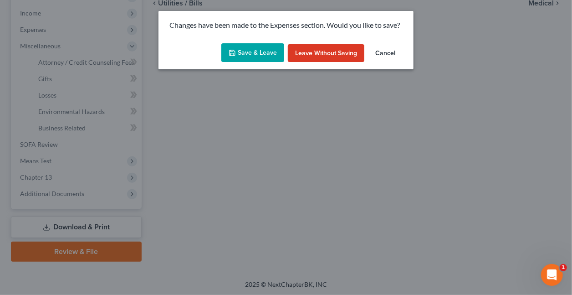
click at [256, 55] on button "Save & Leave" at bounding box center [252, 52] width 63 height 19
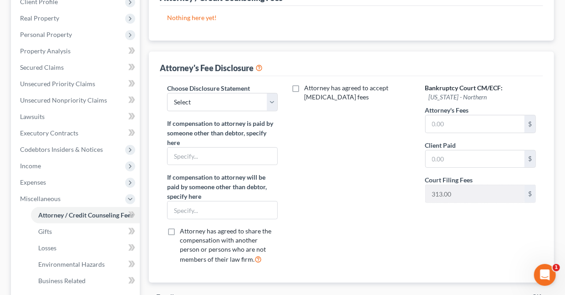
scroll to position [135, 0]
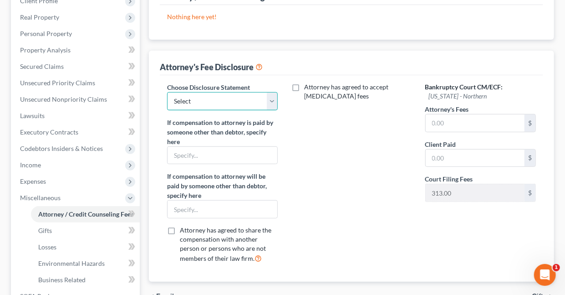
click at [270, 99] on select "Select Chapter 7 Chapter 13" at bounding box center [222, 101] width 111 height 18
click at [167, 92] on select "Select Chapter 7 Chapter 13" at bounding box center [222, 101] width 111 height 18
click at [223, 206] on input "text" at bounding box center [223, 208] width 110 height 17
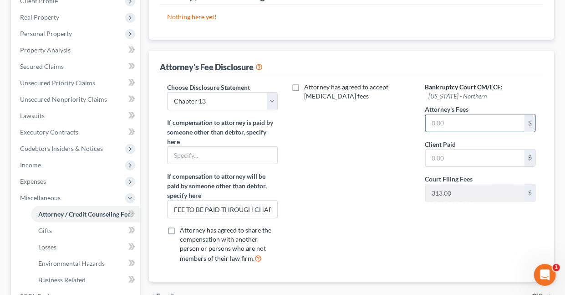
drag, startPoint x: 457, startPoint y: 124, endPoint x: 460, endPoint y: 128, distance: 5.3
click at [458, 124] on input "text" at bounding box center [475, 122] width 99 height 17
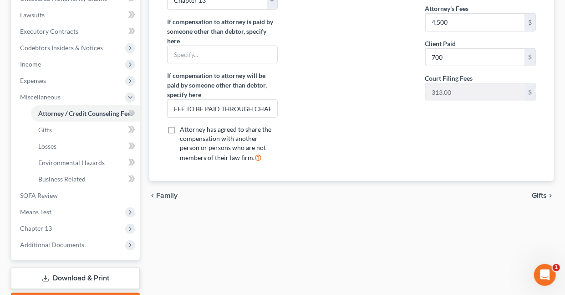
scroll to position [287, 0]
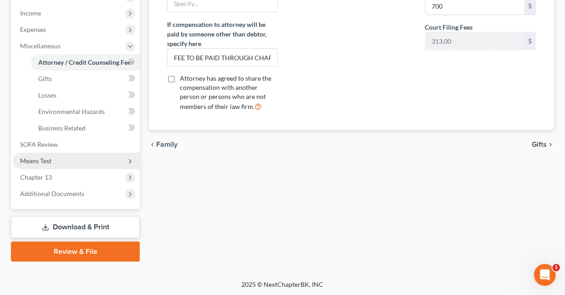
click at [32, 159] on span "Means Test" at bounding box center [35, 161] width 31 height 8
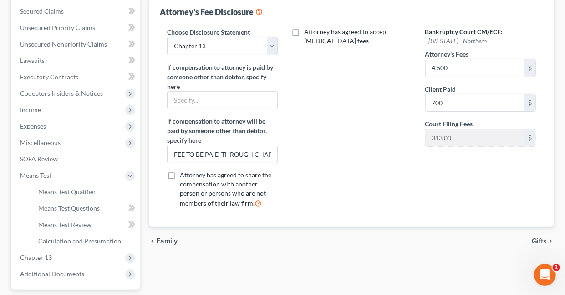
scroll to position [214, 0]
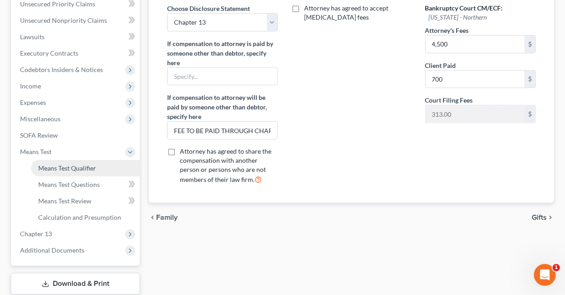
click at [79, 167] on span "Means Test Qualifier" at bounding box center [67, 168] width 58 height 8
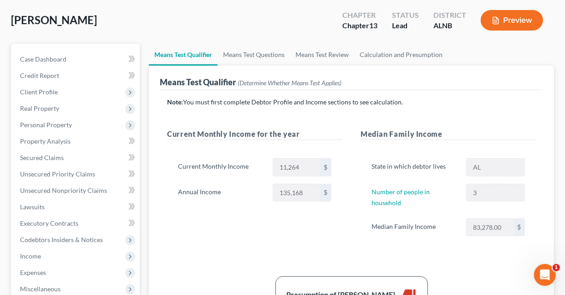
scroll to position [21, 0]
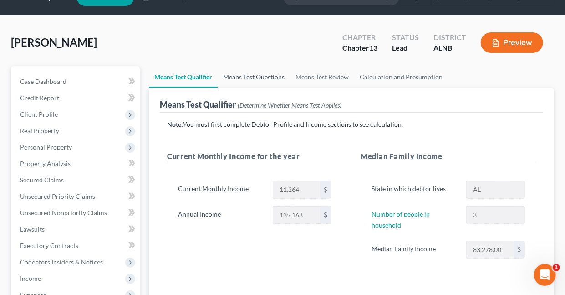
click at [263, 76] on link "Means Test Questions" at bounding box center [254, 77] width 72 height 22
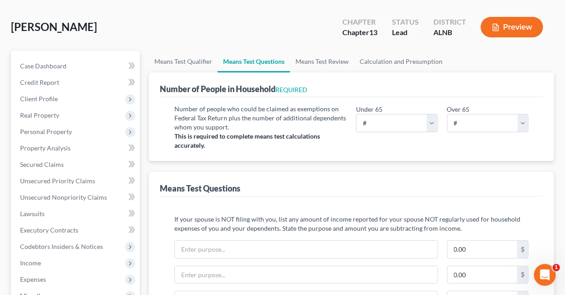
scroll to position [55, 0]
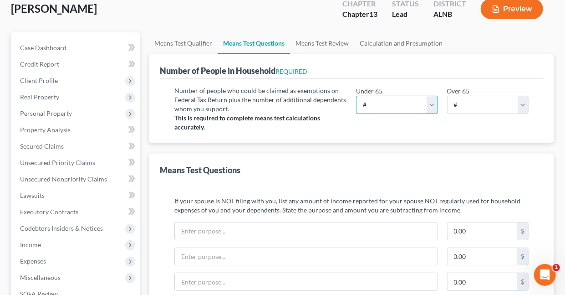
click at [430, 104] on select "# 0 1 2 3 4 5 6 7 8 9 10" at bounding box center [397, 105] width 82 height 18
click at [356, 96] on select "# 0 1 2 3 4 5 6 7 8 9 10" at bounding box center [397, 105] width 82 height 18
drag, startPoint x: 521, startPoint y: 104, endPoint x: 510, endPoint y: 102, distance: 10.8
click at [521, 104] on select "# 0 1 2 3 4 5 6 7 8 9 10" at bounding box center [488, 105] width 82 height 18
click at [447, 96] on select "# 0 1 2 3 4 5 6 7 8 9 10" at bounding box center [488, 105] width 82 height 18
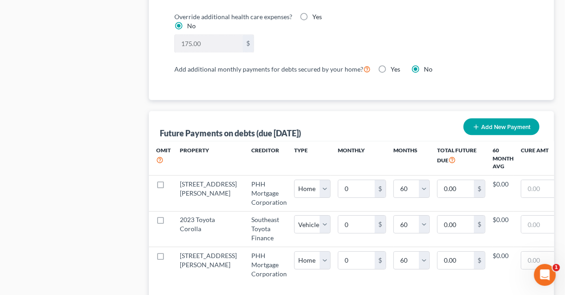
scroll to position [931, 0]
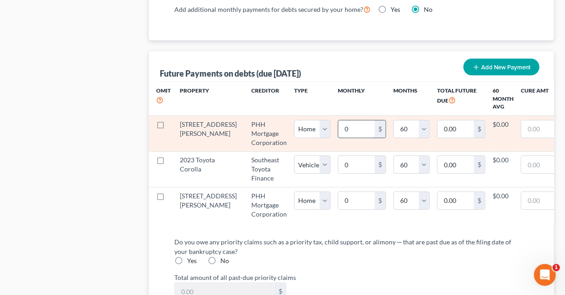
click at [338, 123] on input "0" at bounding box center [356, 128] width 36 height 17
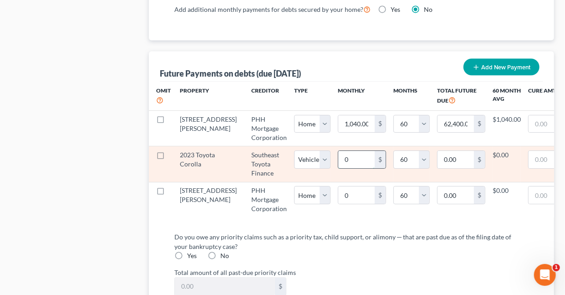
click at [338, 154] on input "0" at bounding box center [356, 159] width 36 height 17
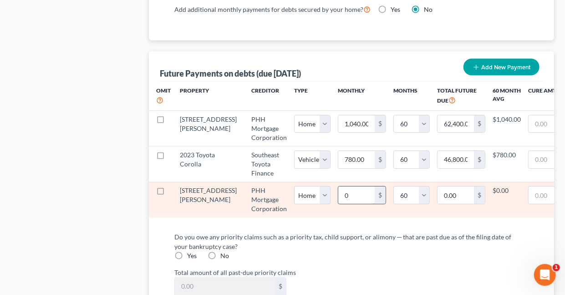
click at [338, 191] on input "0" at bounding box center [356, 194] width 36 height 17
click at [338, 189] on input "165.00" at bounding box center [356, 194] width 36 height 17
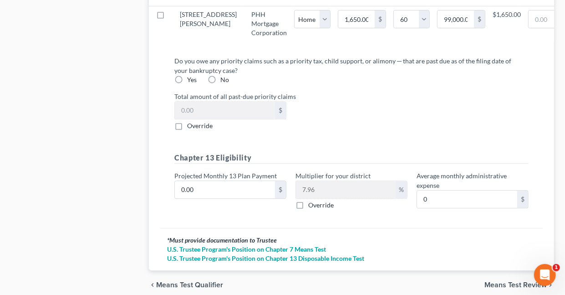
scroll to position [1115, 0]
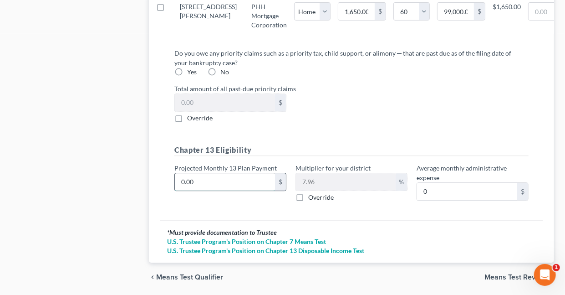
click at [208, 183] on input "0.00" at bounding box center [225, 181] width 100 height 17
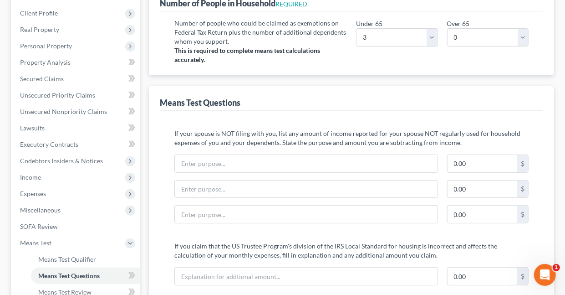
scroll to position [0, 0]
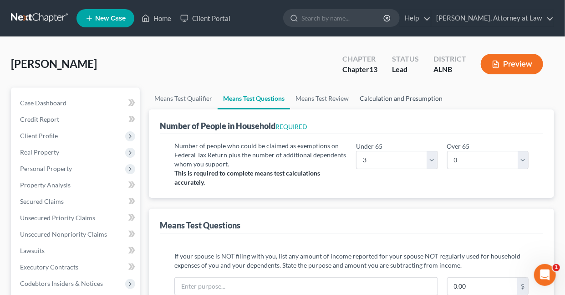
click at [390, 97] on link "Calculation and Presumption" at bounding box center [401, 98] width 94 height 22
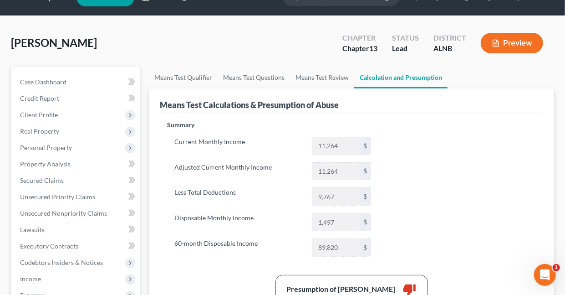
scroll to position [19, 0]
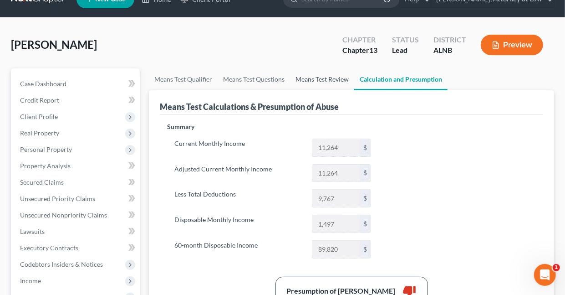
click at [338, 78] on link "Means Test Review" at bounding box center [322, 79] width 64 height 22
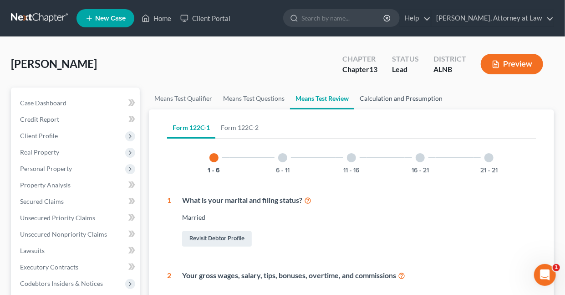
click at [418, 97] on link "Calculation and Presumption" at bounding box center [401, 98] width 94 height 22
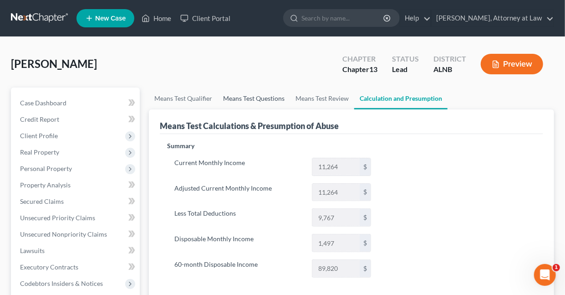
click at [260, 97] on link "Means Test Questions" at bounding box center [254, 98] width 72 height 22
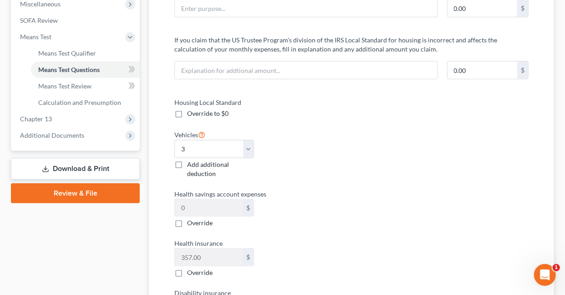
scroll to position [321, 0]
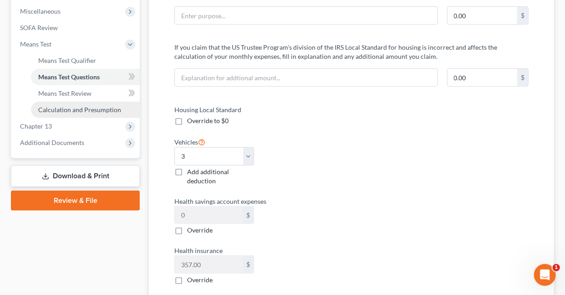
click at [82, 108] on span "Calculation and Presumption" at bounding box center [79, 110] width 83 height 8
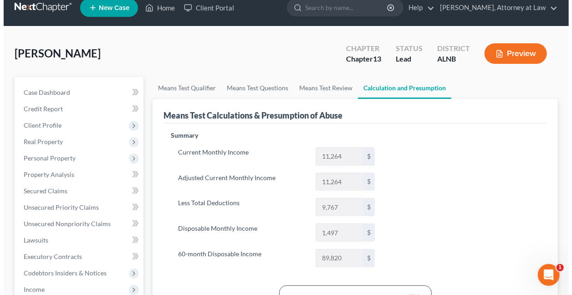
scroll to position [7, 0]
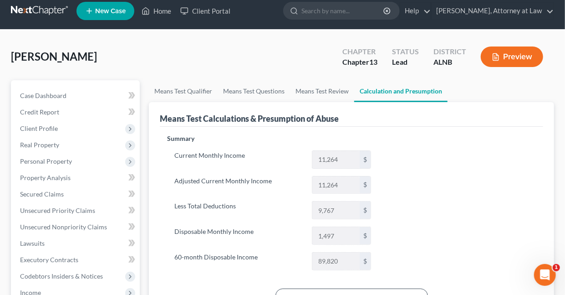
click at [525, 57] on button "Preview" at bounding box center [512, 56] width 62 height 21
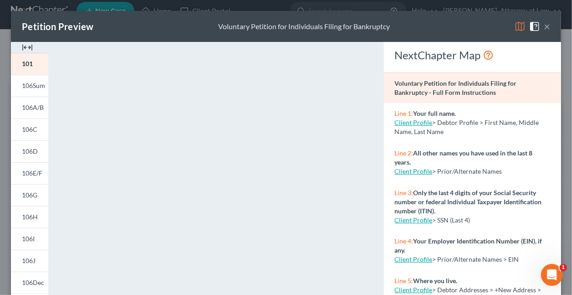
click at [515, 26] on img at bounding box center [520, 26] width 11 height 11
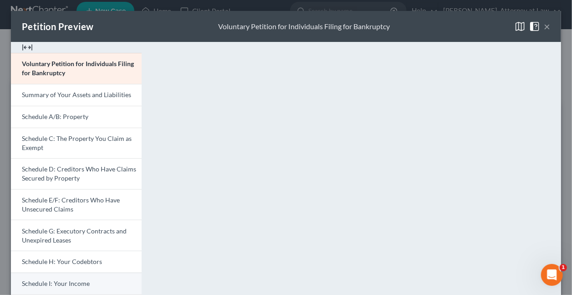
click at [77, 283] on span "Schedule I: Your Income" at bounding box center [56, 283] width 68 height 8
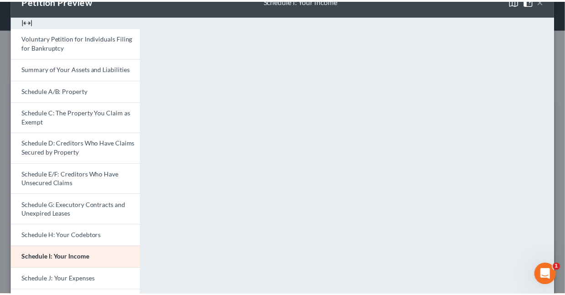
scroll to position [0, 0]
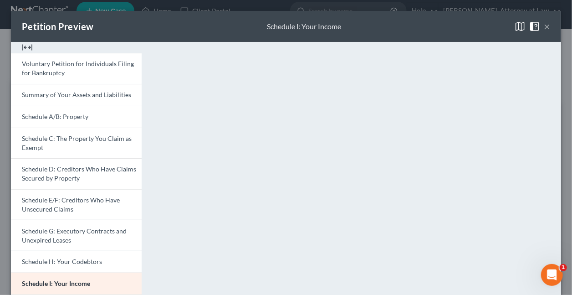
click at [544, 27] on button "×" at bounding box center [547, 26] width 6 height 11
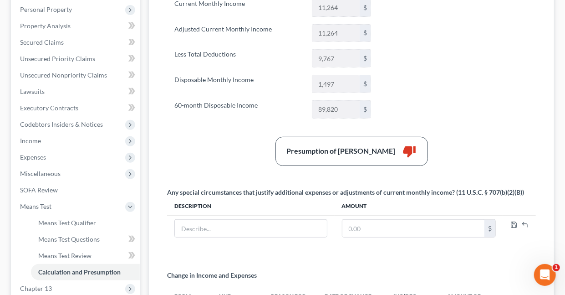
scroll to position [165, 0]
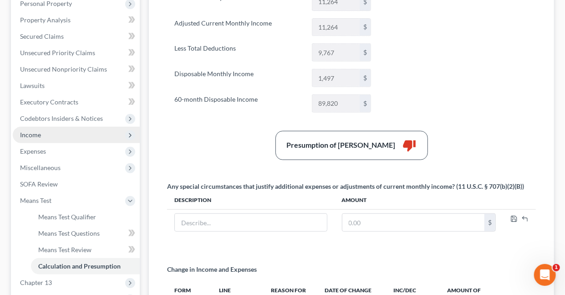
click at [32, 135] on span "Income" at bounding box center [30, 135] width 21 height 8
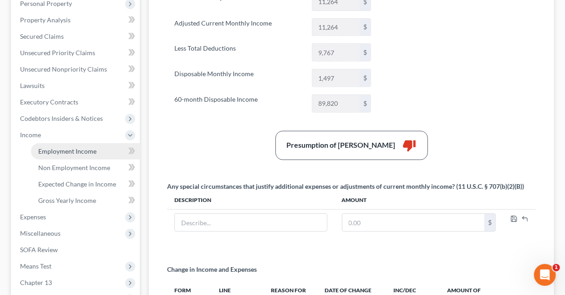
click at [79, 150] on span "Employment Income" at bounding box center [67, 151] width 58 height 8
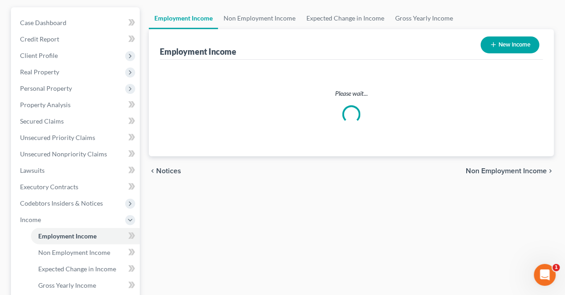
scroll to position [82, 0]
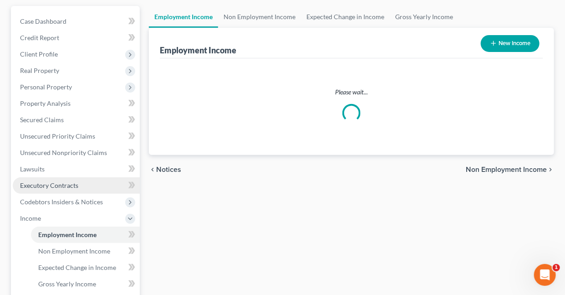
click at [48, 182] on span "Executory Contracts" at bounding box center [49, 185] width 58 height 8
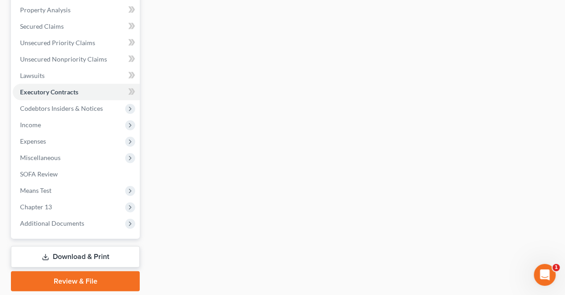
scroll to position [179, 0]
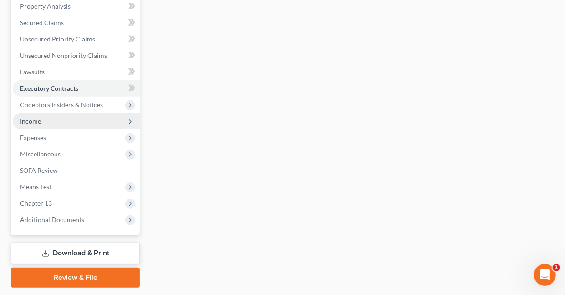
click at [32, 121] on span "Income" at bounding box center [30, 121] width 21 height 8
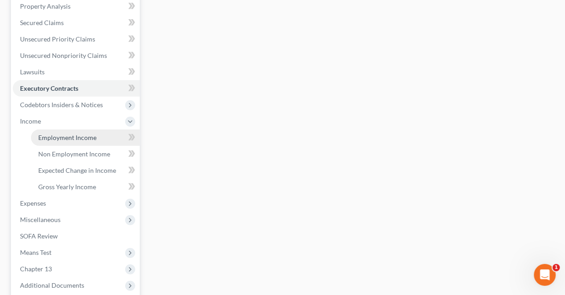
click at [78, 135] on span "Employment Income" at bounding box center [67, 137] width 58 height 8
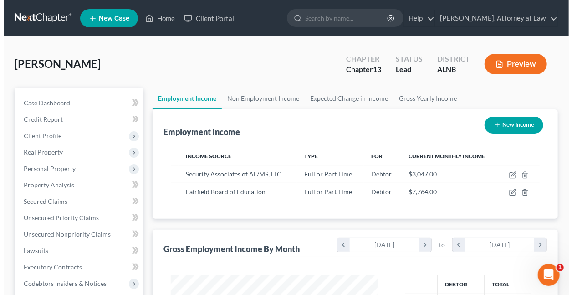
scroll to position [162, 226]
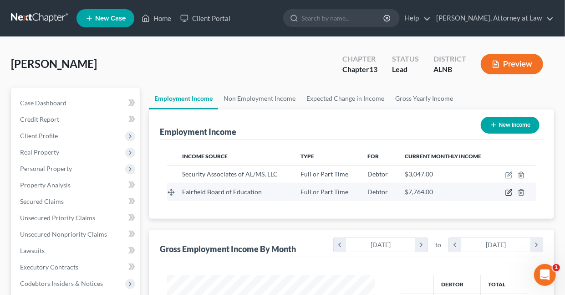
click at [512, 190] on icon "button" at bounding box center [510, 192] width 4 height 4
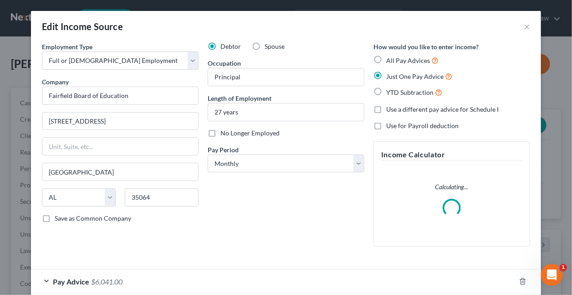
scroll to position [162, 229]
click at [265, 45] on label "Spouse" at bounding box center [275, 46] width 20 height 9
click at [268, 45] on input "Spouse" at bounding box center [271, 45] width 6 height 6
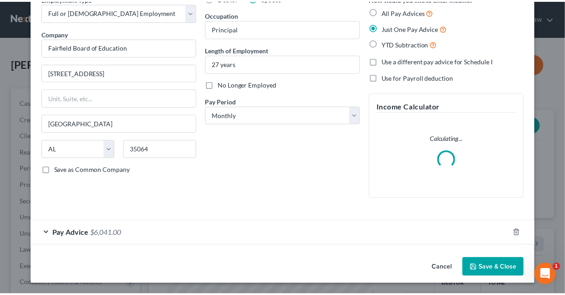
scroll to position [39, 0]
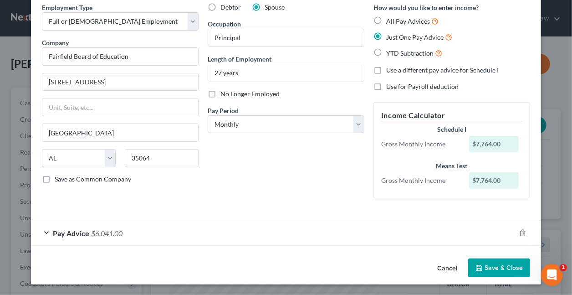
click at [501, 267] on button "Save & Close" at bounding box center [499, 267] width 62 height 19
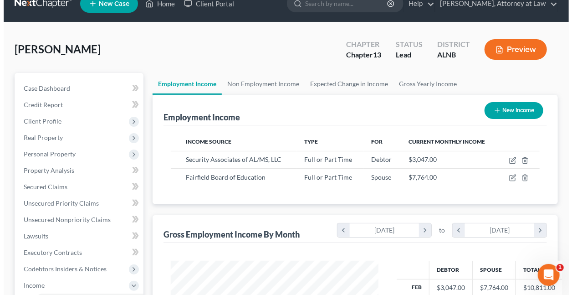
scroll to position [0, 0]
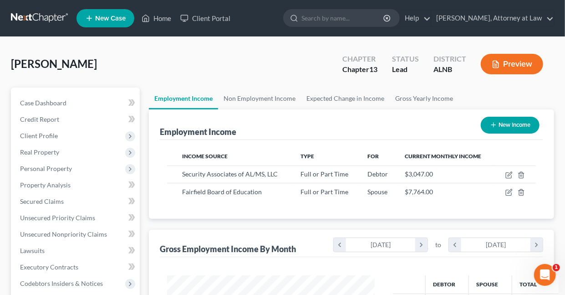
click at [513, 63] on button "Preview" at bounding box center [512, 64] width 62 height 21
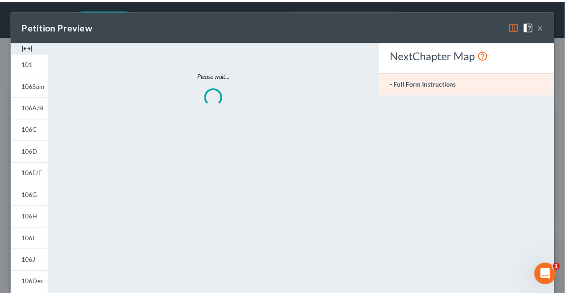
scroll to position [162, 229]
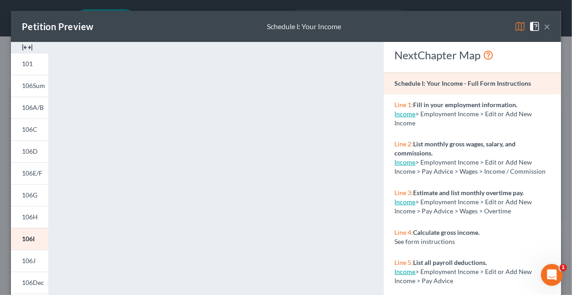
click at [515, 26] on img at bounding box center [520, 26] width 11 height 11
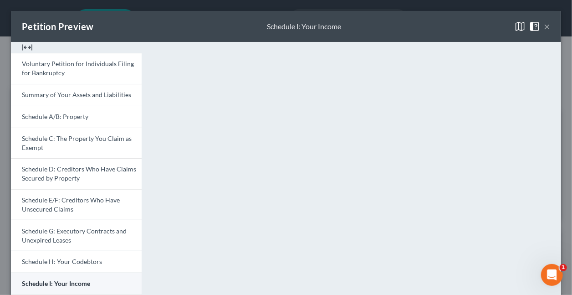
click at [66, 282] on span "Schedule I: Your Income" at bounding box center [56, 283] width 68 height 8
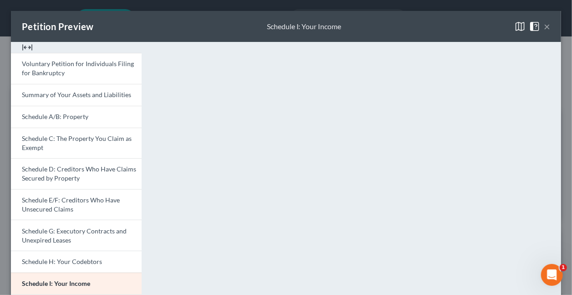
click at [544, 24] on button "×" at bounding box center [547, 26] width 6 height 11
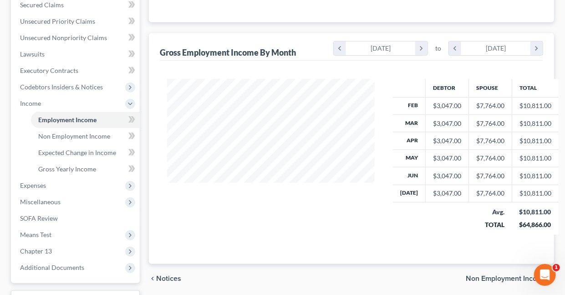
scroll to position [234, 0]
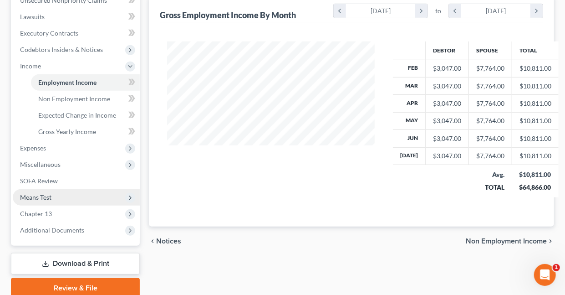
click at [40, 194] on span "Means Test" at bounding box center [35, 197] width 31 height 8
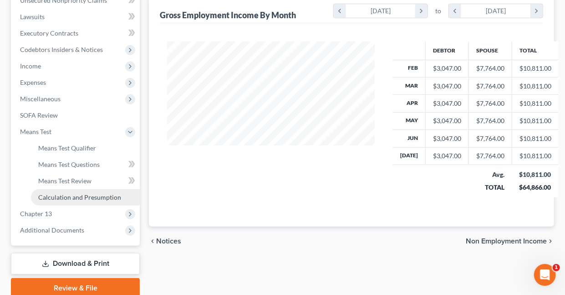
click at [84, 197] on span "Calculation and Presumption" at bounding box center [79, 197] width 83 height 8
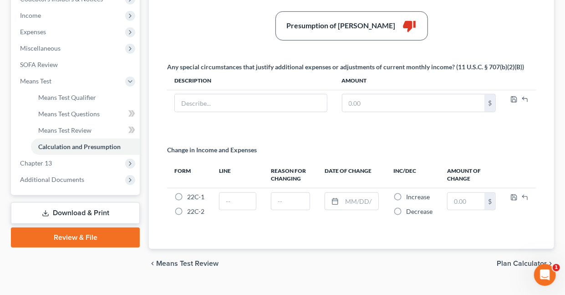
scroll to position [299, 0]
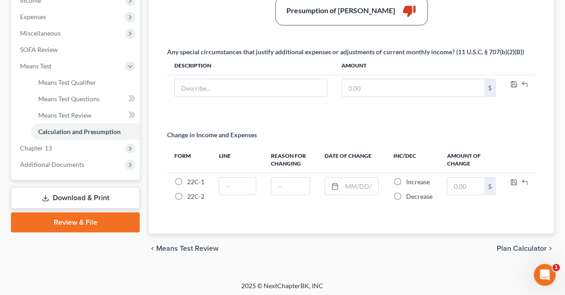
click at [103, 197] on link "Download & Print" at bounding box center [75, 197] width 129 height 21
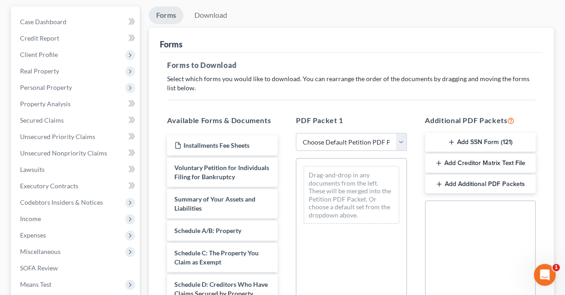
scroll to position [87, 0]
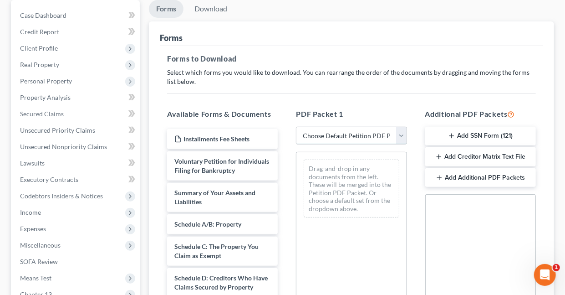
click at [329, 130] on select "Choose Default Petition PDF Packet Complete Bankruptcy Petition (all forms and …" at bounding box center [351, 136] width 111 height 18
click at [296, 127] on select "Choose Default Petition PDF Packet Complete Bankruptcy Petition (all forms and …" at bounding box center [351, 136] width 111 height 18
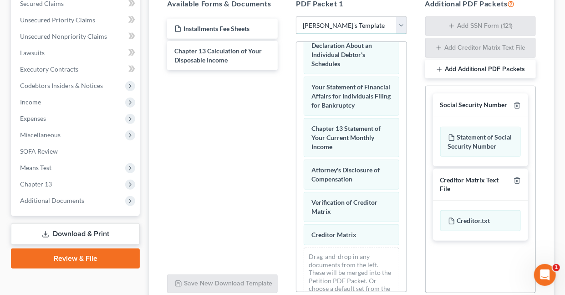
scroll to position [401, 0]
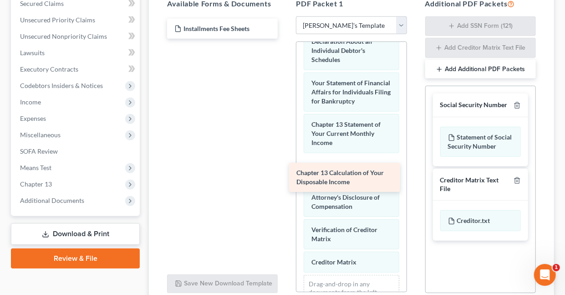
drag, startPoint x: 216, startPoint y: 53, endPoint x: 338, endPoint y: 176, distance: 173.3
click at [285, 39] on div "Chapter 13 Calculation of Your Disposable Income Installments Fee Sheets Chapte…" at bounding box center [222, 29] width 125 height 20
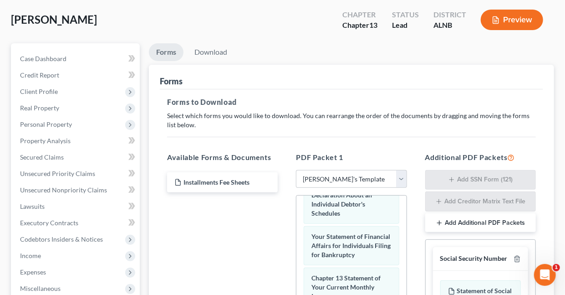
scroll to position [0, 0]
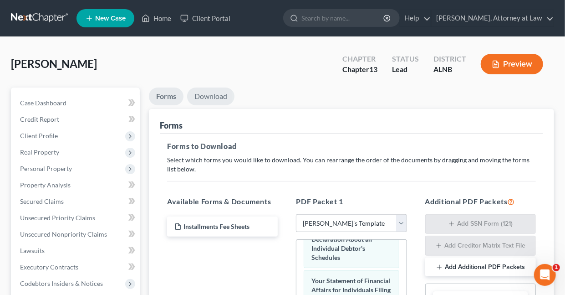
click at [219, 94] on link "Download" at bounding box center [210, 96] width 47 height 18
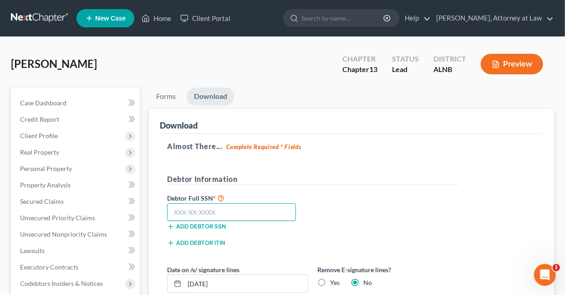
click at [245, 212] on input "text" at bounding box center [231, 212] width 129 height 18
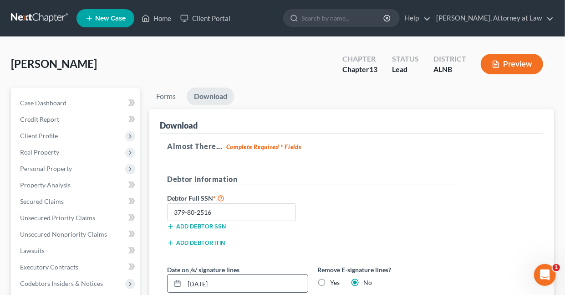
click at [241, 284] on input "[DATE]" at bounding box center [246, 283] width 123 height 17
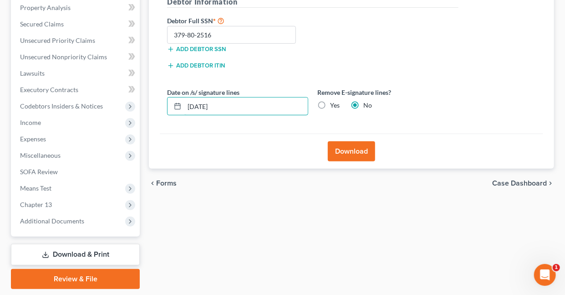
scroll to position [205, 0]
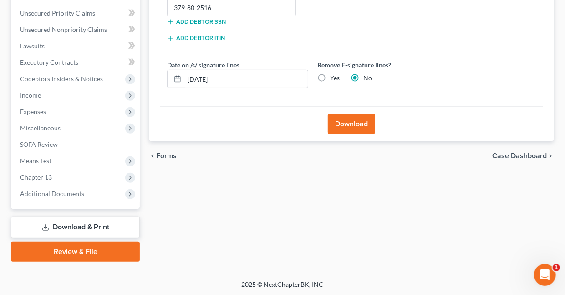
click at [349, 123] on button "Download" at bounding box center [351, 124] width 47 height 20
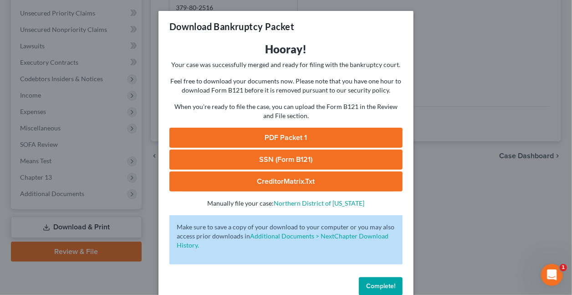
click at [272, 136] on link "PDF Packet 1" at bounding box center [285, 138] width 233 height 20
click at [390, 284] on span "Complete!" at bounding box center [380, 286] width 29 height 8
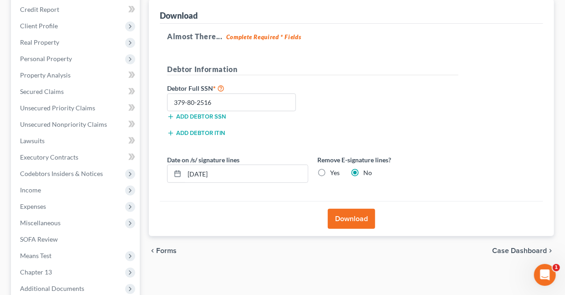
scroll to position [0, 0]
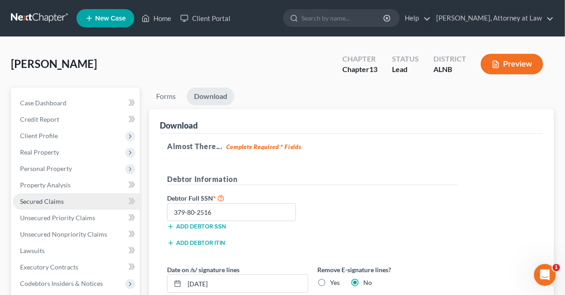
click at [61, 203] on span "Secured Claims" at bounding box center [42, 201] width 44 height 8
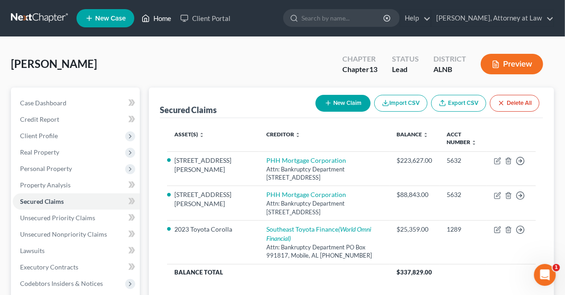
click at [167, 19] on link "Home" at bounding box center [156, 18] width 39 height 16
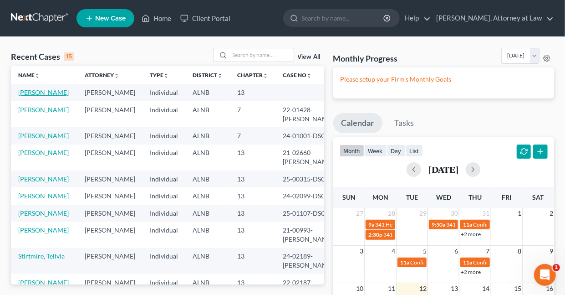
click at [27, 92] on link "[PERSON_NAME]" at bounding box center [43, 92] width 51 height 8
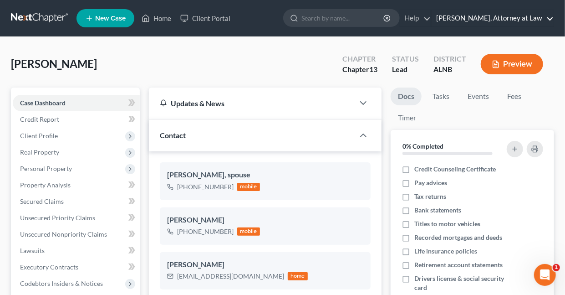
click at [552, 19] on link "[PERSON_NAME], Attorney at Law" at bounding box center [493, 18] width 122 height 16
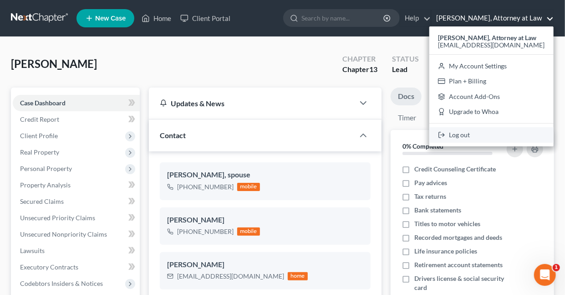
click at [465, 135] on link "Log out" at bounding box center [492, 134] width 124 height 15
